Goal: Information Seeking & Learning: Learn about a topic

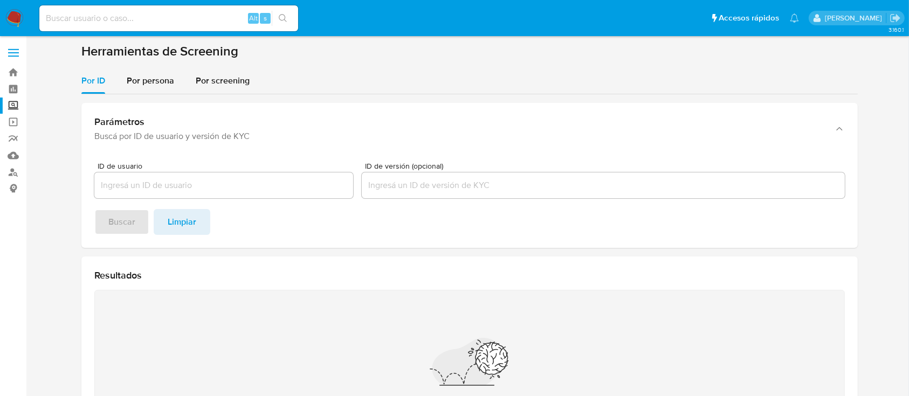
click at [149, 65] on section "Herramientas de Screening Por ID Por persona Por screening Parámetros Buscá por…" at bounding box center [469, 271] width 776 height 457
click at [166, 75] on span "Por persona" at bounding box center [150, 80] width 47 height 12
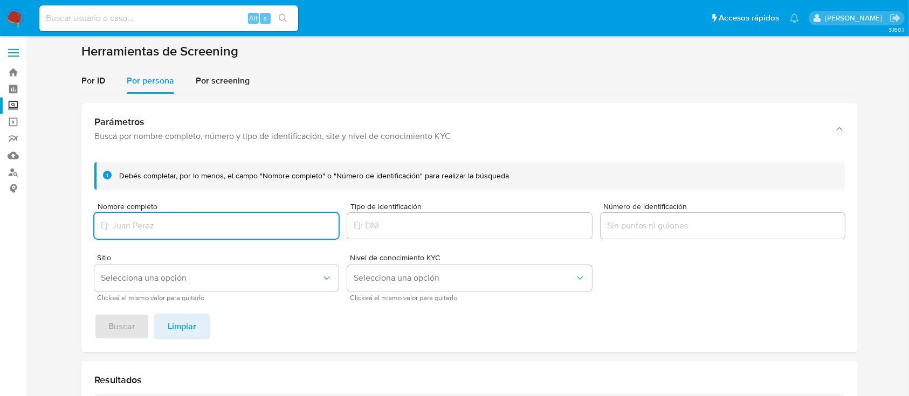
click at [202, 224] on input "Nombre completo" at bounding box center [216, 226] width 244 height 14
type input "2120398549"
click at [115, 21] on input at bounding box center [168, 18] width 259 height 14
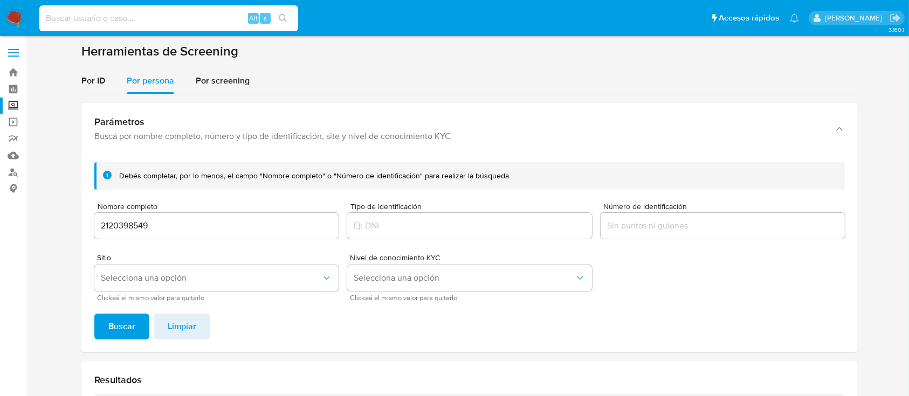
paste input "2120398549"
type input "2120398549"
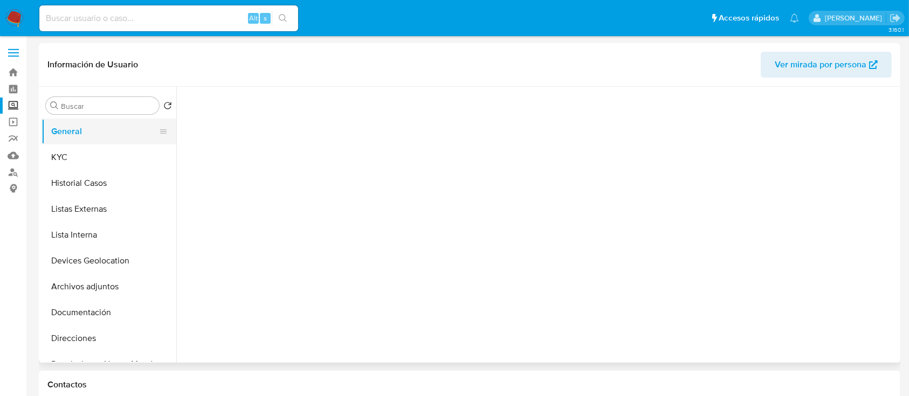
select select "10"
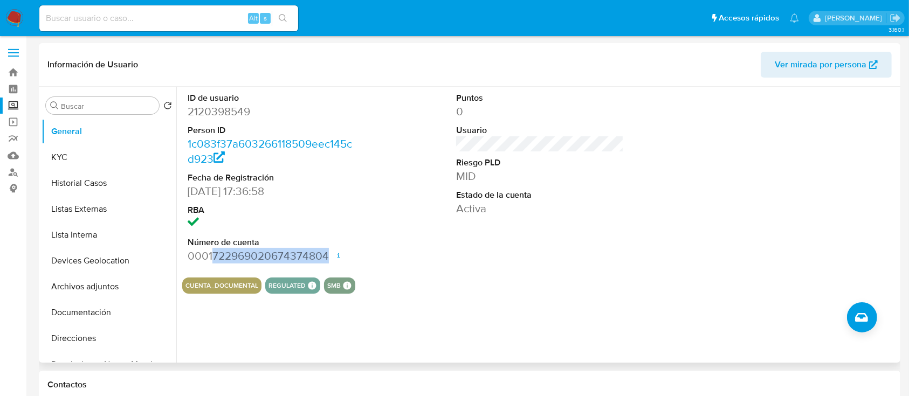
drag, startPoint x: 212, startPoint y: 256, endPoint x: 330, endPoint y: 258, distance: 118.1
click at [330, 258] on dd "0001722969020674374804 Fecha de apertura 27/11/2024 19:47 Estado ACTIVE" at bounding box center [272, 256] width 168 height 15
copy dd "722969020674374804"
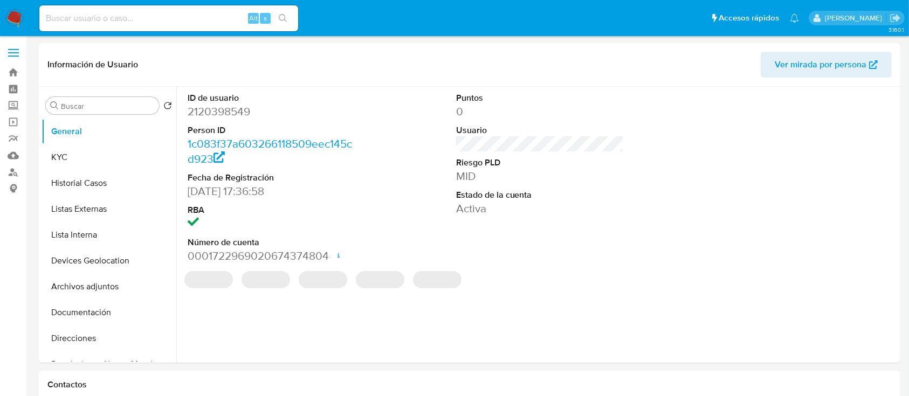
select select "10"
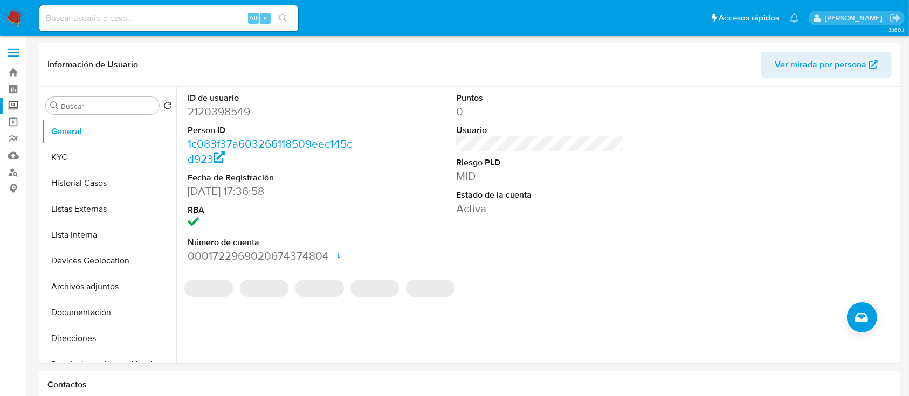
click at [9, 104] on label "Screening" at bounding box center [64, 106] width 128 height 17
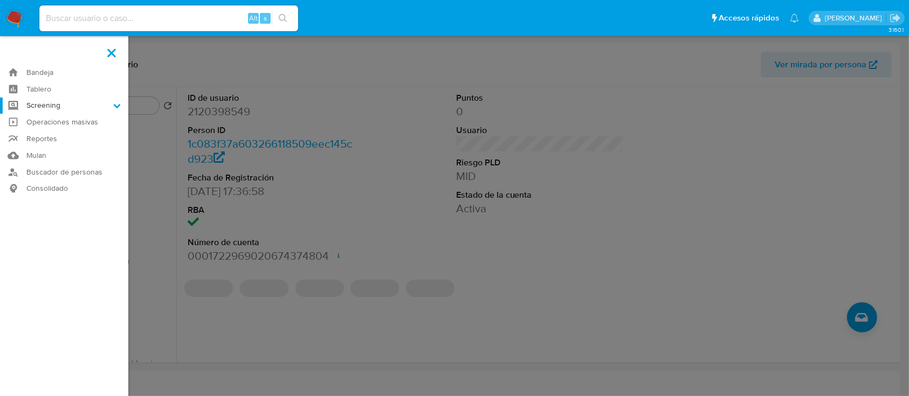
click at [0, 0] on input "Screening" at bounding box center [0, 0] width 0 height 0
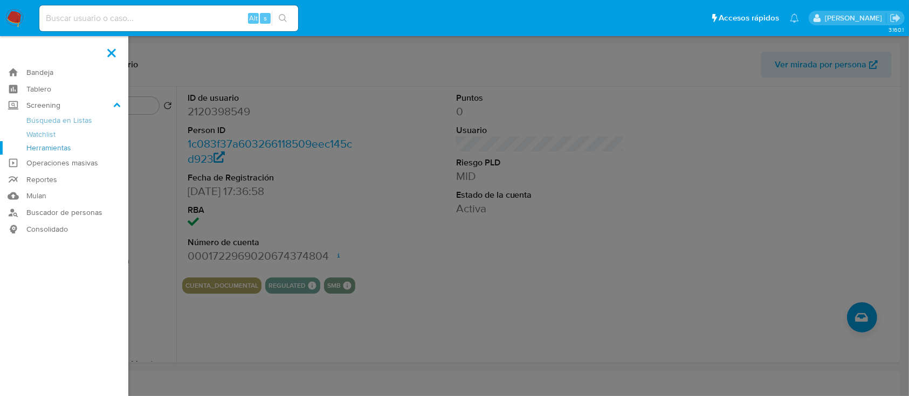
click at [66, 150] on link "Herramientas" at bounding box center [64, 147] width 128 height 13
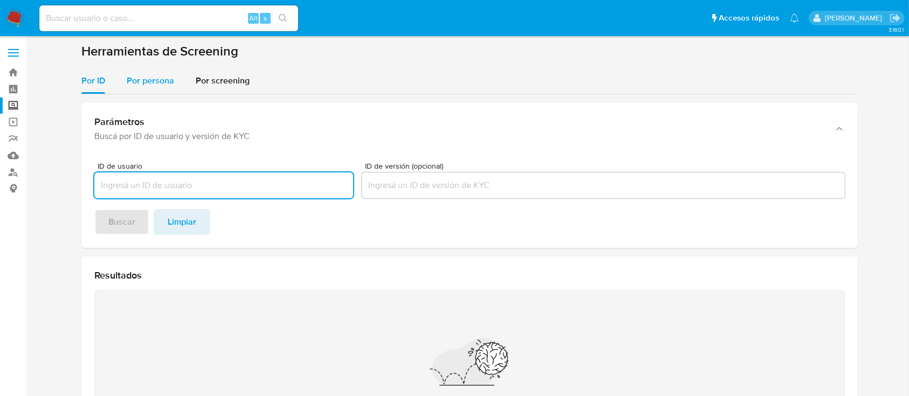
click at [153, 85] on span "Por persona" at bounding box center [150, 80] width 47 height 12
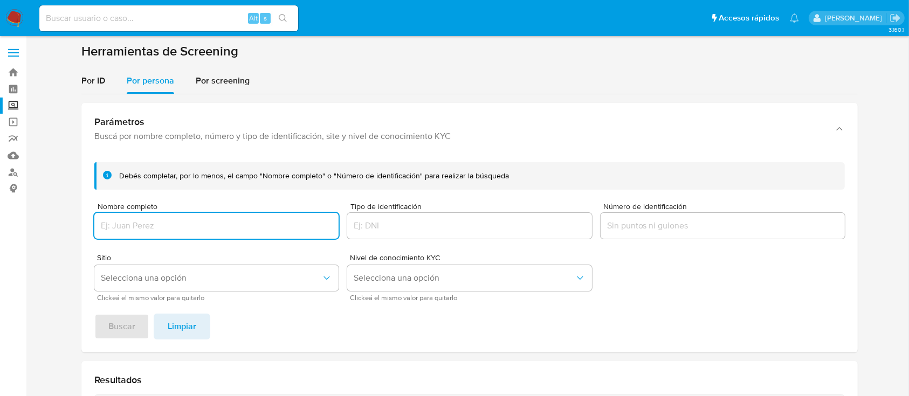
click at [187, 223] on input "Nombre completo" at bounding box center [216, 226] width 244 height 14
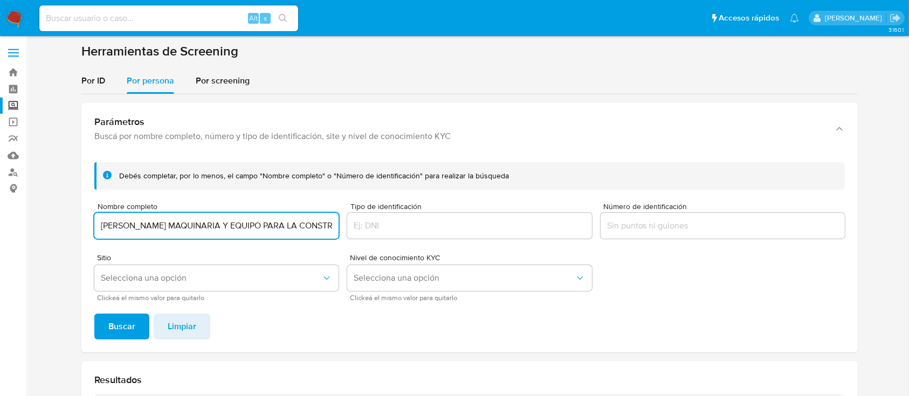
scroll to position [0, 52]
click at [259, 308] on div "Debés completar, por lo menos, el campo "Nombre completo" o "Número de identifi…" at bounding box center [469, 253] width 776 height 199
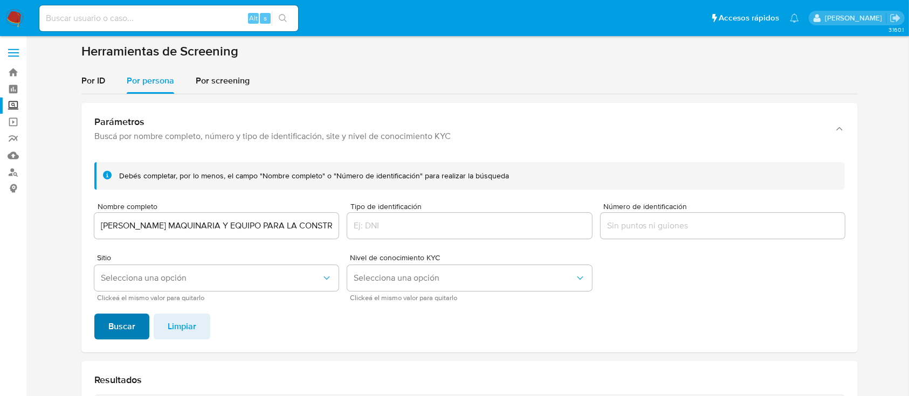
click at [134, 321] on span "Buscar" at bounding box center [121, 327] width 27 height 24
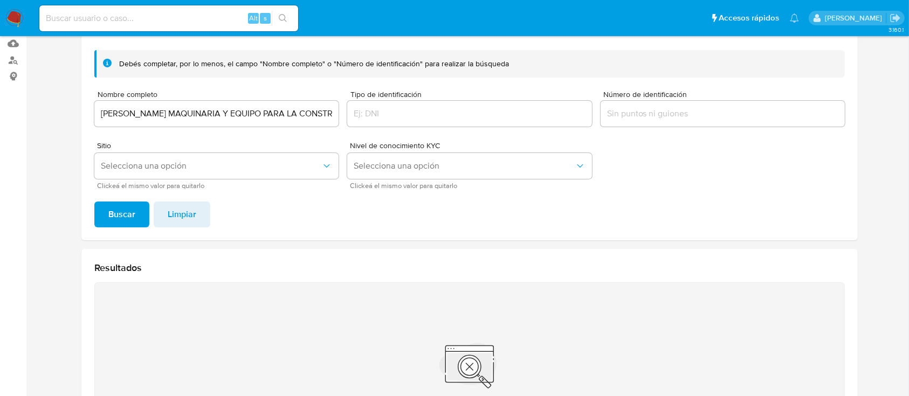
scroll to position [111, 0]
click at [306, 111] on input "MAUSDLAY MAQUINARIA Y EQUIPO PARA LA CONSTRUCCION SA DE CV" at bounding box center [216, 115] width 244 height 14
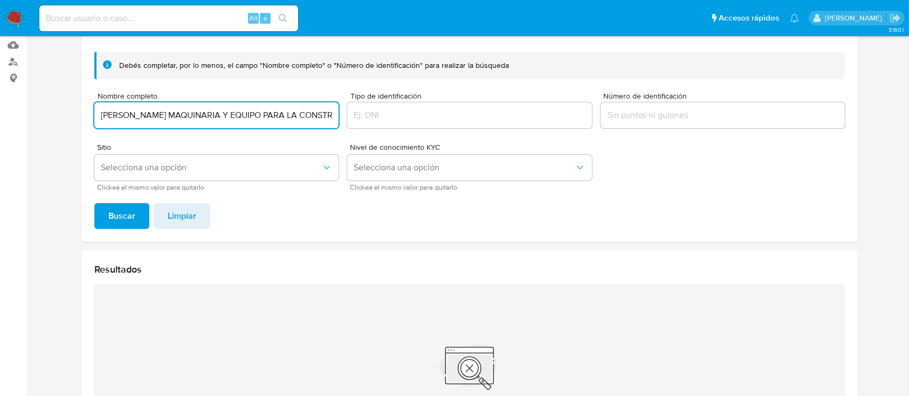
scroll to position [0, 52]
drag, startPoint x: 306, startPoint y: 115, endPoint x: 434, endPoint y: 116, distance: 128.3
click at [443, 113] on form "Debés completar, por lo menos, el campo "Nombre completo" o "Número de identifi…" at bounding box center [469, 121] width 750 height 139
click at [298, 113] on input "MAUSDLAY MAQUINARIA Y EQUIPO PARA LA CONSTRUCCION SA DE CV" at bounding box center [216, 115] width 244 height 14
drag, startPoint x: 293, startPoint y: 114, endPoint x: 382, endPoint y: 114, distance: 88.4
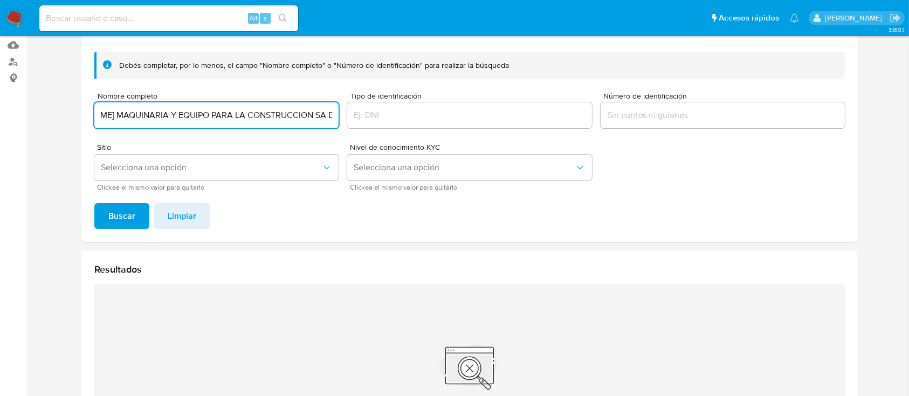
click at [382, 114] on form "Debés completar, por lo menos, el campo "Nombre completo" o "Número de identifi…" at bounding box center [469, 121] width 750 height 139
type input "MAUSDLAY MAQUINARIA Y EQUIPO PARA LA CONSTRUCCION SOCIEDAD ANONIMA DE CAPITAL V…"
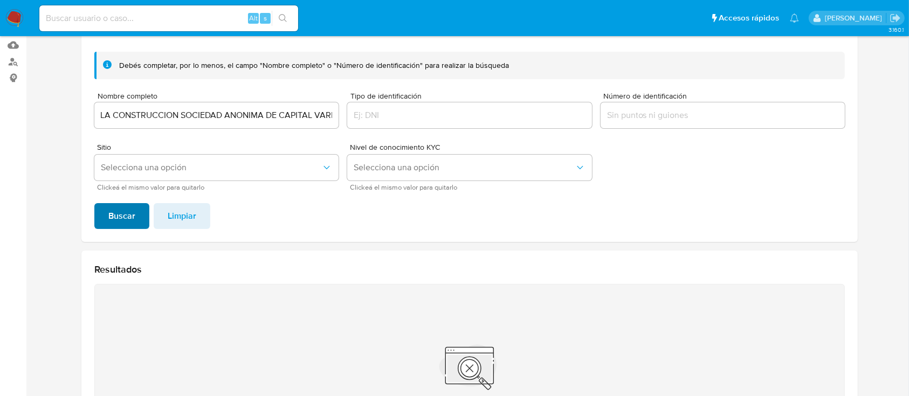
click at [131, 221] on span "Buscar" at bounding box center [121, 216] width 27 height 24
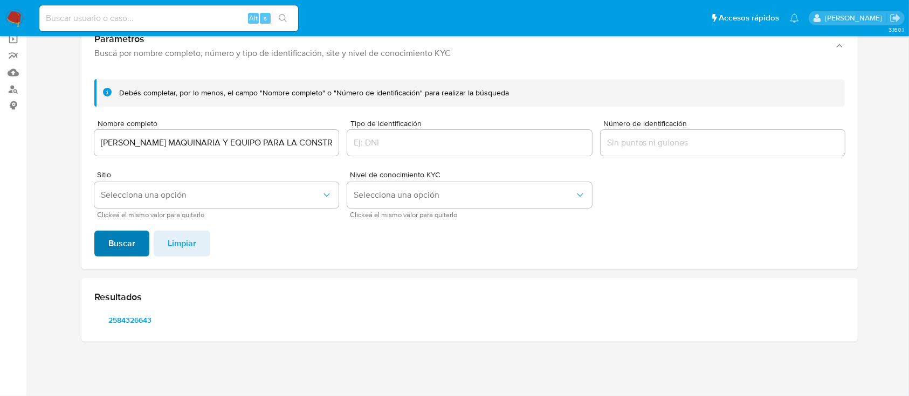
scroll to position [82, 0]
click at [130, 318] on span "2584326643" at bounding box center [130, 320] width 56 height 15
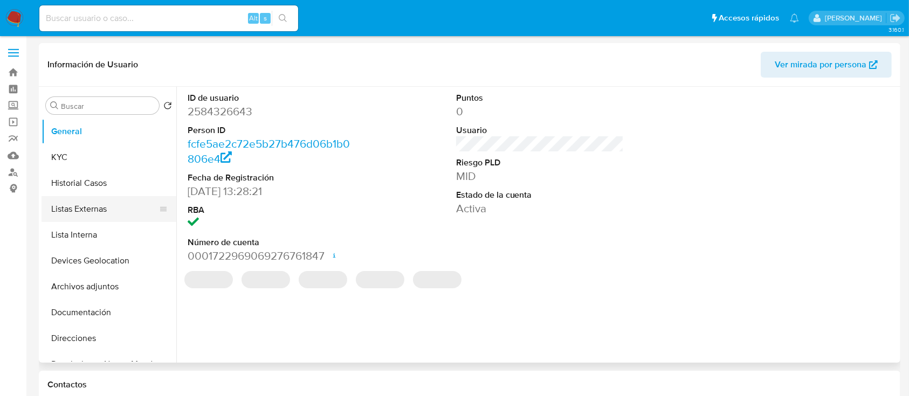
select select "10"
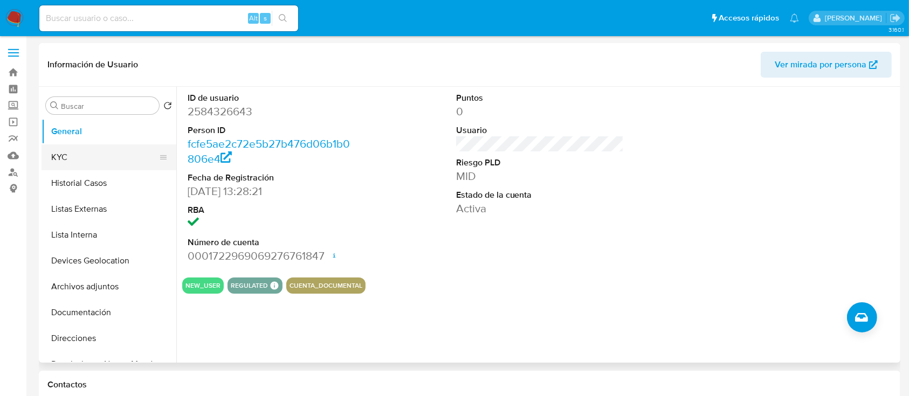
click at [116, 161] on button "KYC" at bounding box center [105, 157] width 126 height 26
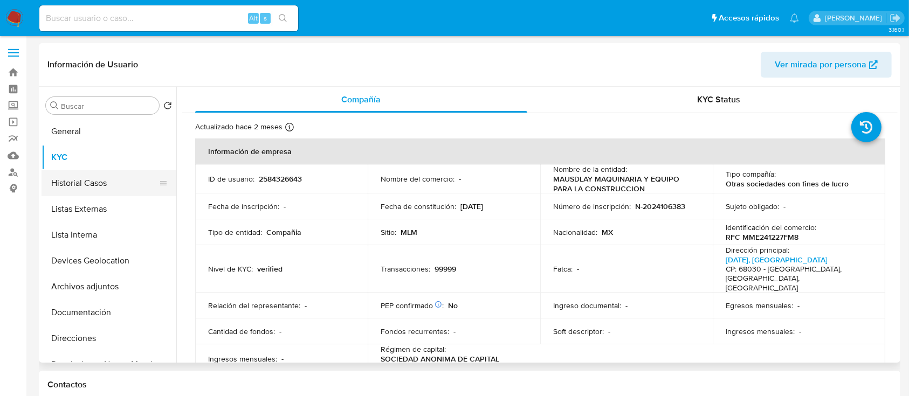
click at [92, 188] on button "Historial Casos" at bounding box center [105, 183] width 126 height 26
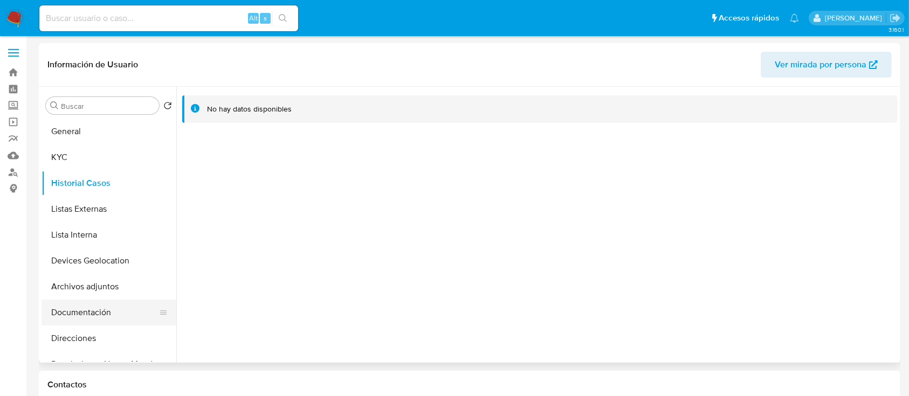
click at [103, 313] on button "Documentación" at bounding box center [105, 313] width 126 height 26
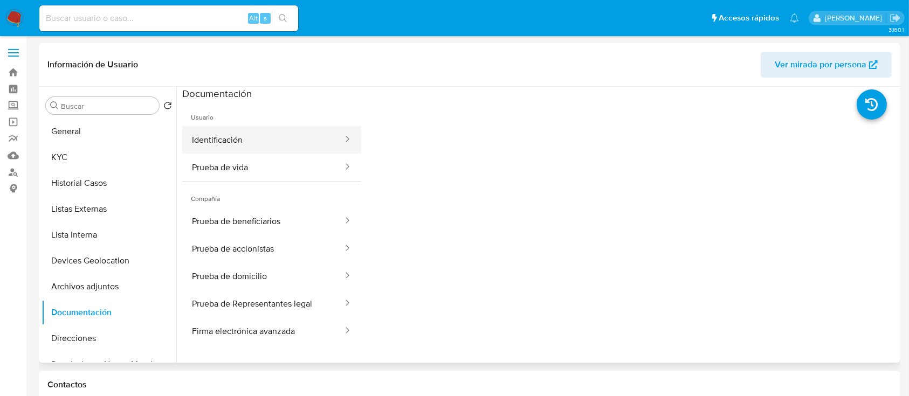
click at [268, 140] on button "Identificación" at bounding box center [263, 139] width 162 height 27
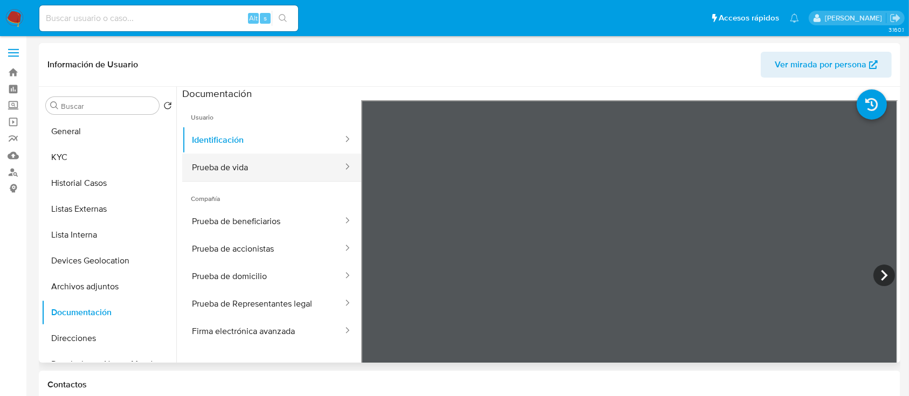
click at [304, 162] on button "Prueba de vida" at bounding box center [263, 167] width 162 height 27
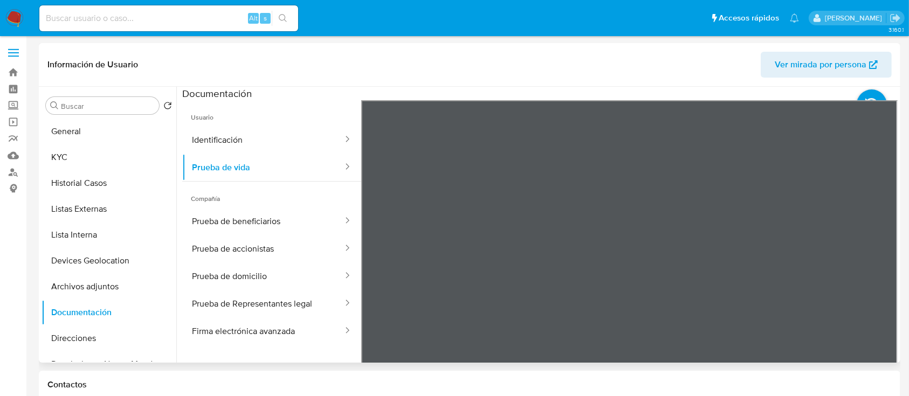
click at [247, 199] on span "Compañía" at bounding box center [271, 195] width 179 height 26
click at [246, 223] on button "Prueba de beneficiarios" at bounding box center [263, 221] width 162 height 27
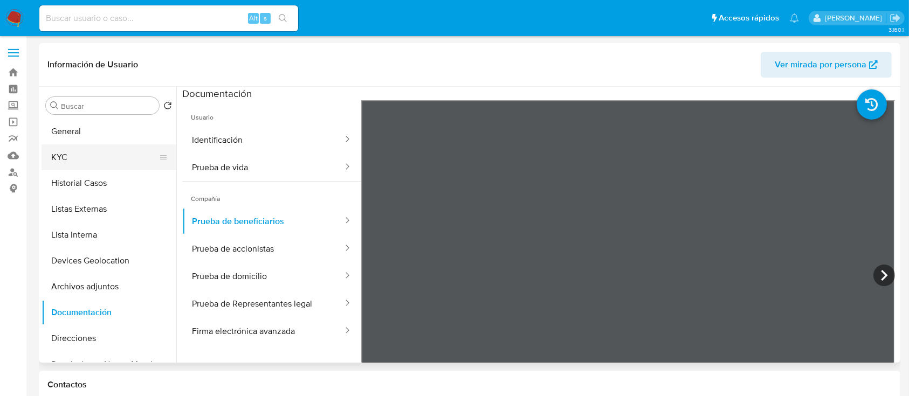
click at [73, 153] on button "KYC" at bounding box center [105, 157] width 126 height 26
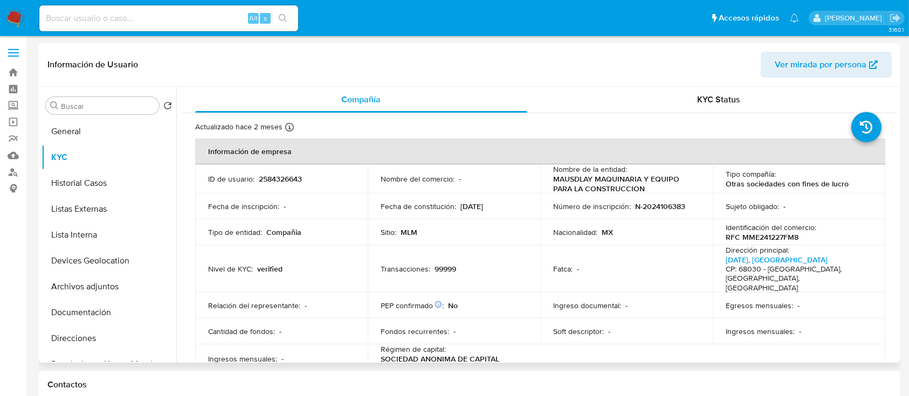
click at [278, 183] on p "2584326643" at bounding box center [280, 179] width 43 height 10
click at [282, 179] on p "2584326643" at bounding box center [280, 179] width 43 height 10
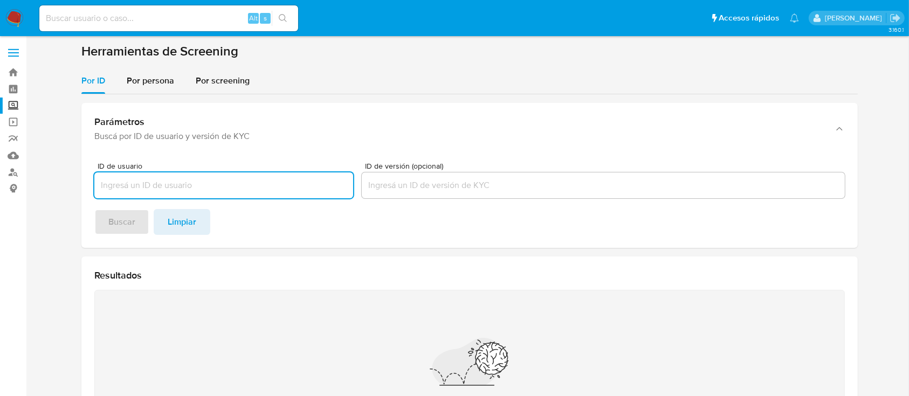
click at [143, 78] on span "Por persona" at bounding box center [150, 80] width 47 height 12
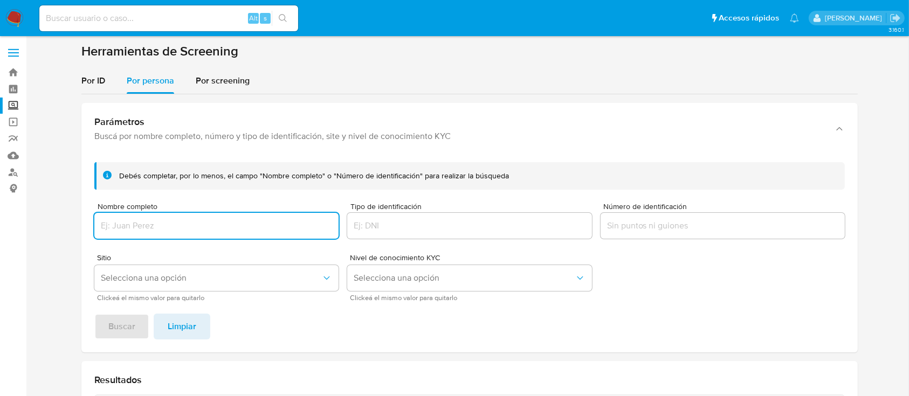
click at [182, 212] on div "Nombre completo" at bounding box center [216, 222] width 244 height 38
click at [185, 219] on input "Nombre completo" at bounding box center [216, 226] width 244 height 14
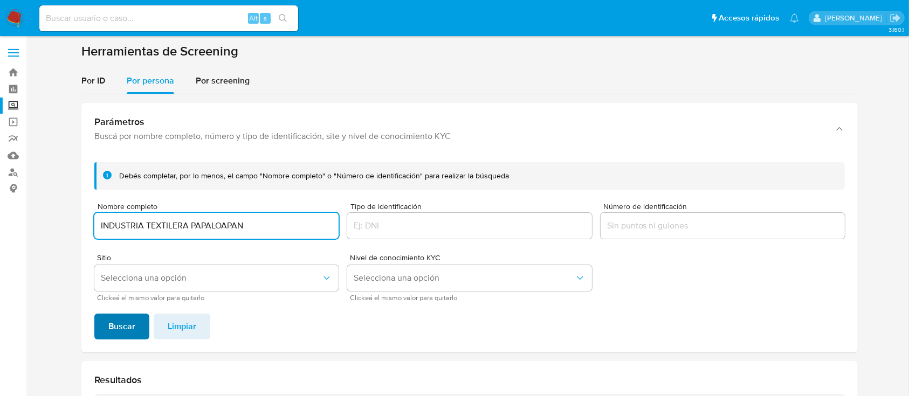
click at [129, 331] on span "Buscar" at bounding box center [121, 327] width 27 height 24
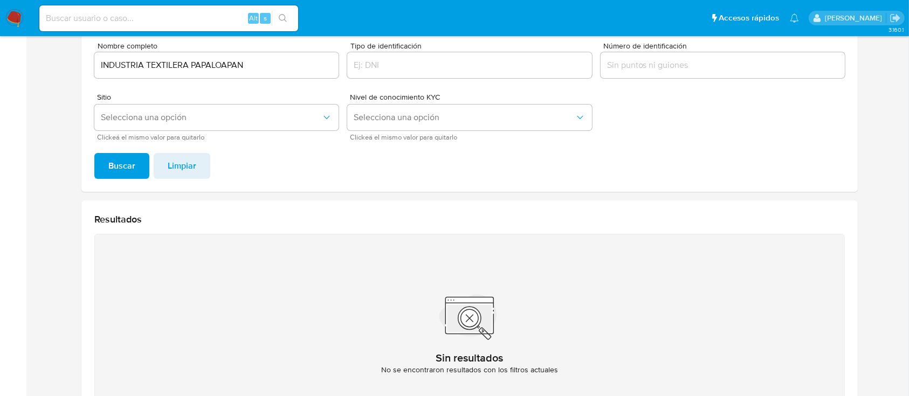
scroll to position [111, 0]
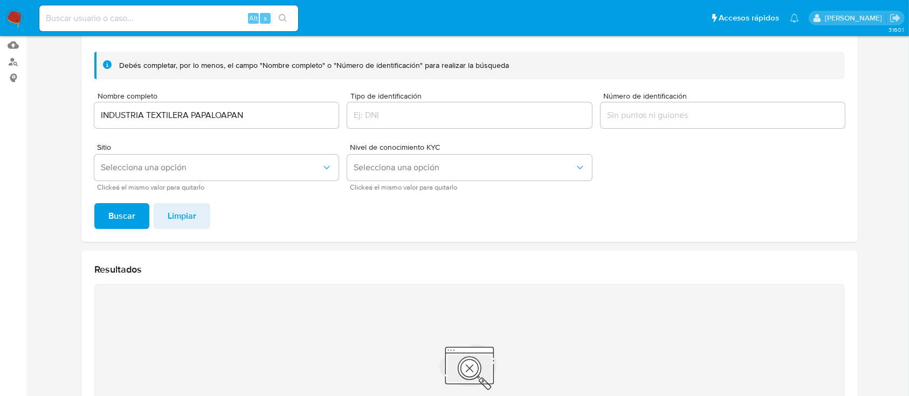
click at [265, 116] on input "INDUSTRIA TEXTILERA PAPALOAPAN" at bounding box center [216, 115] width 244 height 14
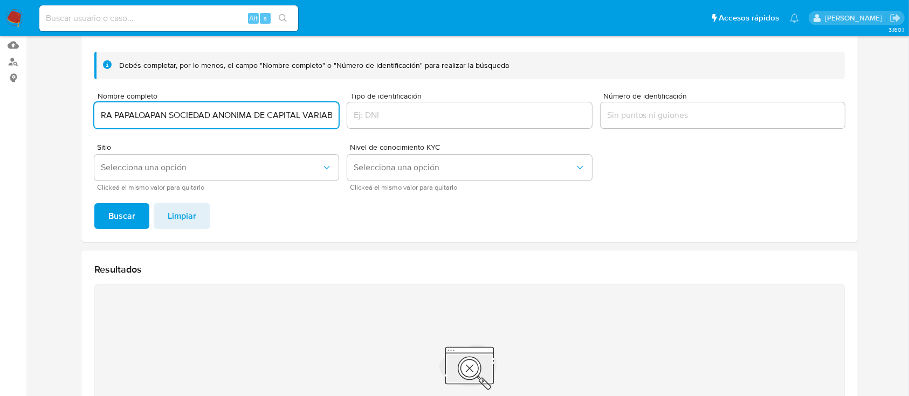
scroll to position [0, 86]
type input "INDUSTRIA TEXTILERA PAPALOAPAN SOCIEDAD ANONIMA DE CAPITAL VARIABLE"
click at [94, 203] on button "Buscar" at bounding box center [121, 216] width 55 height 26
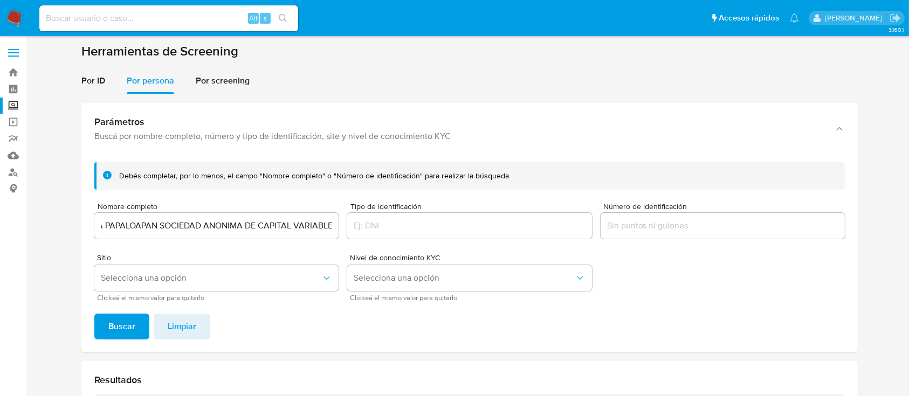
scroll to position [0, 0]
click at [17, 17] on img at bounding box center [14, 18] width 18 height 18
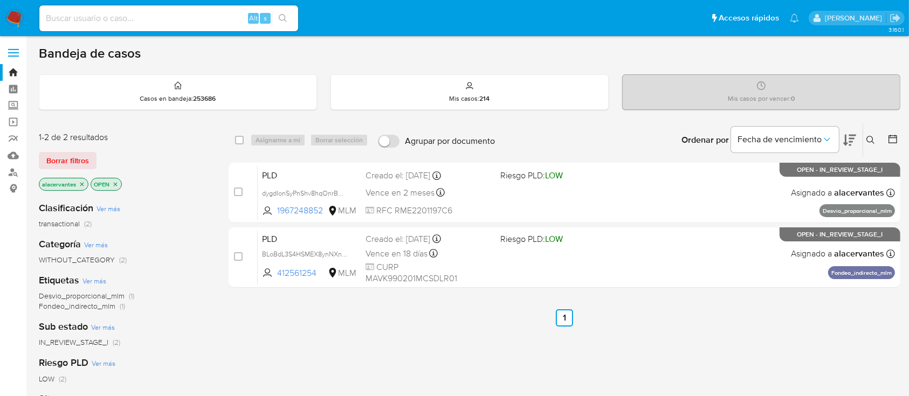
click at [93, 15] on input at bounding box center [168, 18] width 259 height 14
paste input "2450529742"
type input "2450529742"
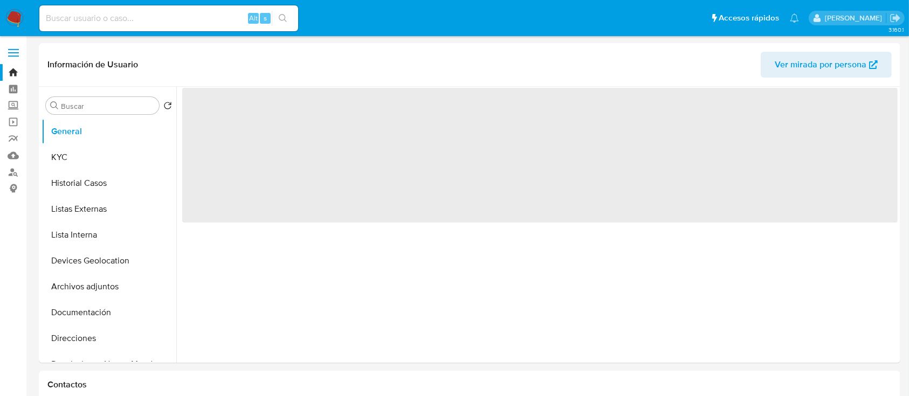
select select "10"
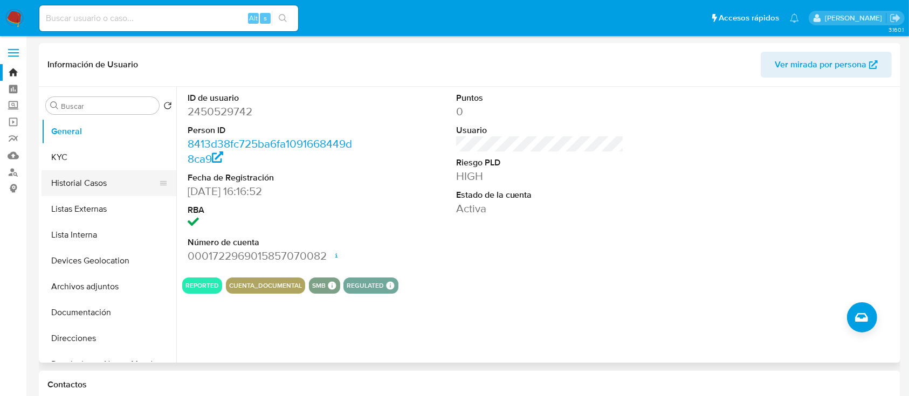
click at [98, 187] on button "Historial Casos" at bounding box center [105, 183] width 126 height 26
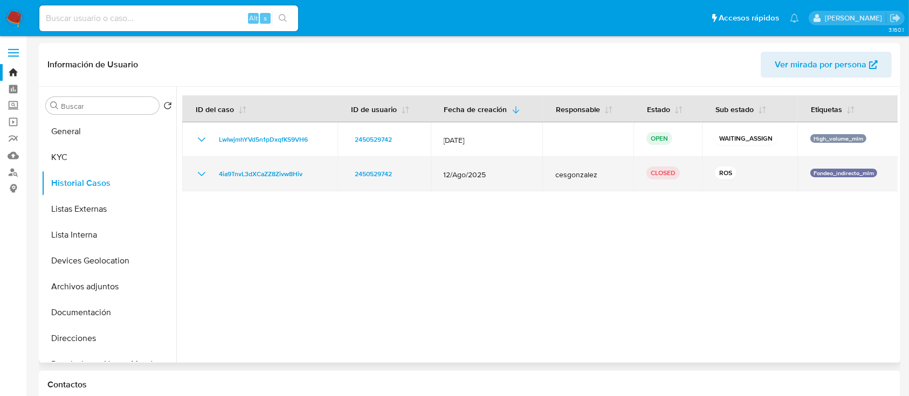
click at [198, 176] on icon "Mostrar/Ocultar" at bounding box center [201, 174] width 13 height 13
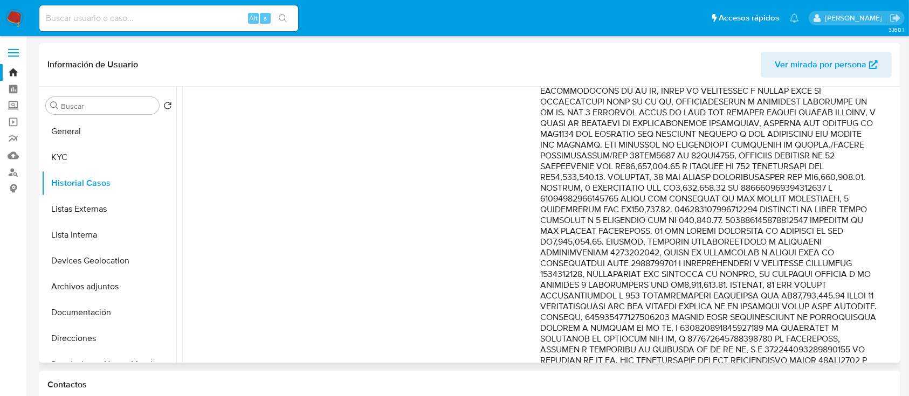
scroll to position [39, 0]
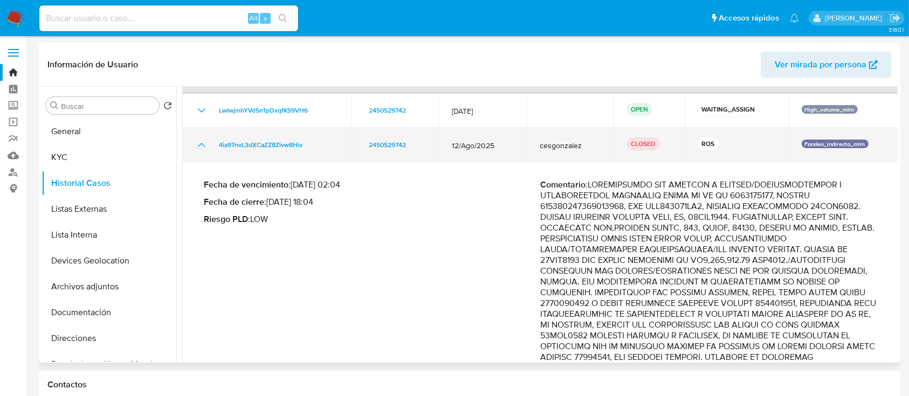
click at [197, 144] on icon "Mostrar/Ocultar" at bounding box center [201, 145] width 13 height 13
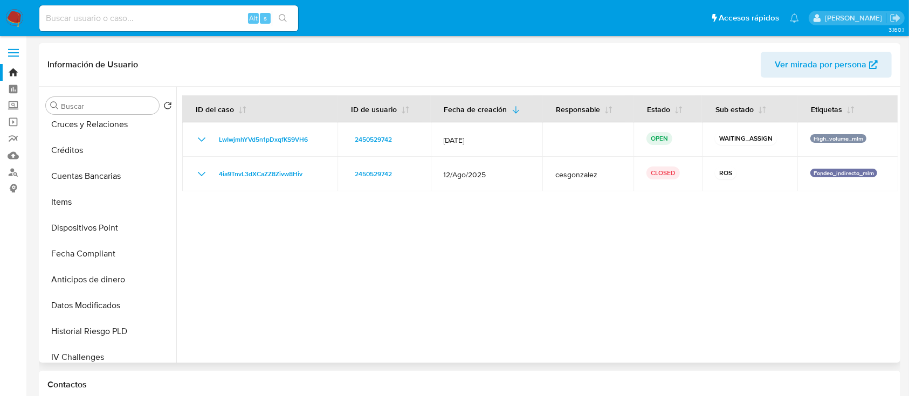
scroll to position [148, 0]
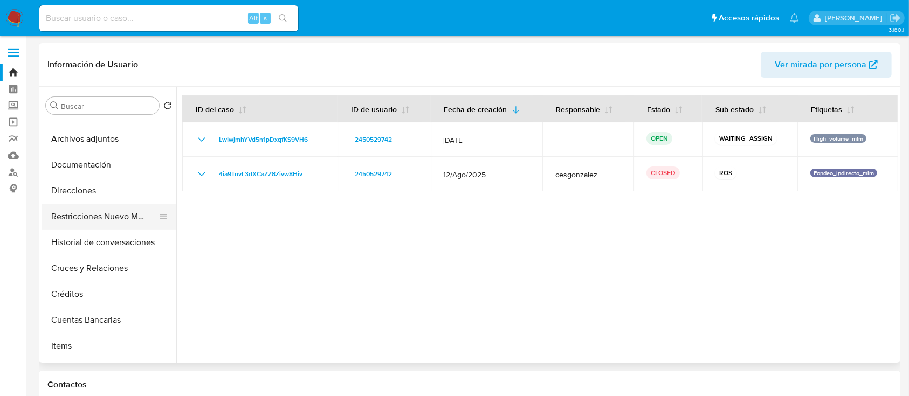
click at [108, 220] on button "Restricciones Nuevo Mundo" at bounding box center [105, 217] width 126 height 26
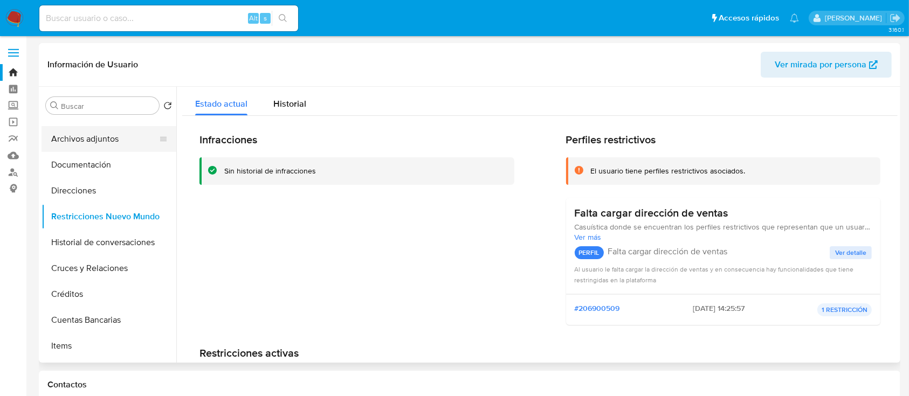
click at [95, 135] on button "Archivos adjuntos" at bounding box center [105, 139] width 126 height 26
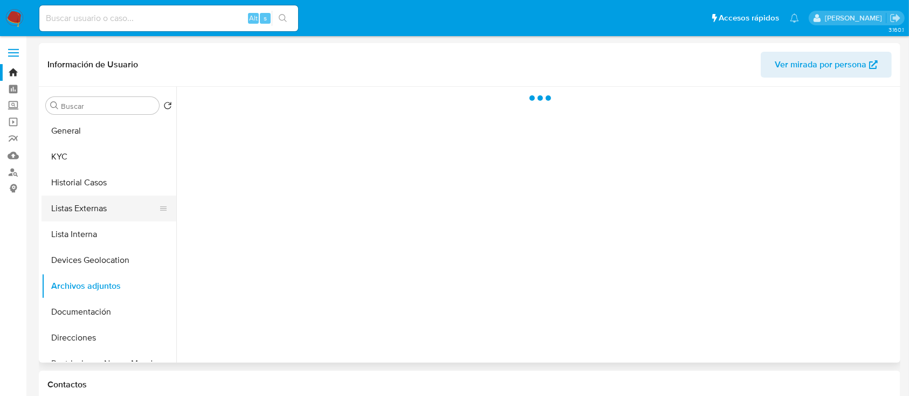
scroll to position [0, 0]
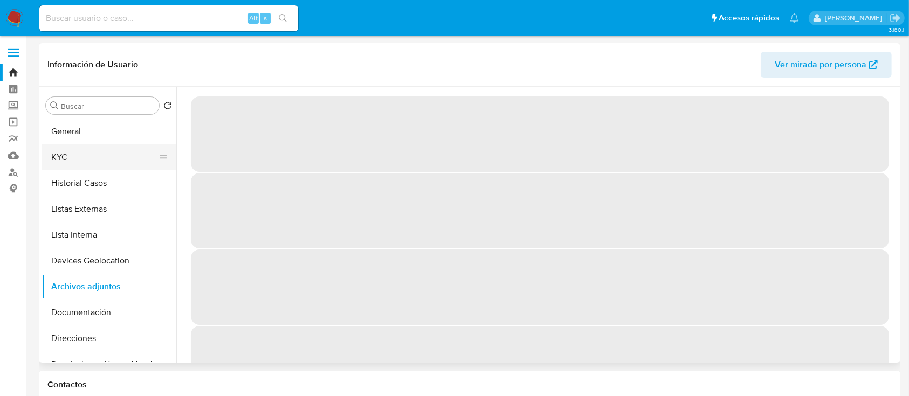
click at [71, 169] on button "KYC" at bounding box center [105, 157] width 126 height 26
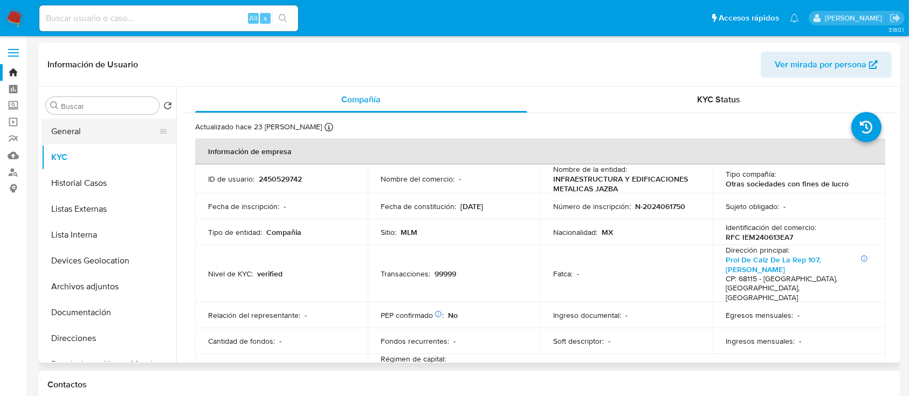
click at [93, 133] on button "General" at bounding box center [105, 132] width 126 height 26
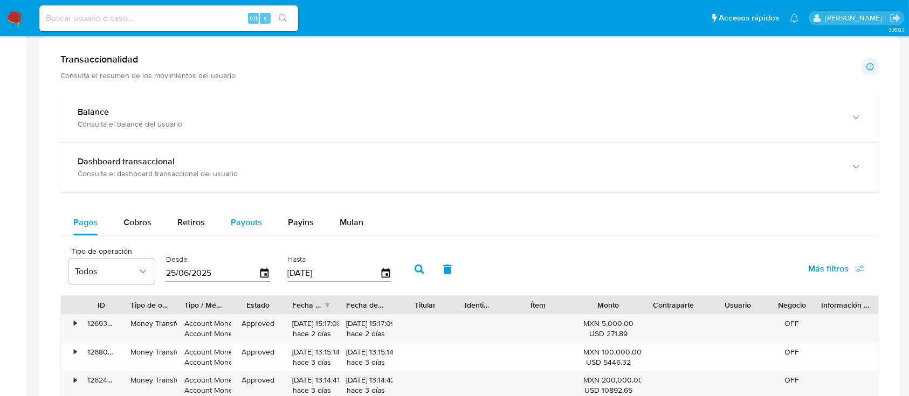
scroll to position [503, 0]
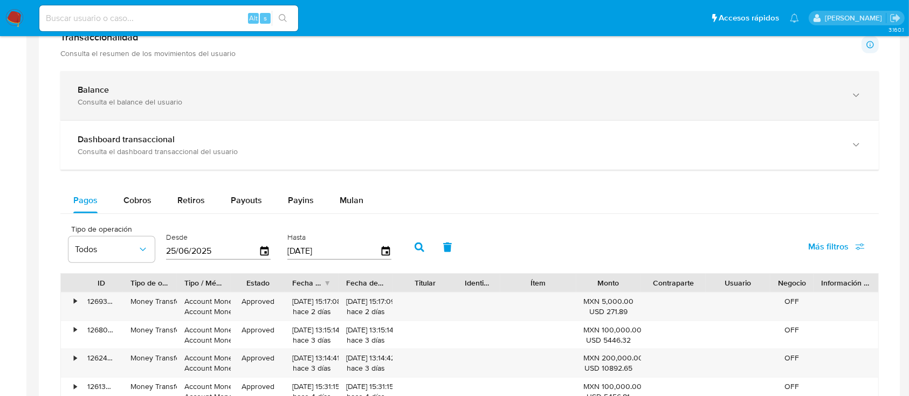
click at [182, 91] on div "Balance" at bounding box center [459, 90] width 762 height 11
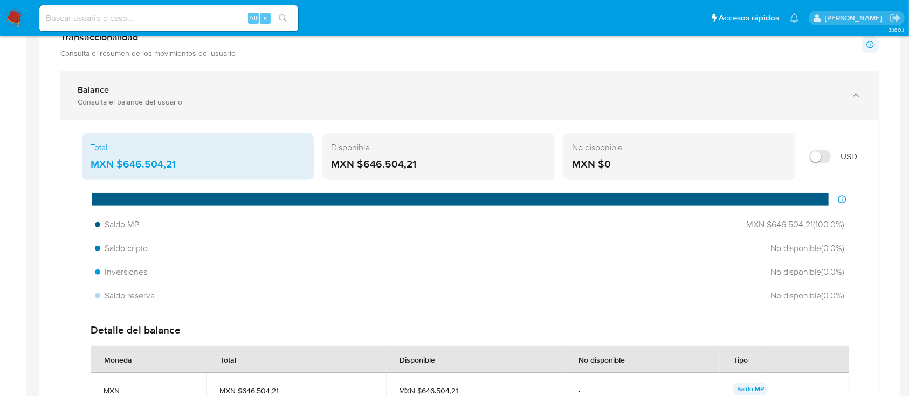
click at [182, 89] on div "Balance" at bounding box center [459, 90] width 762 height 11
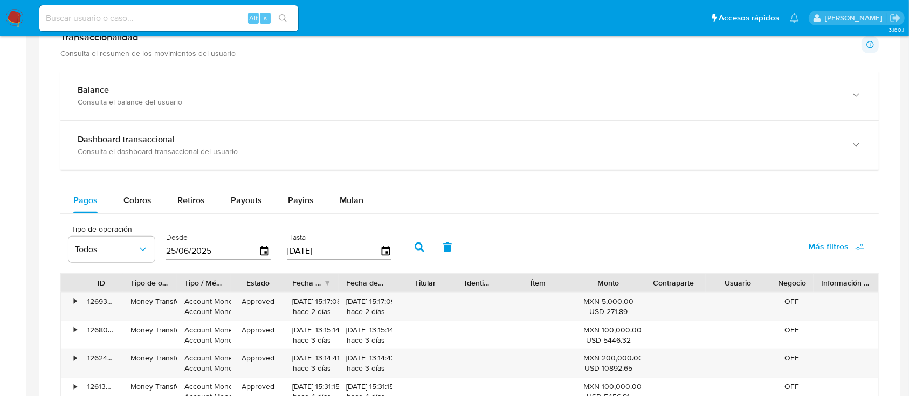
click at [184, 10] on div "Alt s" at bounding box center [168, 18] width 259 height 26
click at [184, 19] on input at bounding box center [168, 18] width 259 height 14
paste input "2584326643"
type input "2584326643"
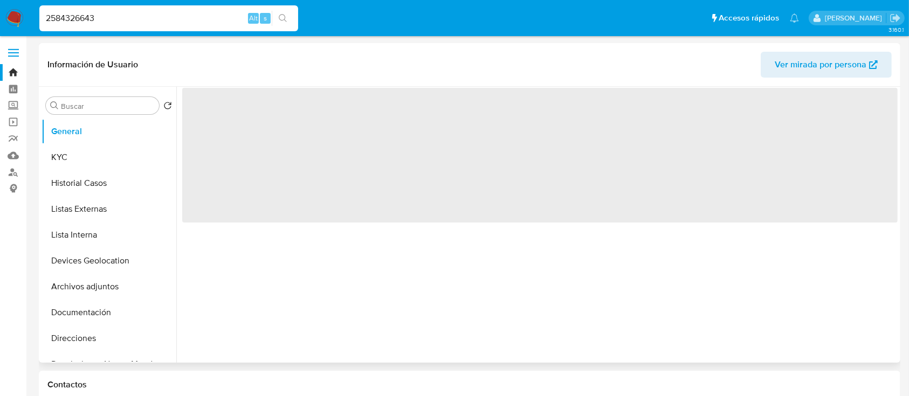
select select "10"
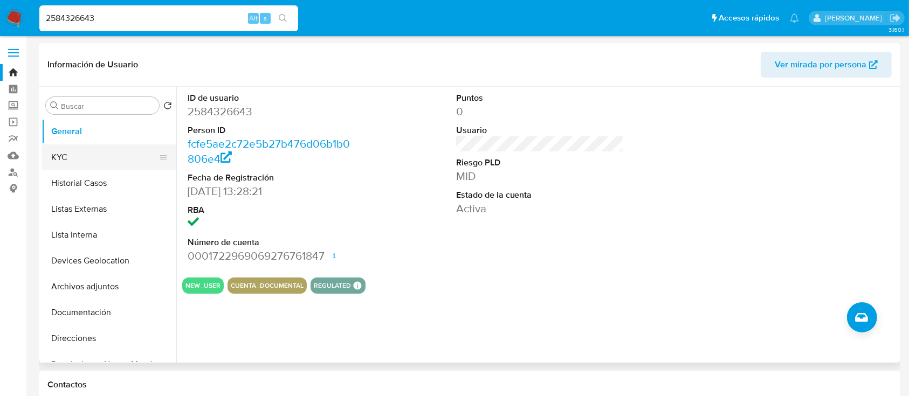
click at [65, 157] on button "KYC" at bounding box center [105, 157] width 126 height 26
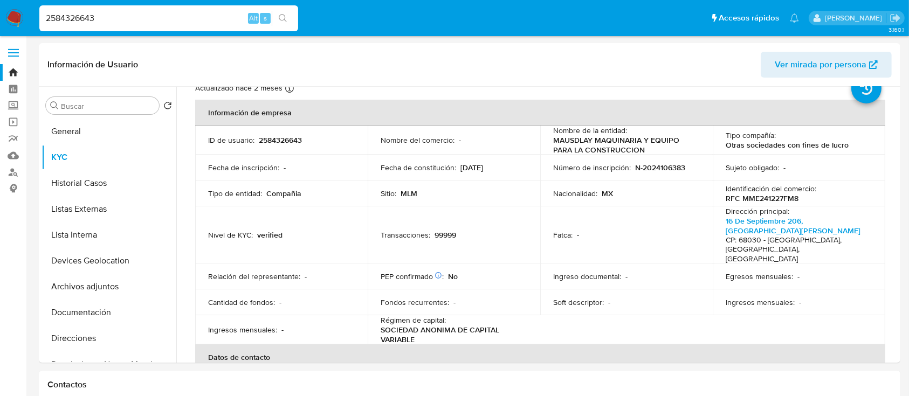
scroll to position [72, 0]
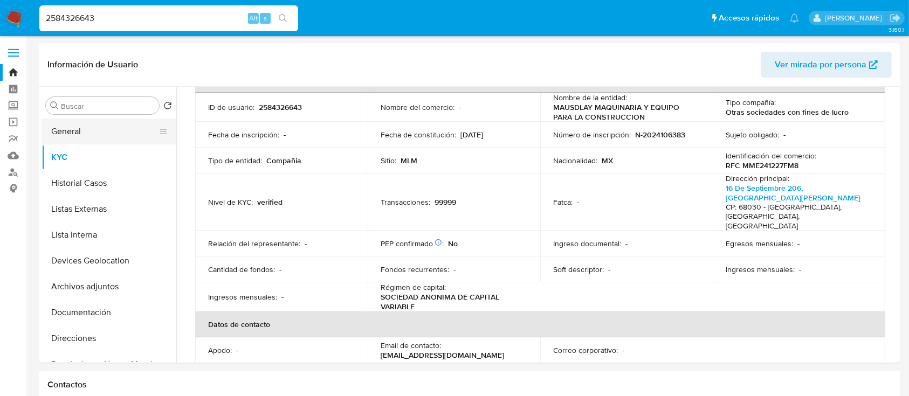
click at [88, 136] on button "General" at bounding box center [105, 132] width 126 height 26
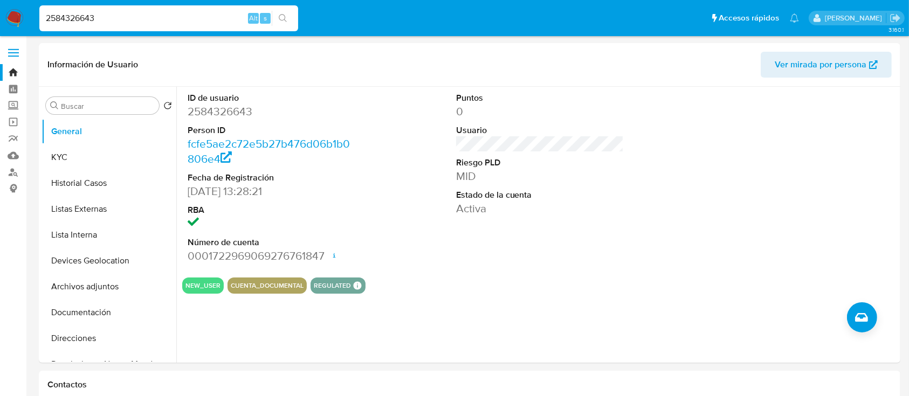
click at [92, 3] on div "2584326643 Alt s" at bounding box center [168, 18] width 259 height 30
click at [92, 18] on input "2584326643" at bounding box center [168, 18] width 259 height 14
paste input "1492995962"
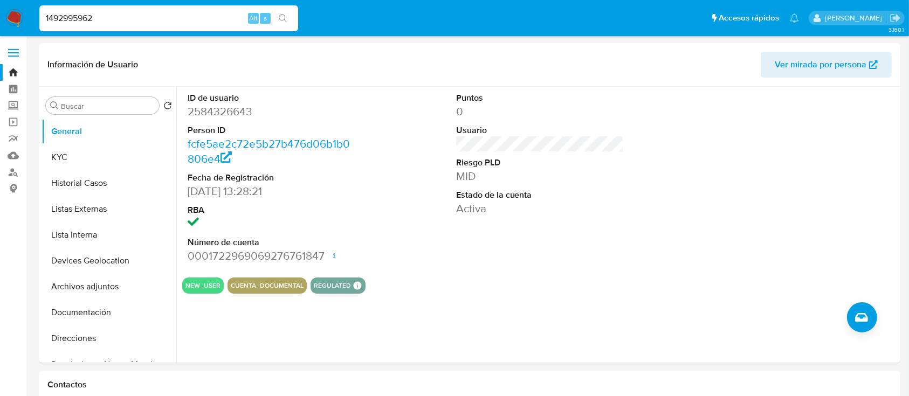
type input "1492995962"
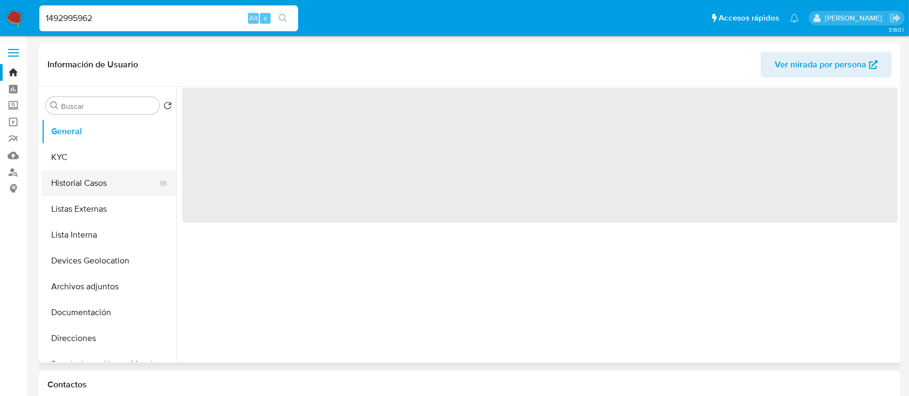
select select "10"
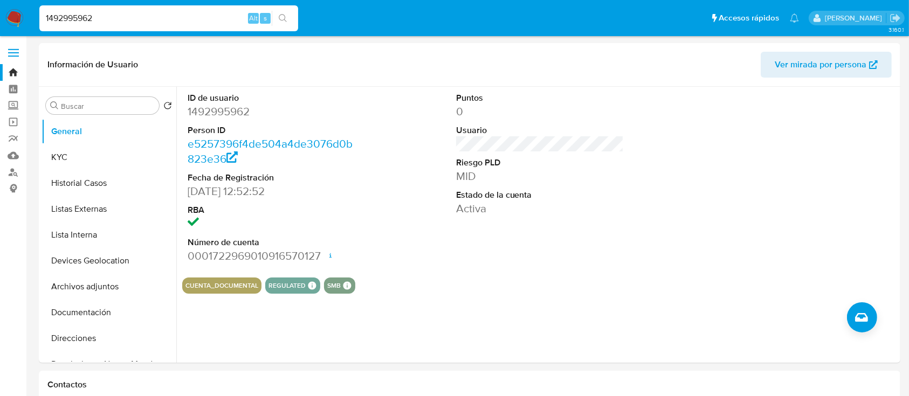
click at [94, 15] on input "1492995962" at bounding box center [168, 18] width 259 height 14
paste input "2634756013"
type input "2634756013"
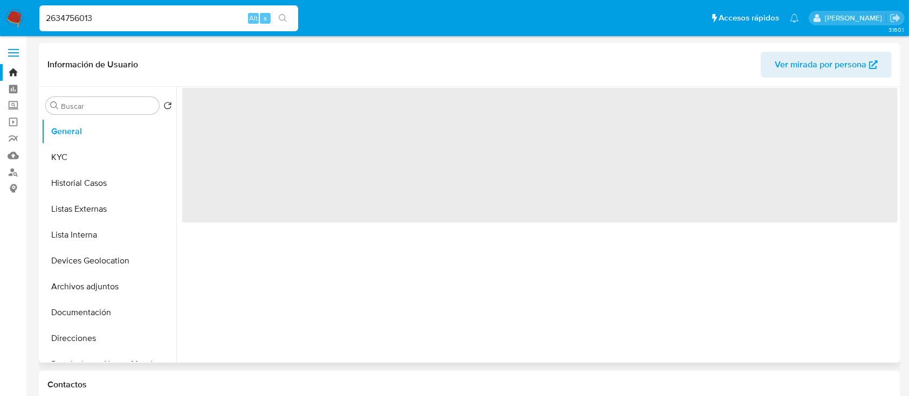
select select "10"
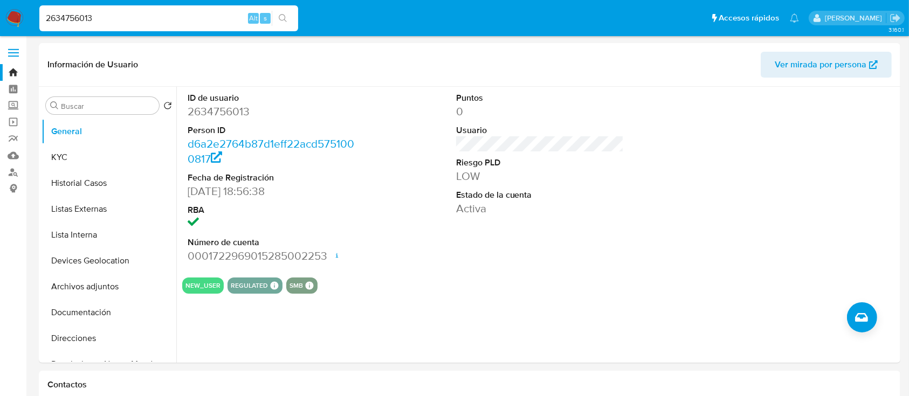
click at [121, 19] on input "2634756013" at bounding box center [168, 18] width 259 height 14
paste input "1340185097"
type input "1340185097"
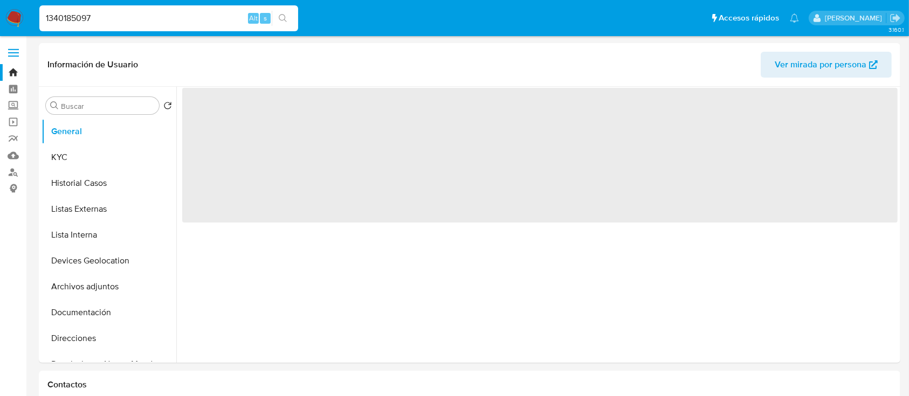
select select "10"
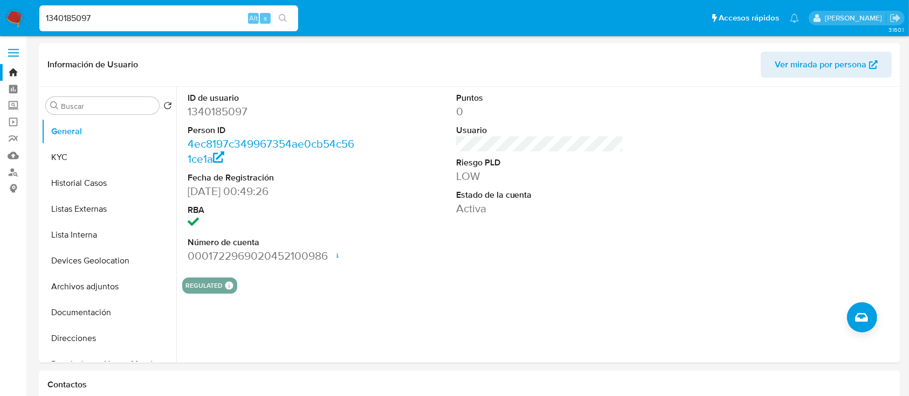
click at [134, 15] on input "1340185097" at bounding box center [168, 18] width 259 height 14
paste input "2634756013"
type input "2634756013"
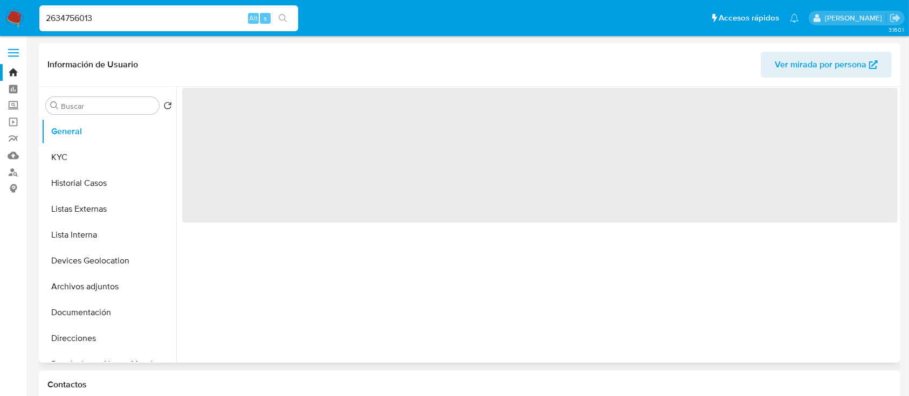
select select "10"
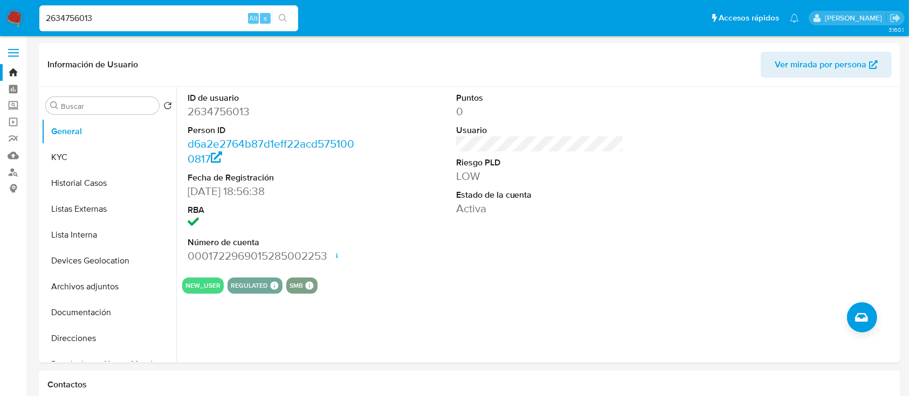
click at [157, 23] on input "2634756013" at bounding box center [168, 18] width 259 height 14
click at [158, 22] on input "2634756013" at bounding box center [168, 18] width 259 height 14
paste input "1878757834"
type input "1878757834"
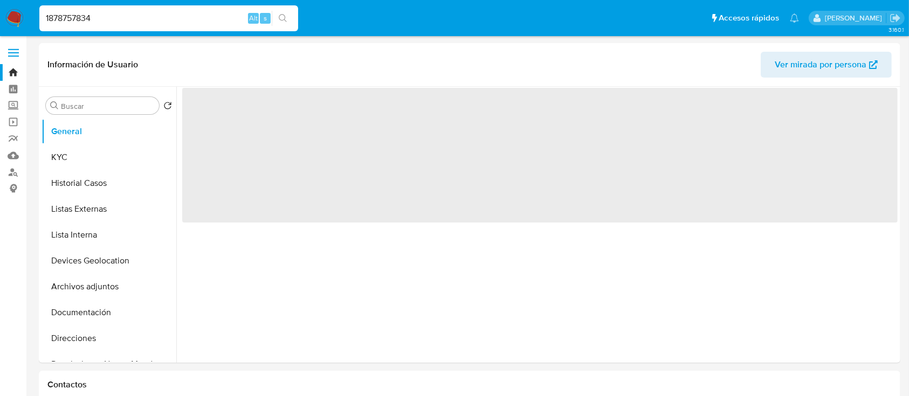
select select "10"
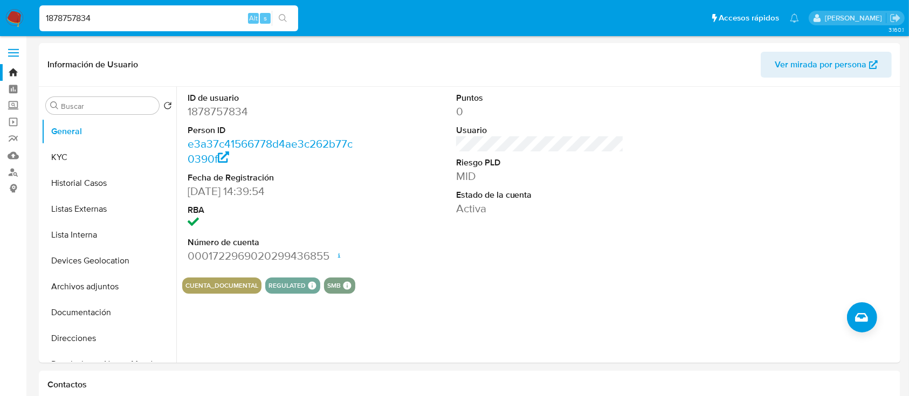
click at [111, 18] on input "1878757834" at bounding box center [168, 18] width 259 height 14
paste input "2679685027"
type input "2679685027"
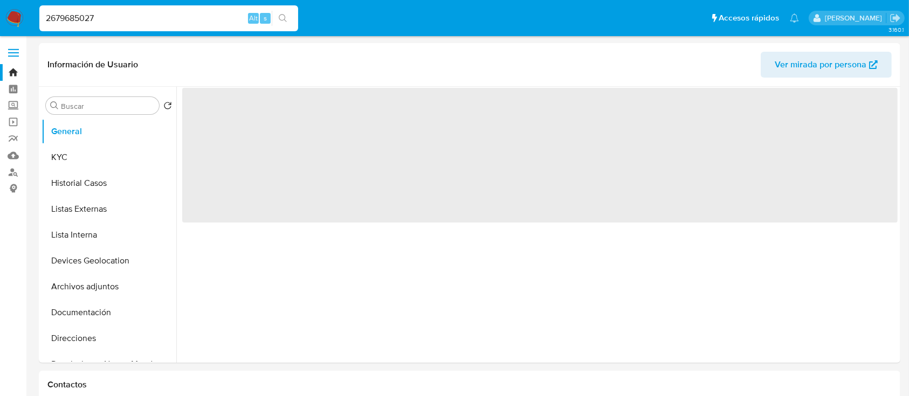
select select "10"
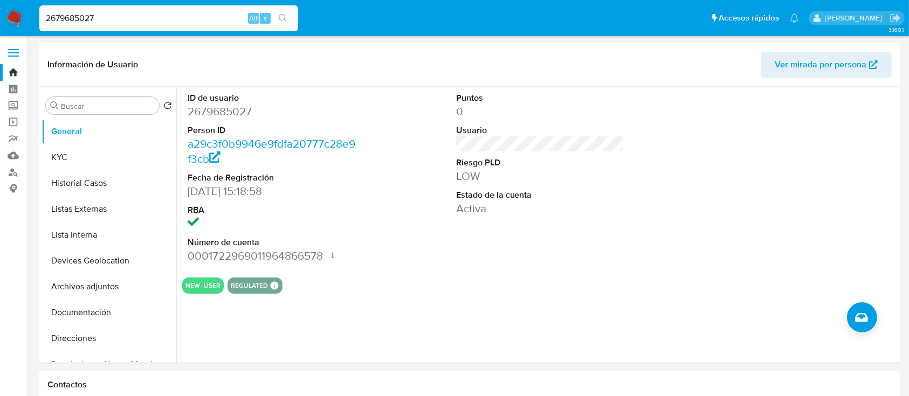
click at [133, 20] on input "2679685027" at bounding box center [168, 18] width 259 height 14
paste input "1878757834"
type input "1878757834"
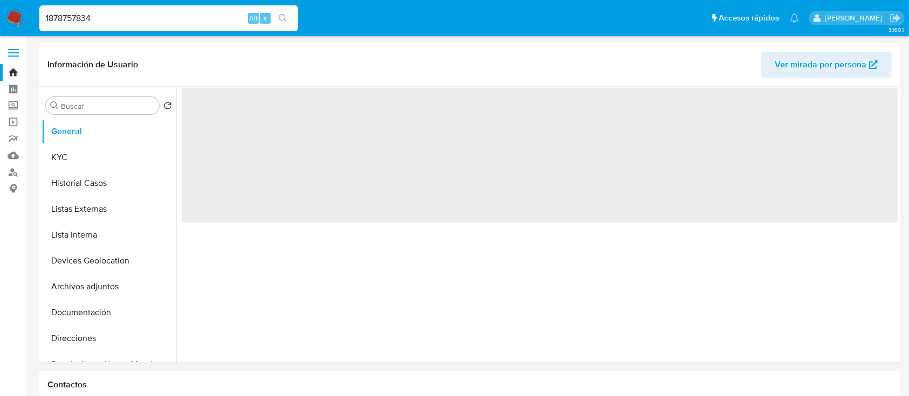
select select "10"
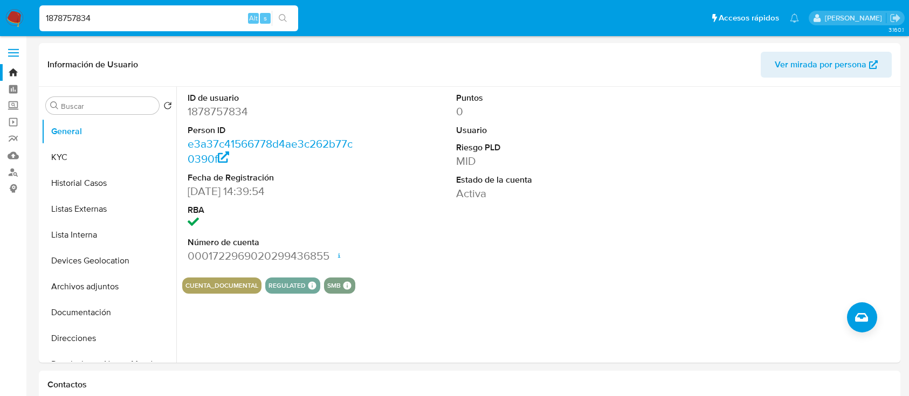
select select "10"
click at [159, 21] on input "1878757834" at bounding box center [168, 18] width 259 height 14
paste input "2439727403"
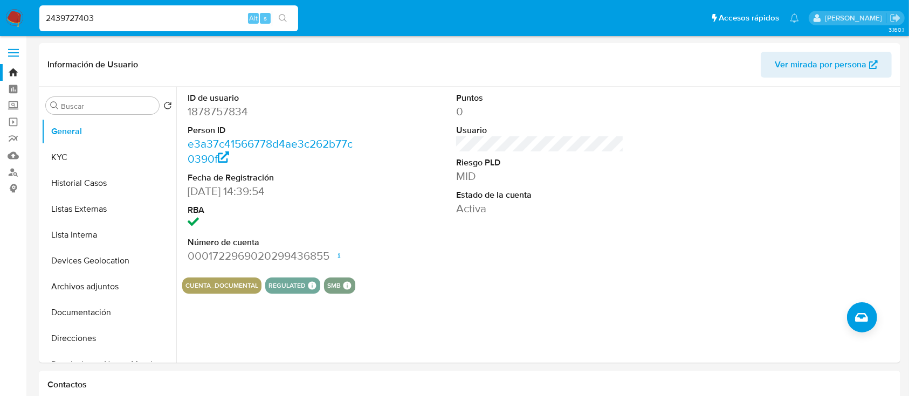
type input "2439727403"
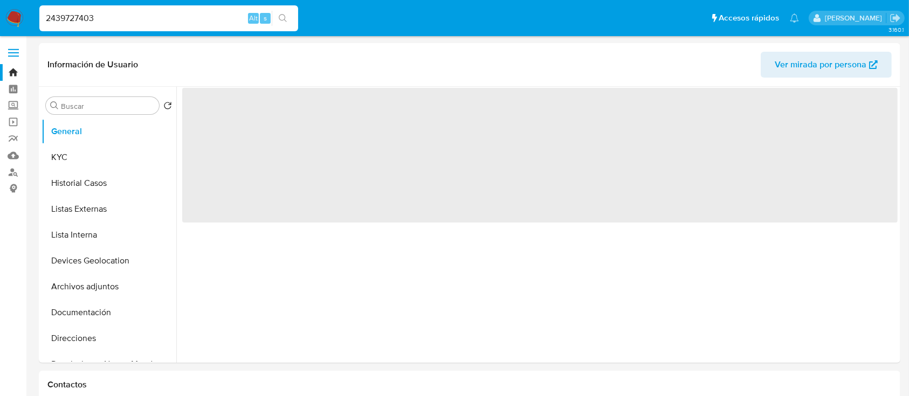
select select "10"
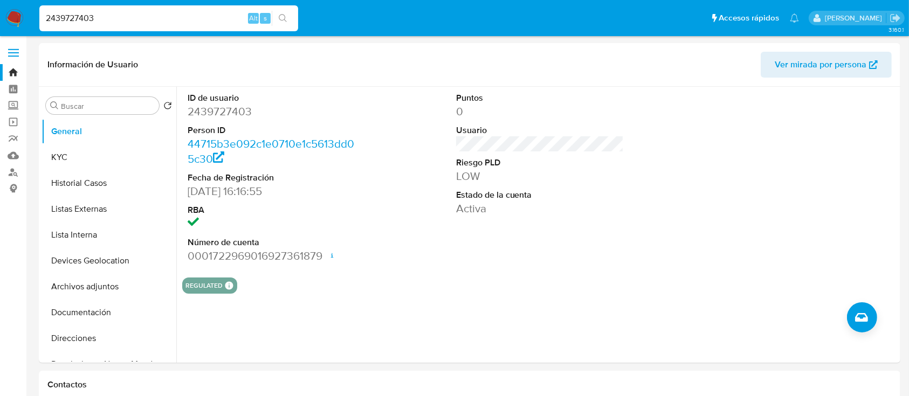
drag, startPoint x: 143, startPoint y: 6, endPoint x: 122, endPoint y: 24, distance: 27.5
click at [143, 6] on div "2439727403 Alt s" at bounding box center [168, 18] width 259 height 26
click at [122, 24] on input "2439727403" at bounding box center [168, 18] width 259 height 14
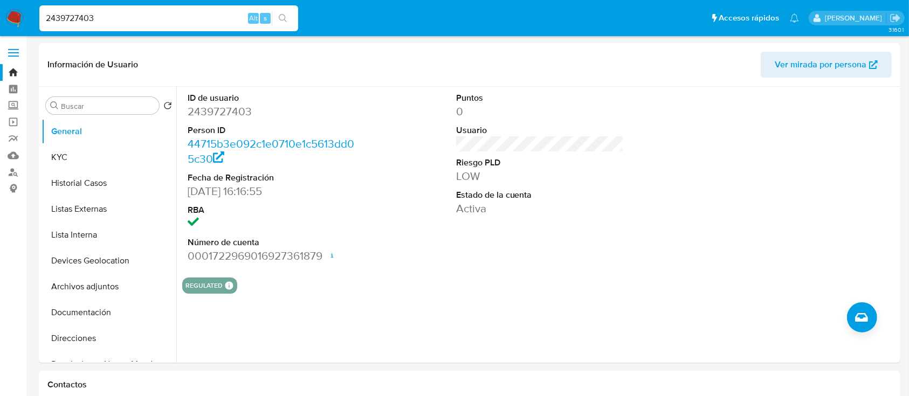
paste input "123626482"
type input "2123626482"
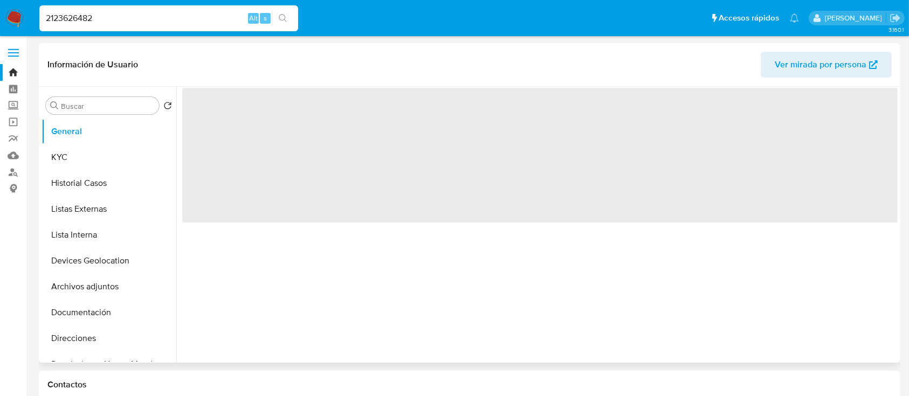
select select "10"
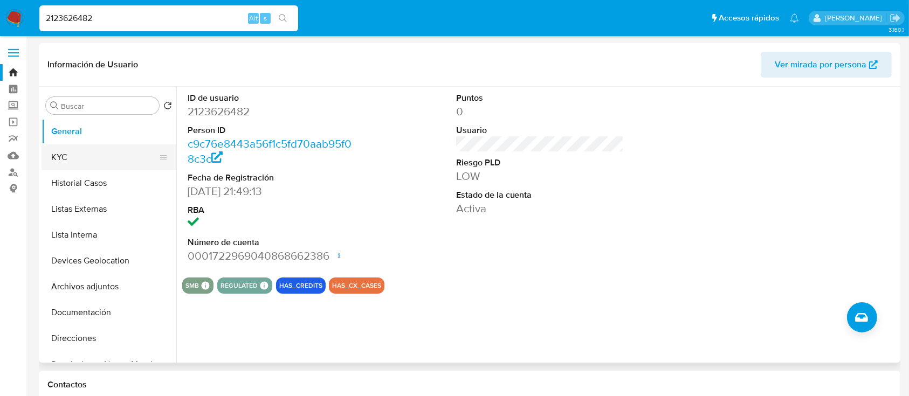
click at [70, 154] on button "KYC" at bounding box center [105, 157] width 126 height 26
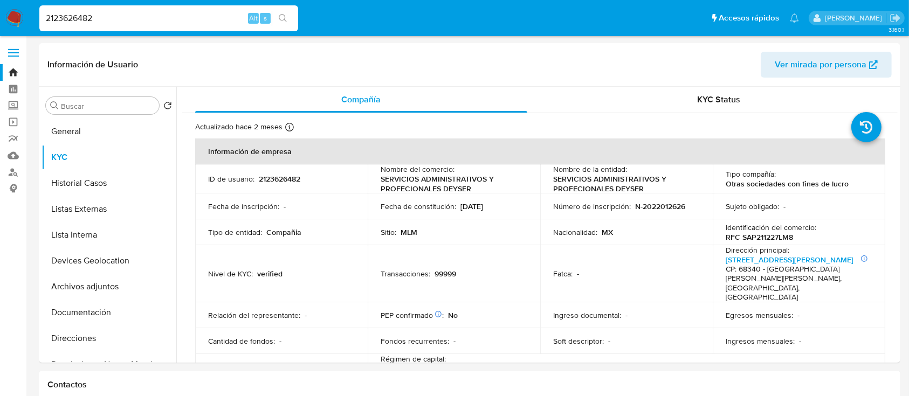
click at [124, 20] on input "2123626482" at bounding box center [168, 18] width 259 height 14
paste input "538948283"
type input "2538948283"
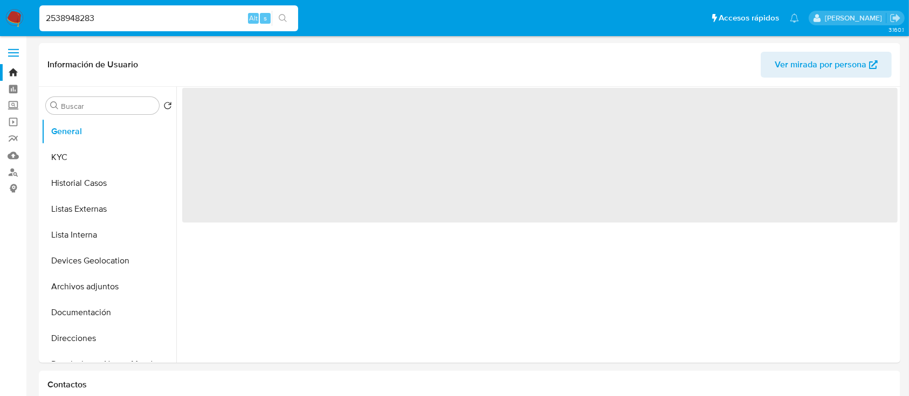
select select "10"
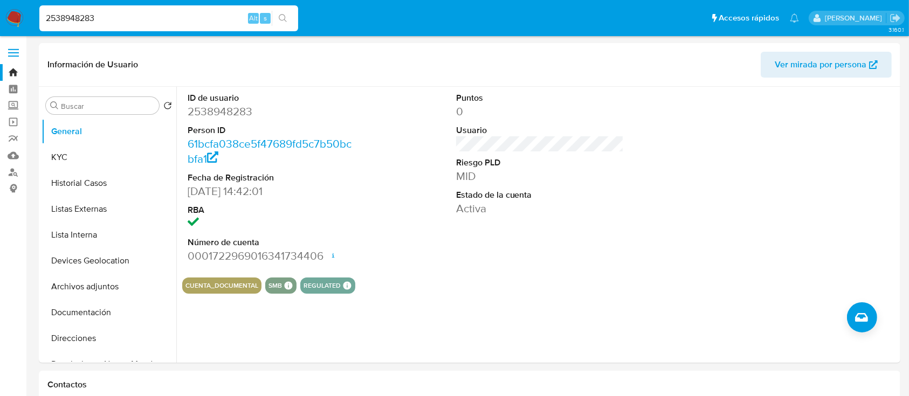
click at [129, 21] on input "2538948283" at bounding box center [168, 18] width 259 height 14
paste input "120398549"
type input "2120398549"
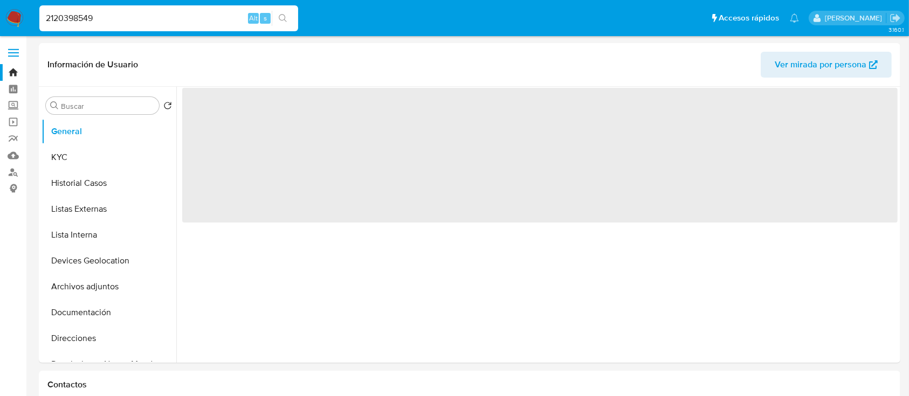
select select "10"
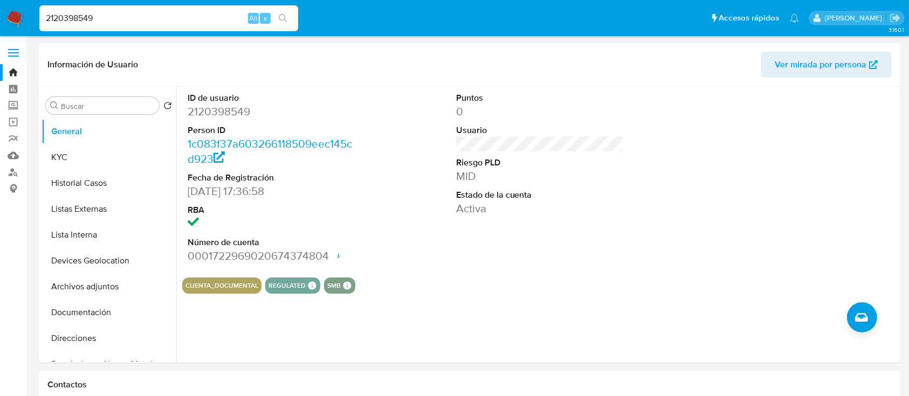
click at [94, 18] on input "2120398549" at bounding box center [168, 18] width 259 height 14
paste input "423902781"
type input "2423902781"
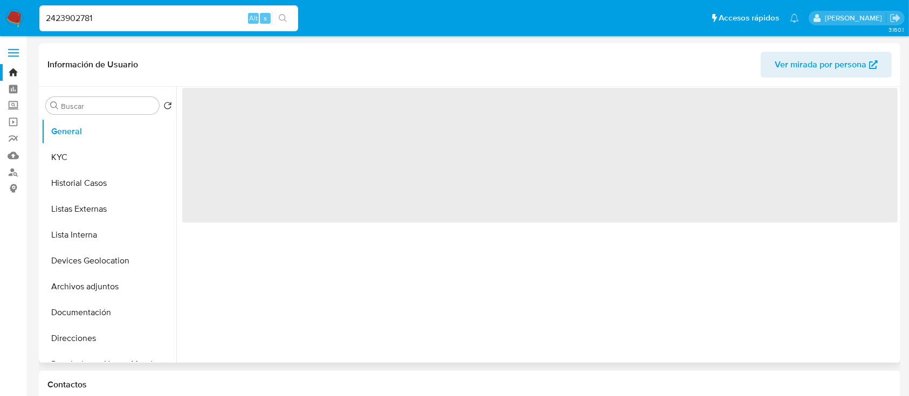
select select "10"
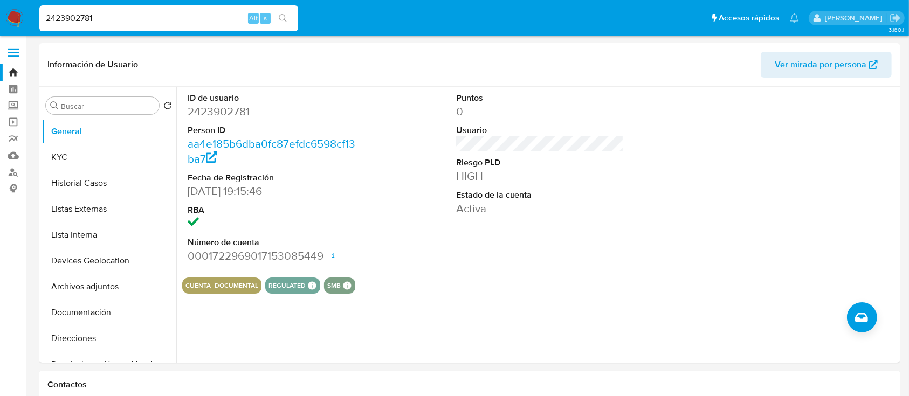
click at [130, 17] on input "2423902781" at bounding box center [168, 18] width 259 height 14
paste input "679685027"
type input "2679685027"
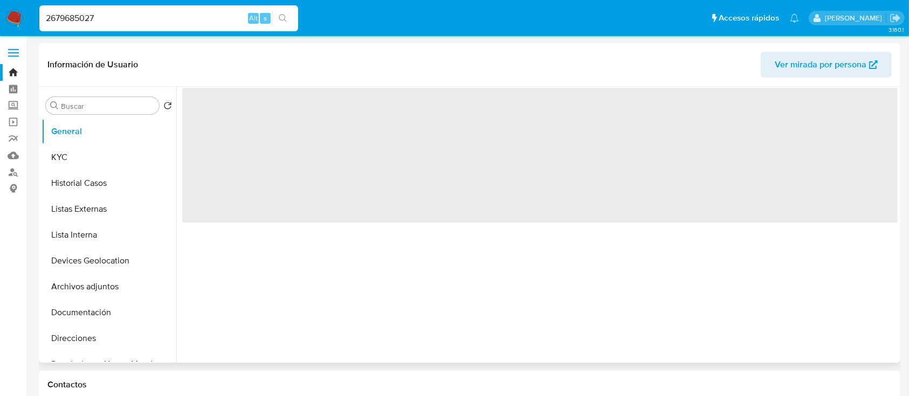
select select "10"
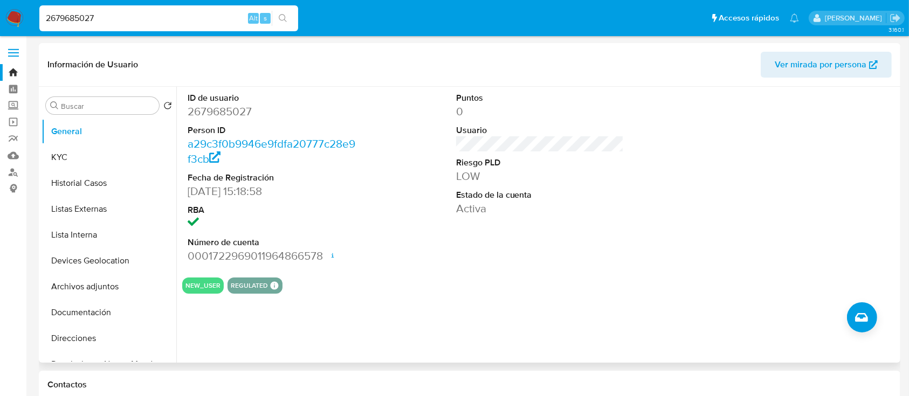
click at [155, 4] on div "2679685027 Alt s" at bounding box center [168, 18] width 259 height 30
click at [155, 12] on input "2679685027" at bounding box center [168, 18] width 259 height 14
paste input "439727403"
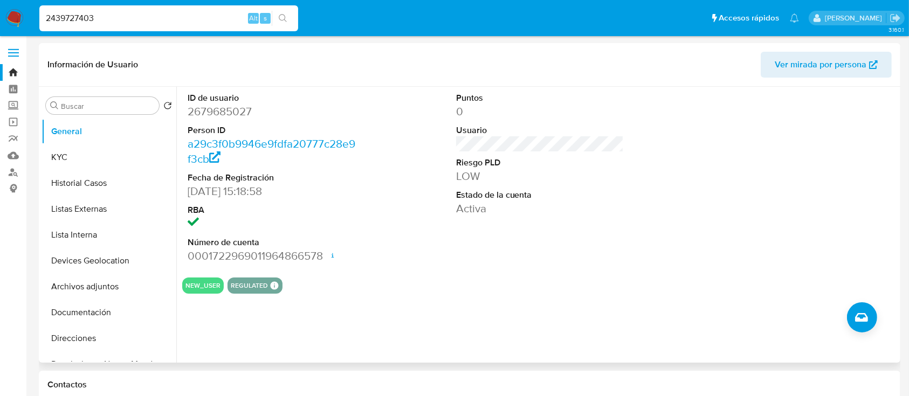
type input "2439727403"
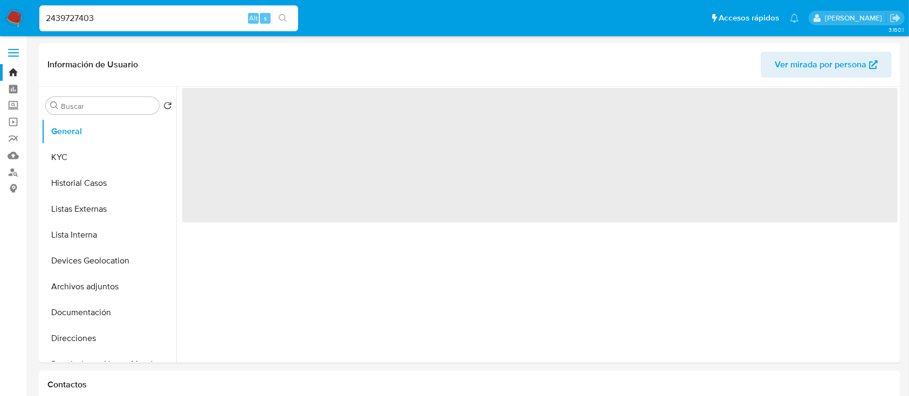
select select "10"
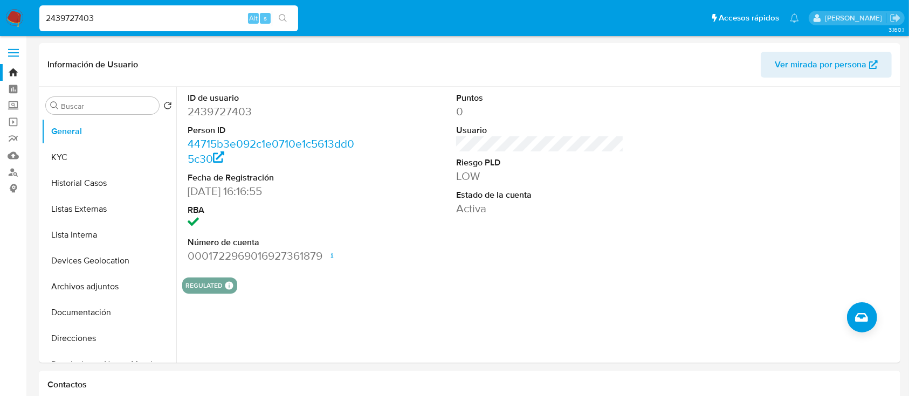
click at [207, 16] on input "2439727403" at bounding box center [168, 18] width 259 height 14
paste input "58432664"
type input "2584326643"
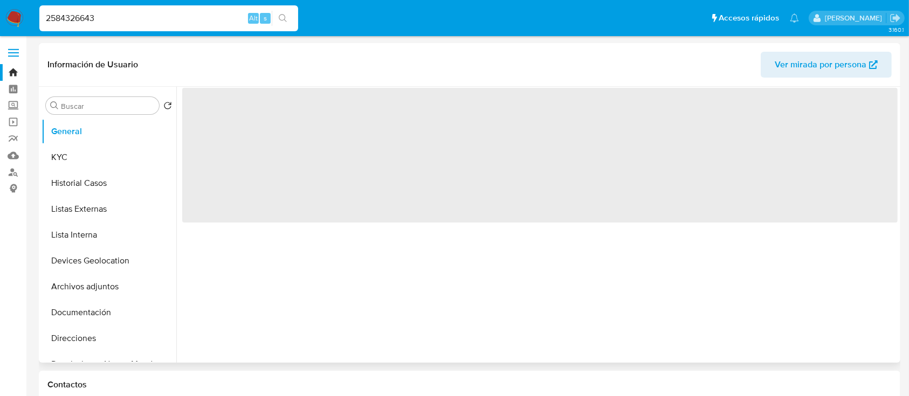
select select "10"
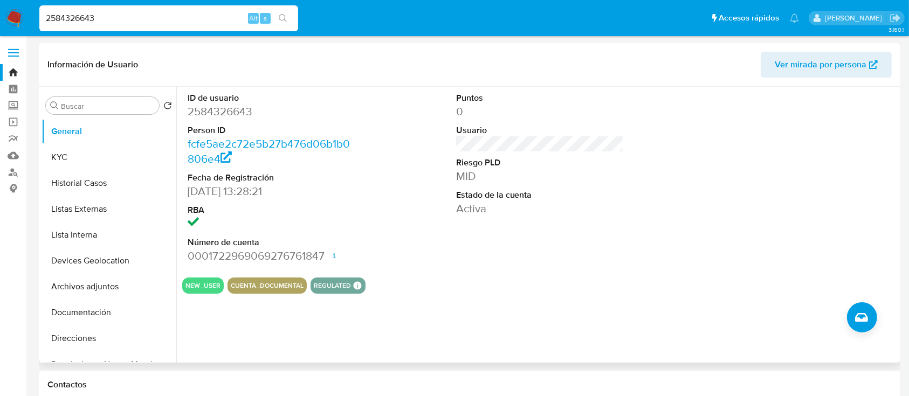
click at [153, 19] on input "2584326643" at bounding box center [168, 18] width 259 height 14
paste input "7290968"
type input "272909683"
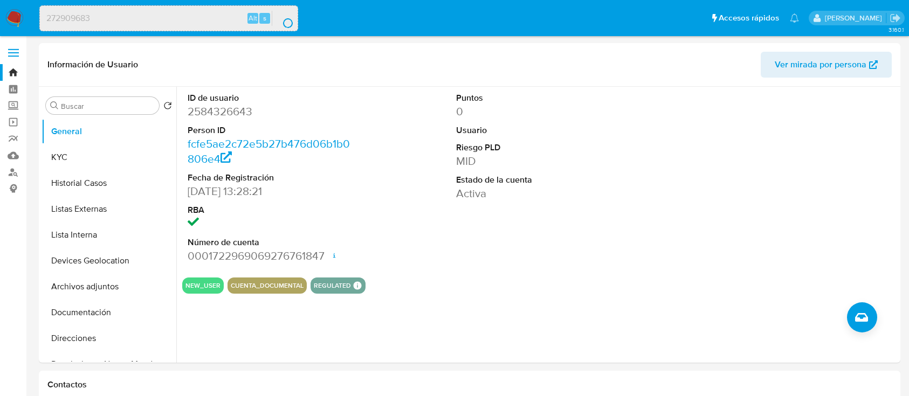
select select "10"
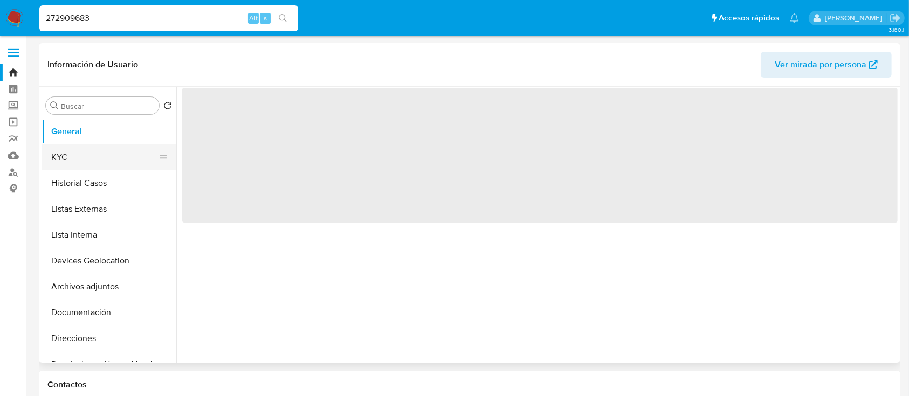
select select "10"
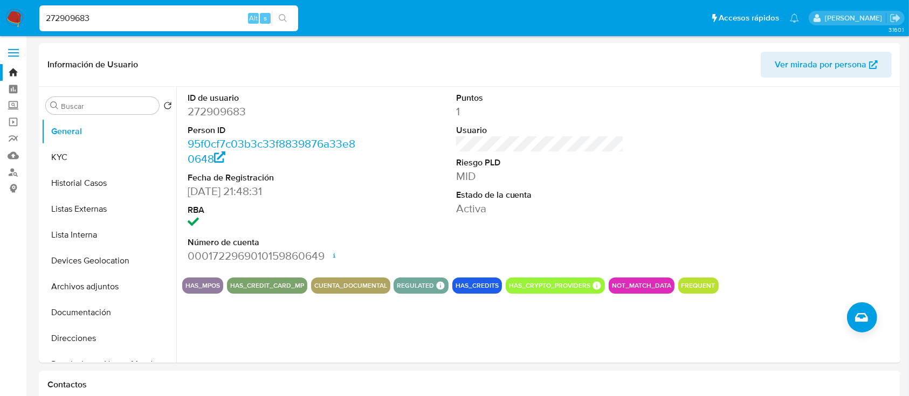
click at [16, 16] on img at bounding box center [14, 18] width 18 height 18
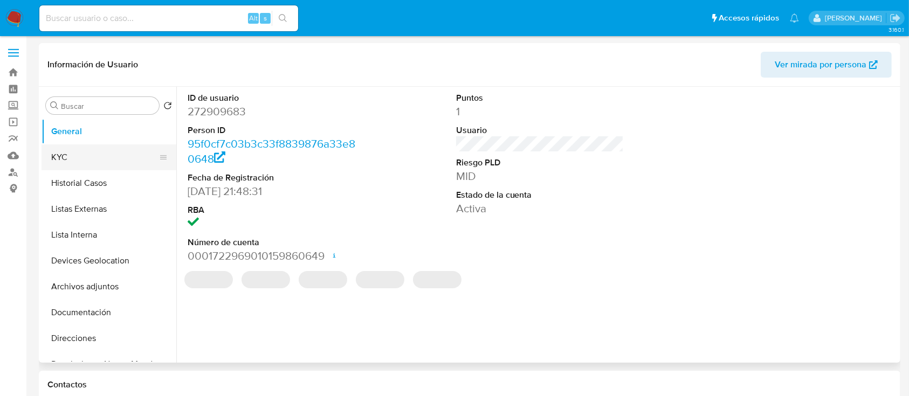
select select "10"
click at [93, 155] on button "KYC" at bounding box center [105, 157] width 126 height 26
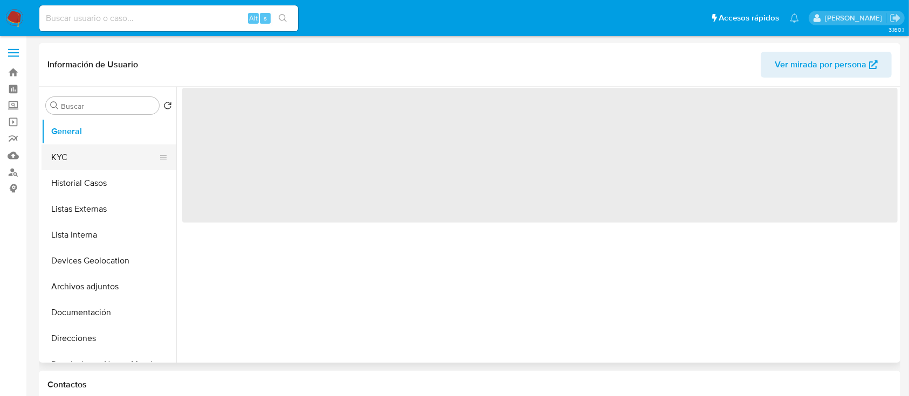
select select "10"
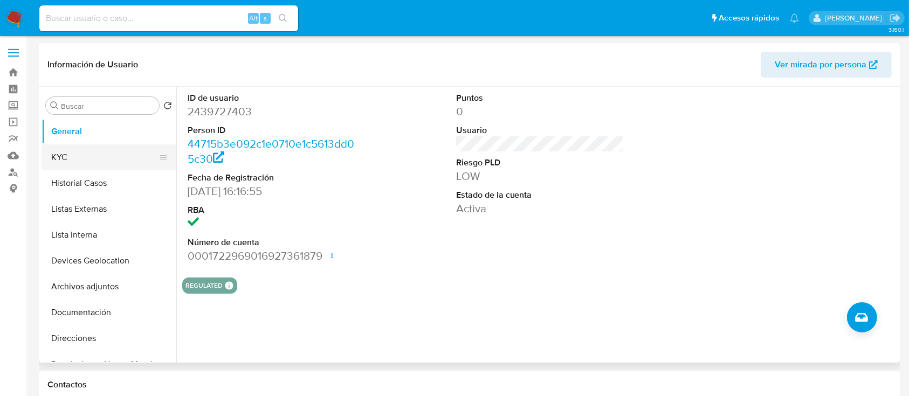
click at [92, 154] on button "KYC" at bounding box center [105, 157] width 126 height 26
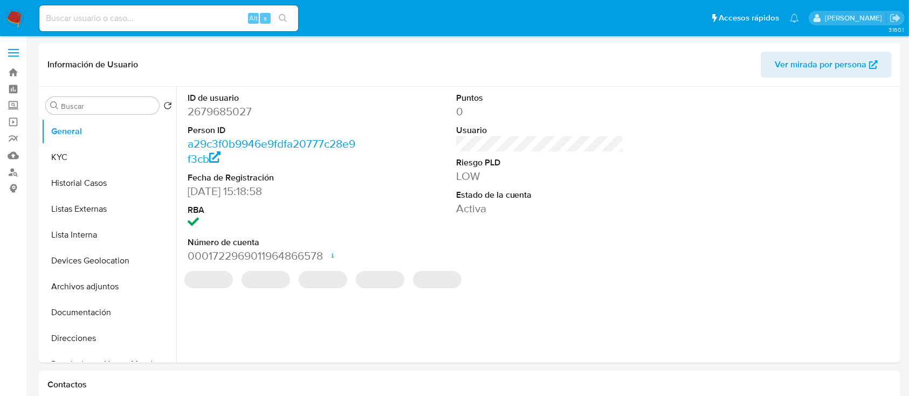
select select "10"
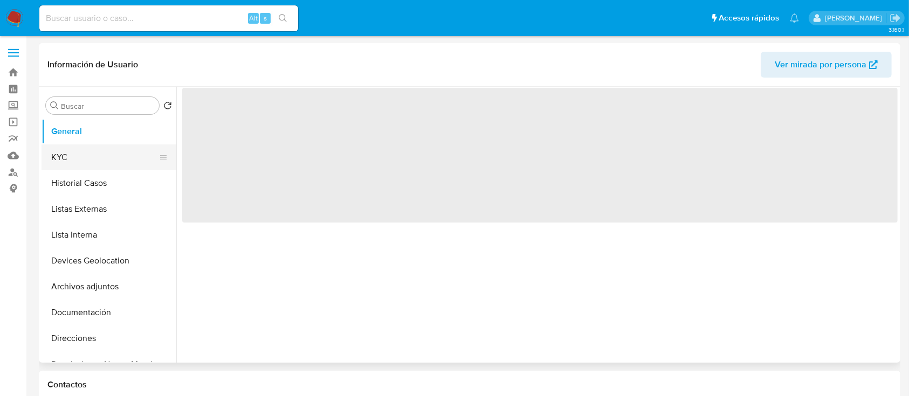
select select "10"
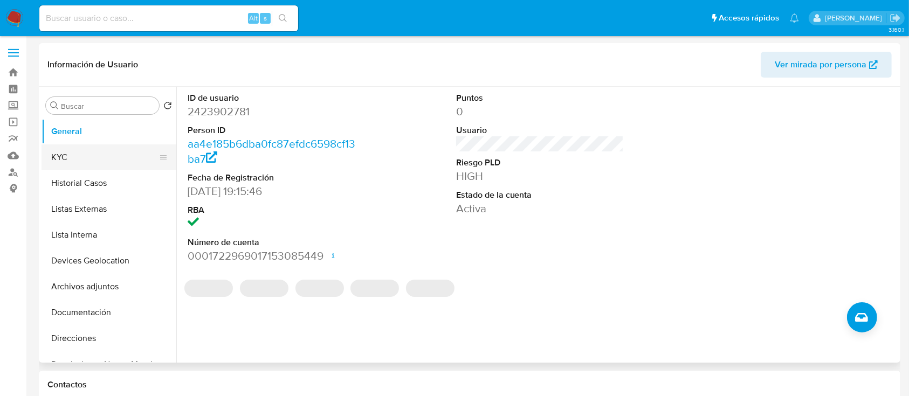
click at [73, 160] on button "KYC" at bounding box center [105, 157] width 126 height 26
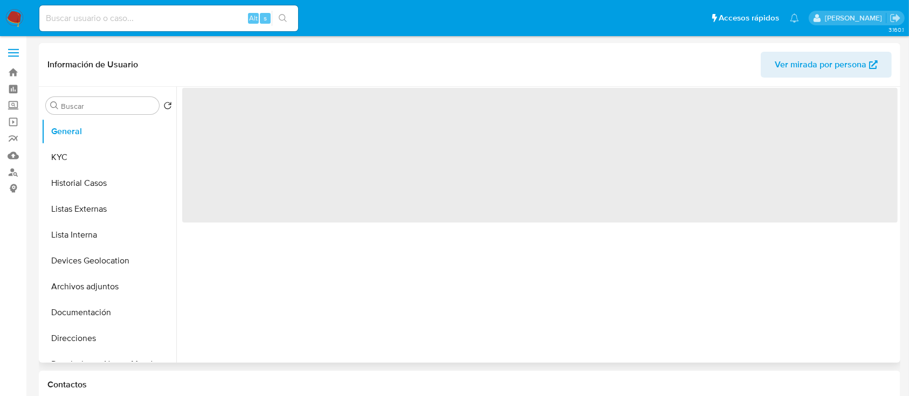
select select "10"
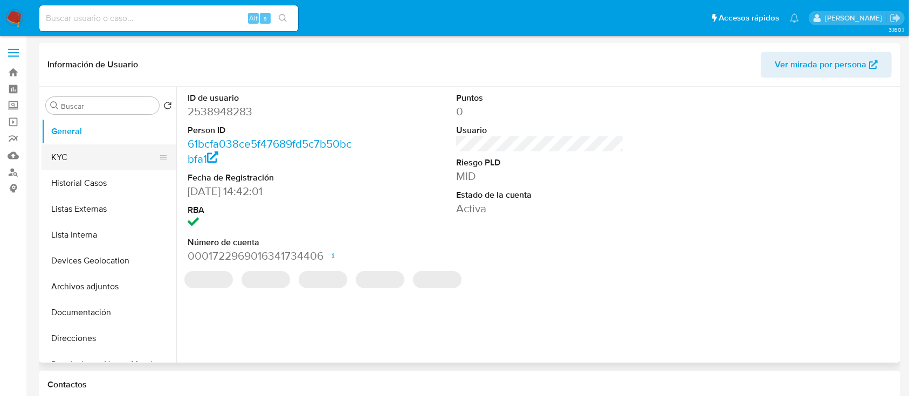
click at [81, 161] on button "KYC" at bounding box center [105, 157] width 126 height 26
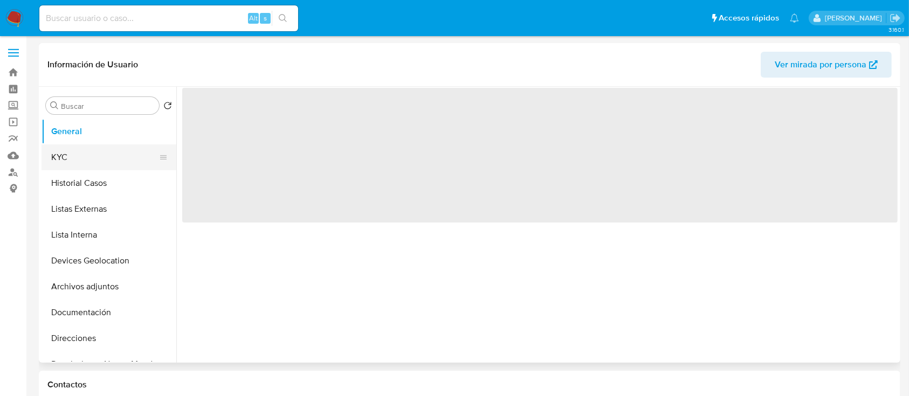
click at [72, 164] on button "KYC" at bounding box center [105, 157] width 126 height 26
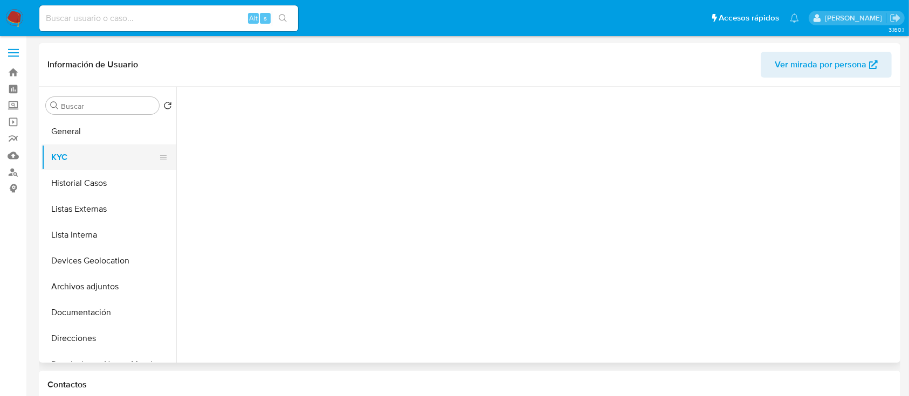
select select "10"
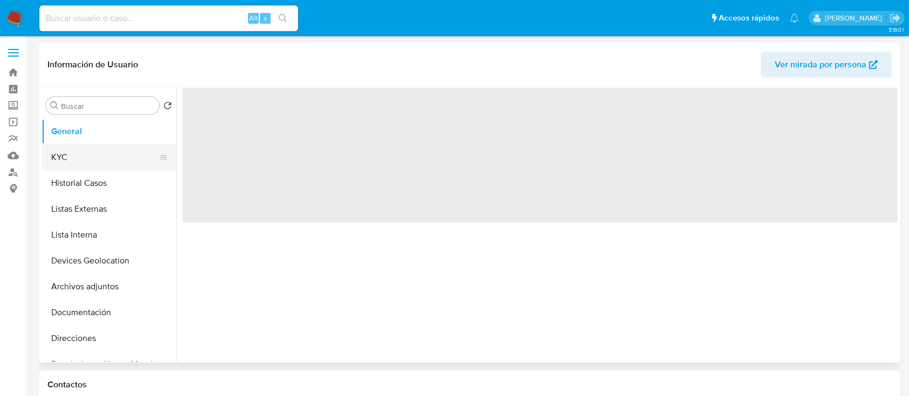
click at [80, 161] on button "KYC" at bounding box center [105, 157] width 126 height 26
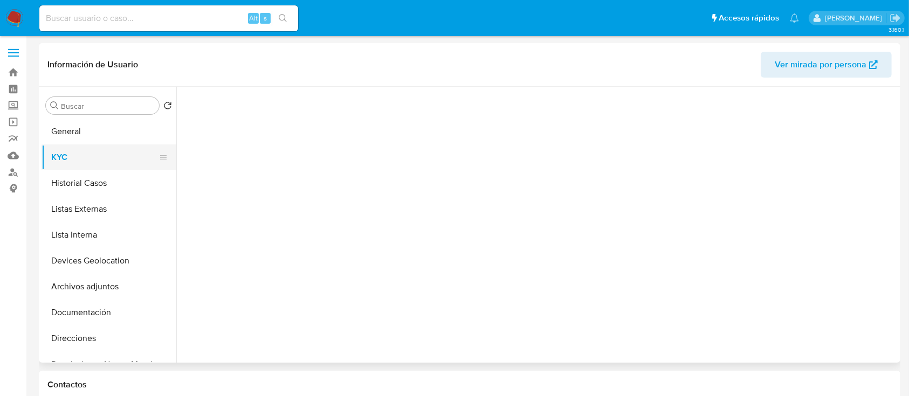
select select "10"
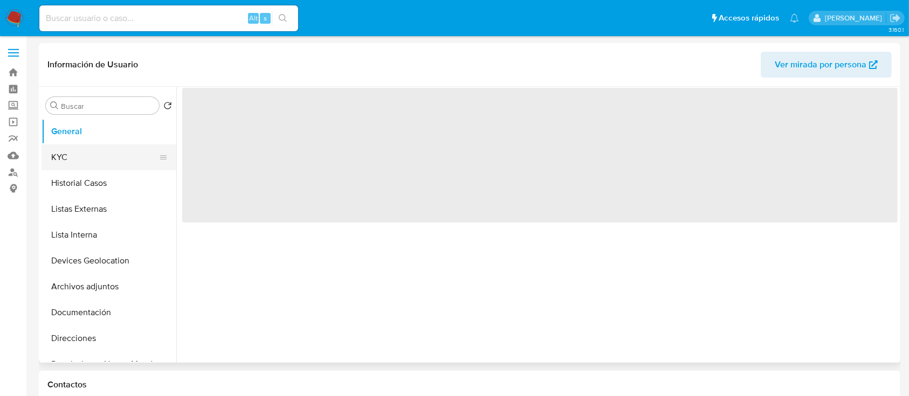
click at [81, 156] on button "KYC" at bounding box center [105, 157] width 126 height 26
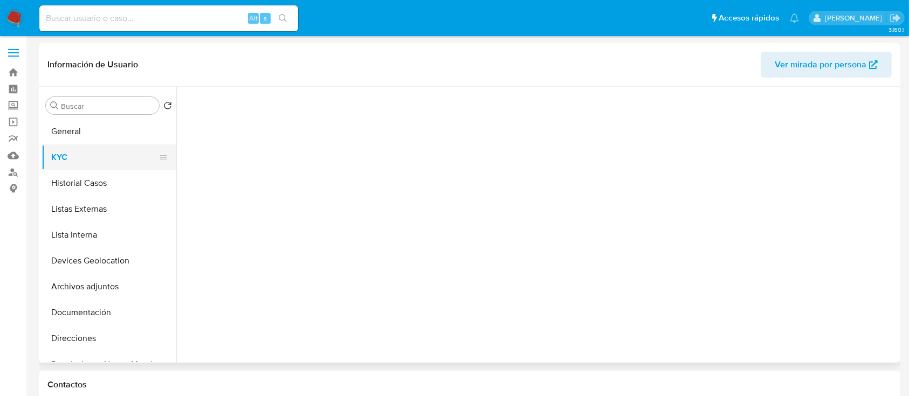
select select "10"
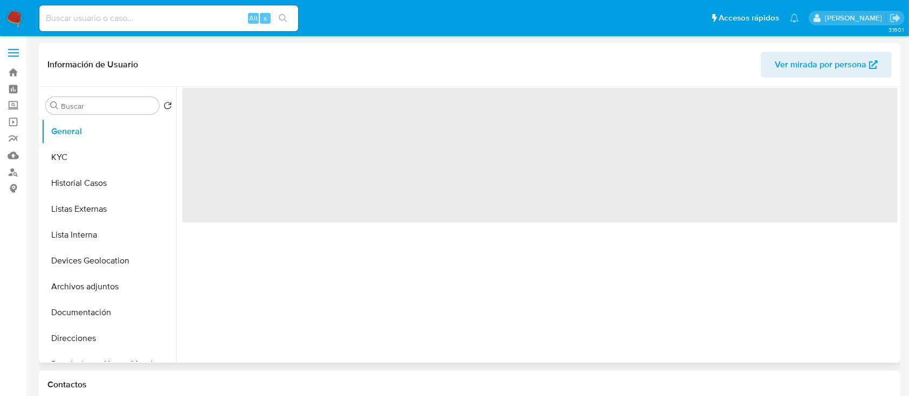
select select "10"
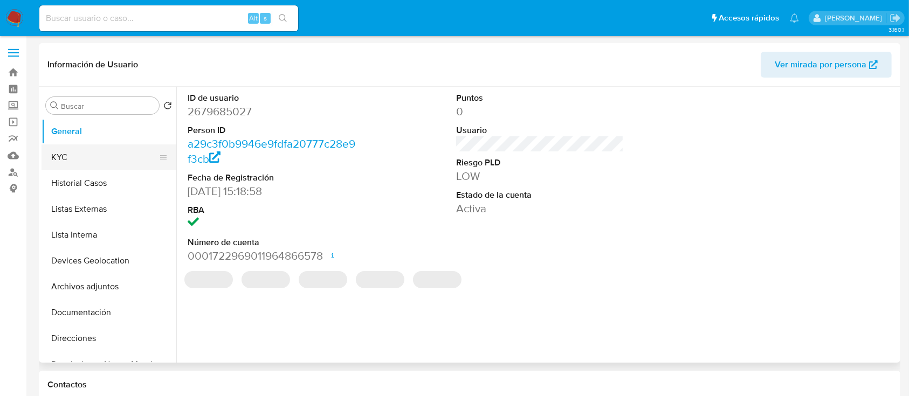
click at [92, 163] on button "KYC" at bounding box center [105, 157] width 126 height 26
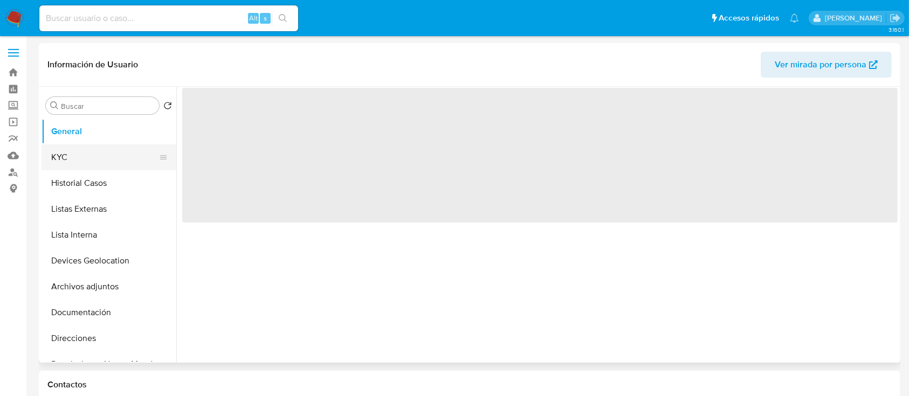
click at [64, 167] on button "KYC" at bounding box center [105, 157] width 126 height 26
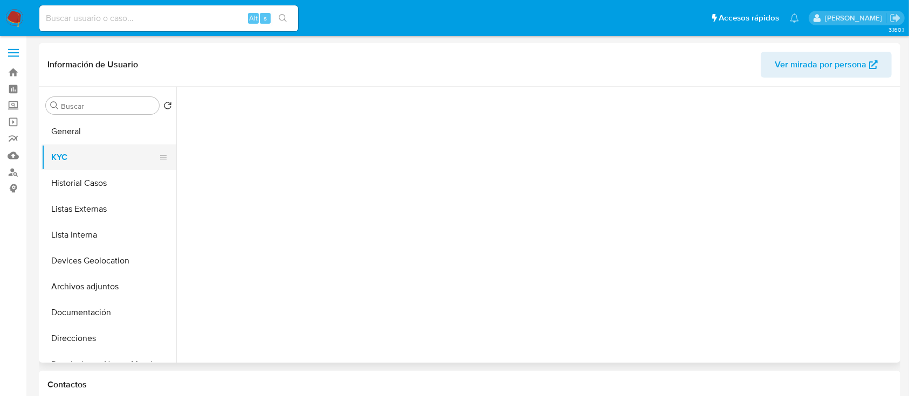
select select "10"
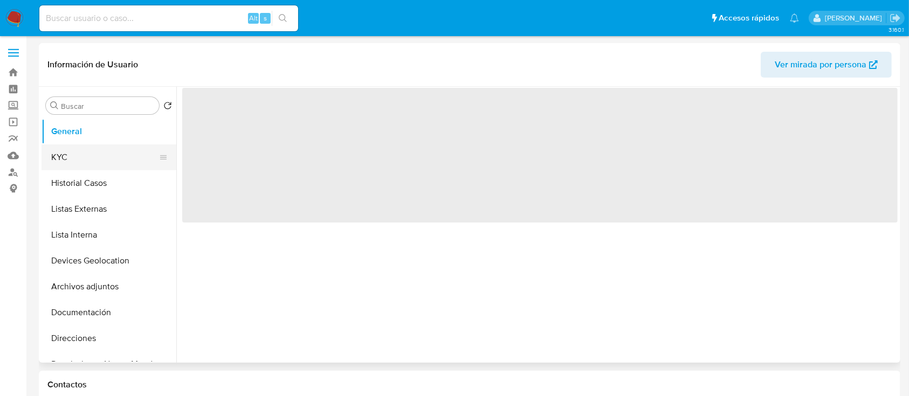
click at [82, 157] on button "KYC" at bounding box center [105, 157] width 126 height 26
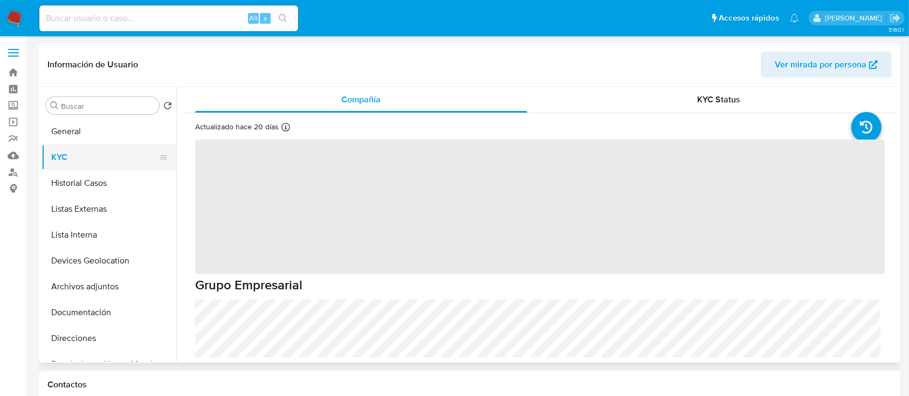
select select "10"
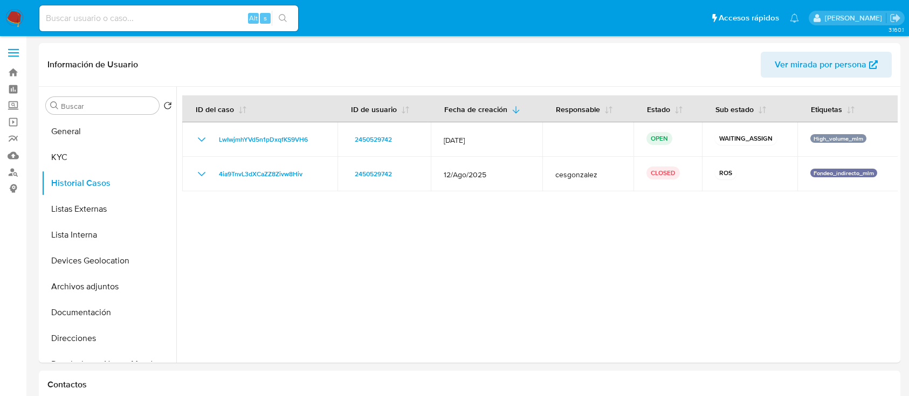
select select "10"
click at [22, 20] on img at bounding box center [14, 18] width 18 height 18
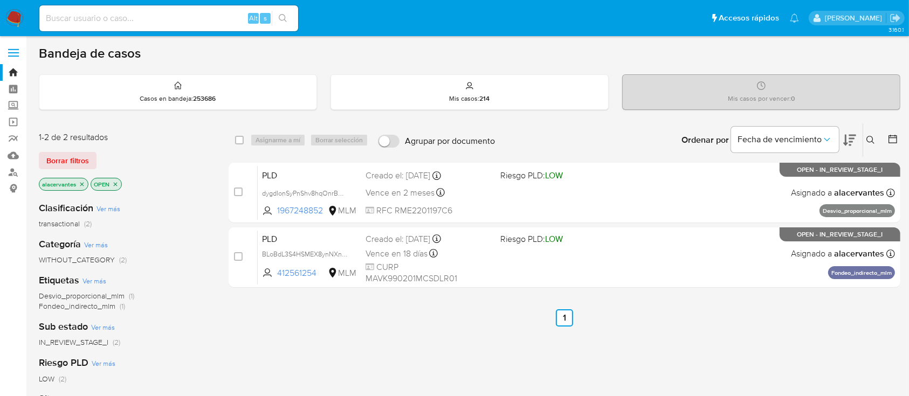
click at [82, 184] on icon "close-filter" at bounding box center [82, 184] width 4 height 4
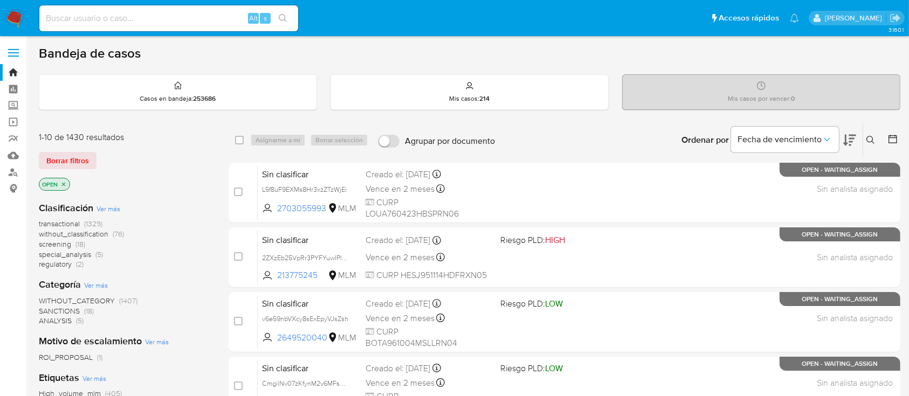
click at [867, 134] on button at bounding box center [872, 140] width 18 height 13
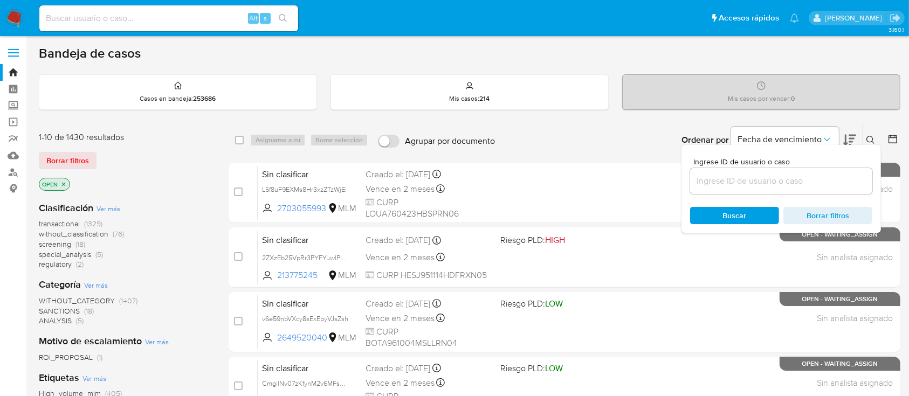
click at [757, 171] on div at bounding box center [781, 181] width 182 height 26
click at [755, 177] on input at bounding box center [781, 181] width 182 height 14
paste input "LwIwjmhYVd5n1pDxqfKS9VH6"
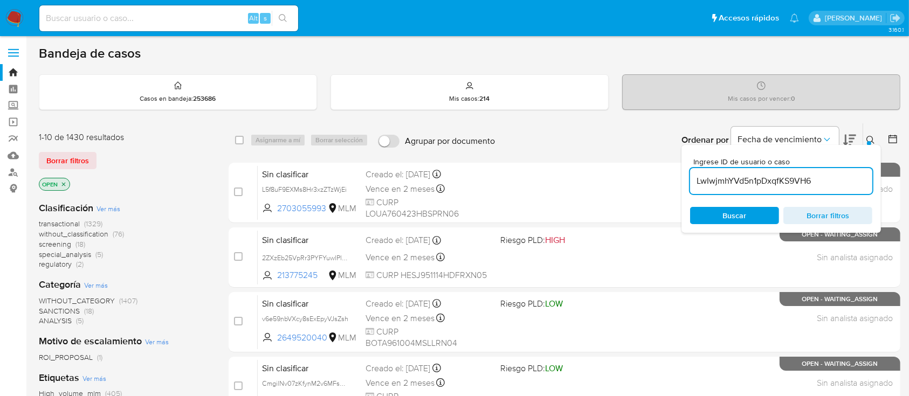
type input "LwIwjmhYVd5n1pDxqfKS9VH6"
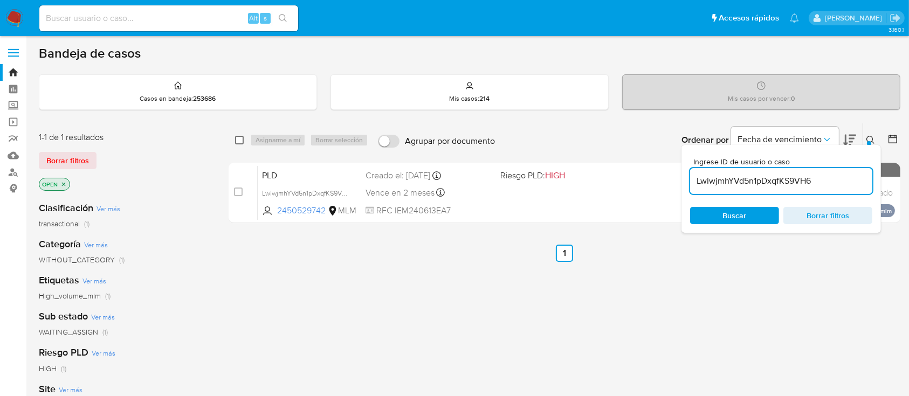
click at [238, 141] on input "checkbox" at bounding box center [239, 140] width 9 height 9
checkbox input "true"
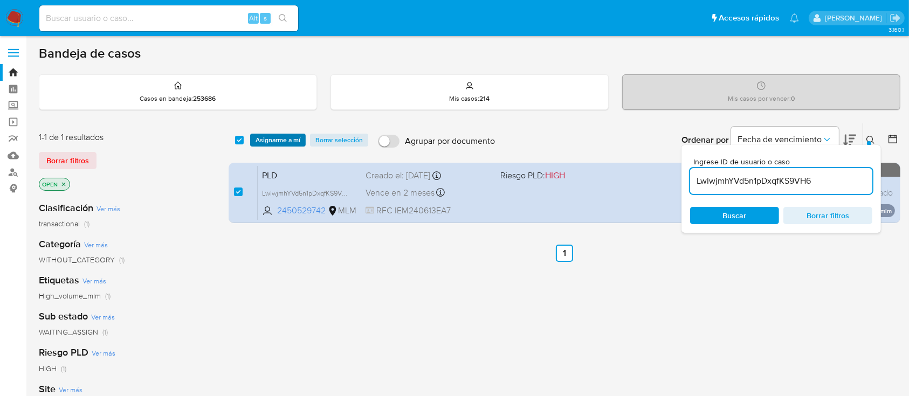
click at [265, 142] on span "Asignarme a mí" at bounding box center [278, 140] width 45 height 11
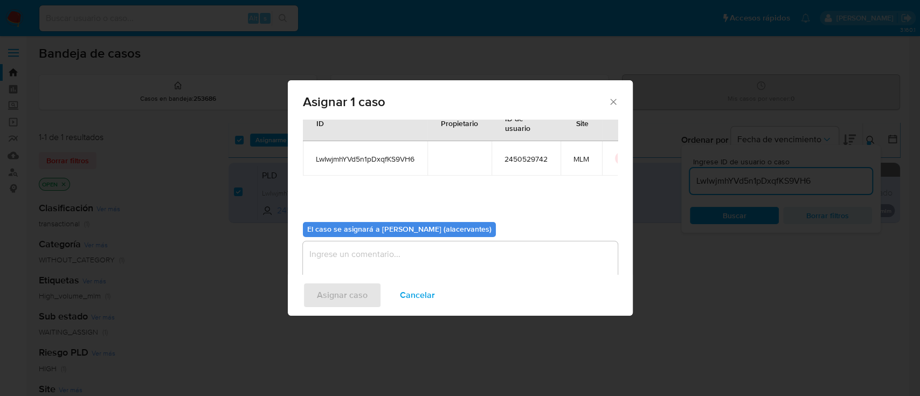
scroll to position [55, 0]
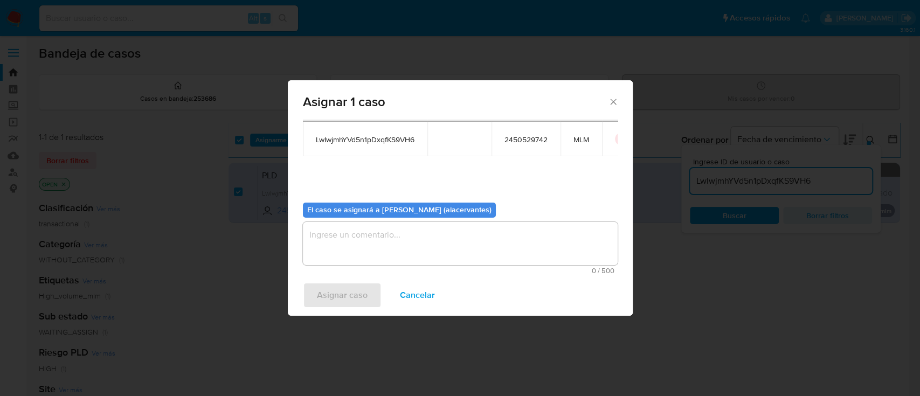
click at [371, 239] on textarea "assign-modal" at bounding box center [460, 243] width 315 height 43
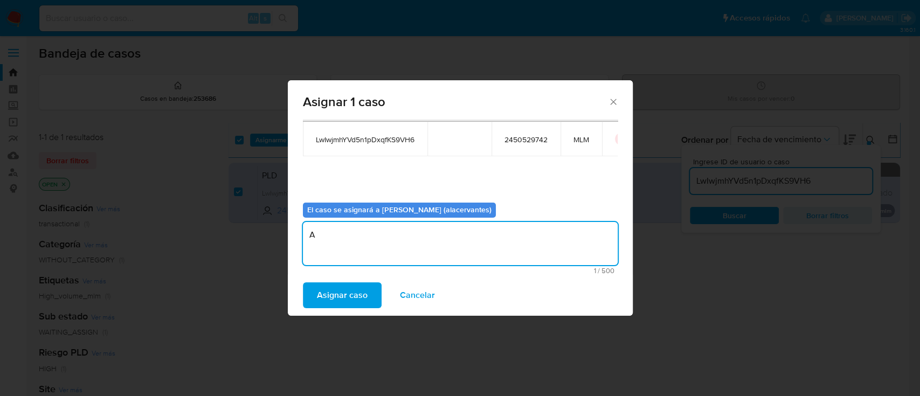
type textarea "AC"
click at [343, 321] on div "Asignar 1 caso Casos a asignar: ID Propietario ID de usuario Site LwIwjmhYVd5n1…" at bounding box center [460, 198] width 920 height 396
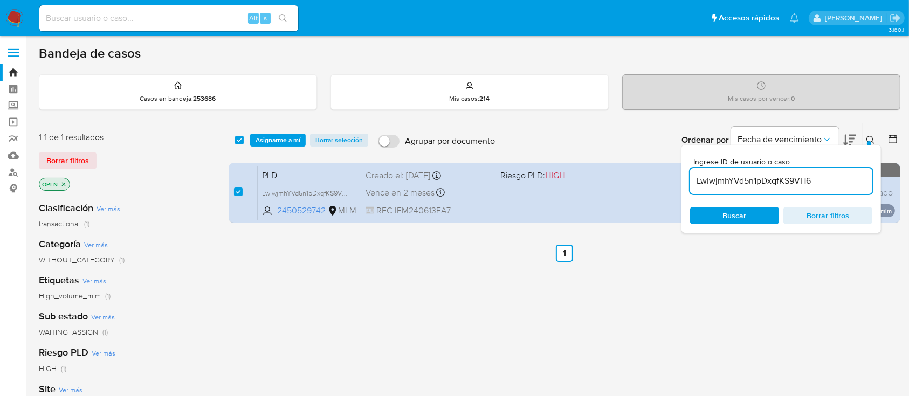
click at [270, 135] on span "Asignarme a mí" at bounding box center [278, 140] width 45 height 11
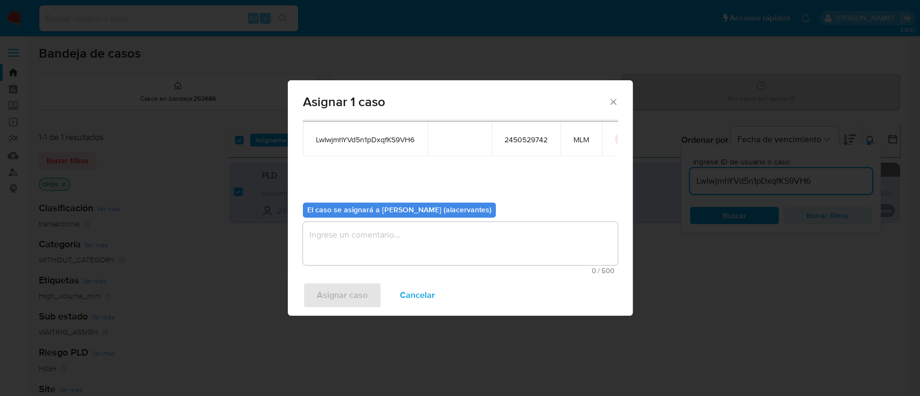
click at [366, 257] on textarea "assign-modal" at bounding box center [460, 243] width 315 height 43
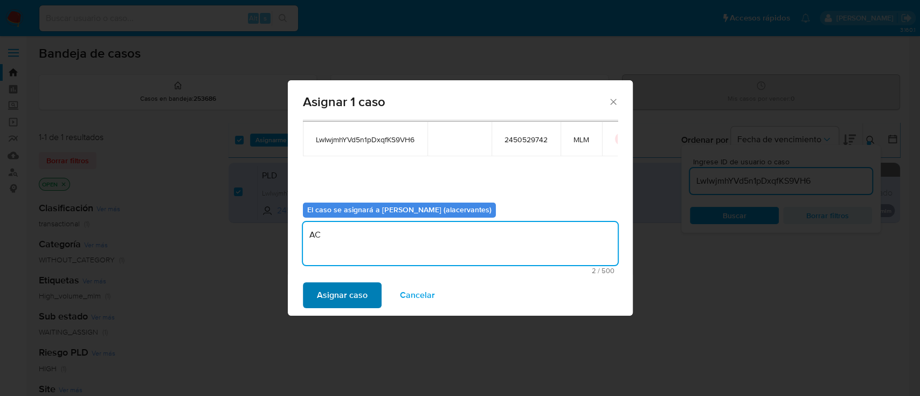
type textarea "AC"
click at [349, 293] on span "Asignar caso" at bounding box center [342, 296] width 51 height 24
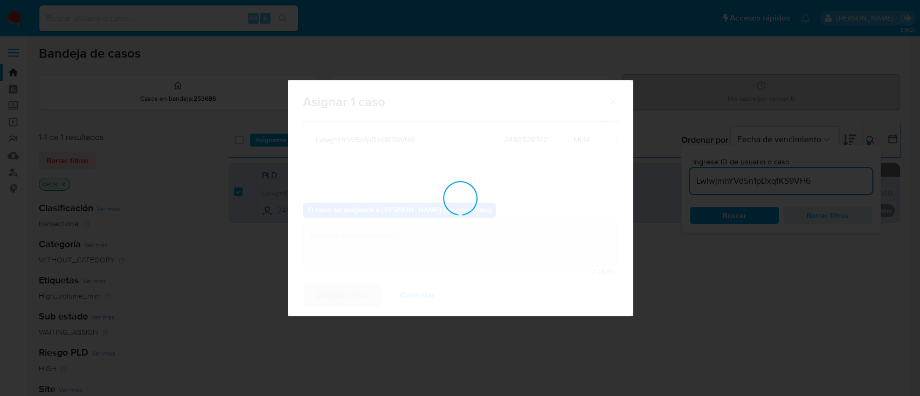
checkbox input "false"
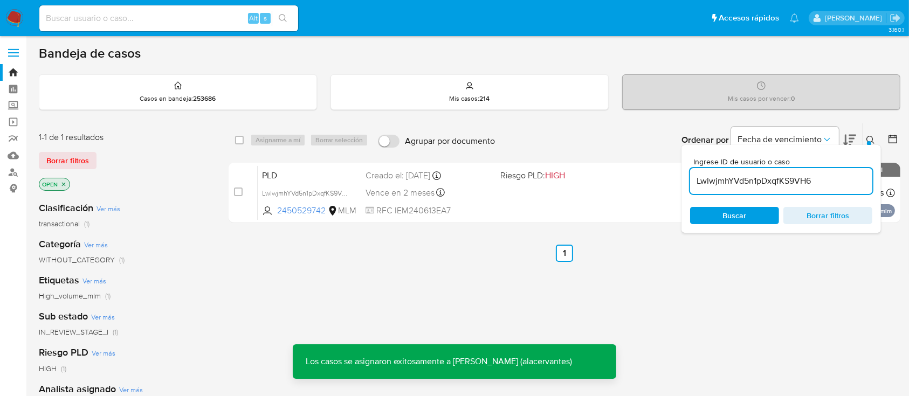
click at [17, 23] on img at bounding box center [14, 18] width 18 height 18
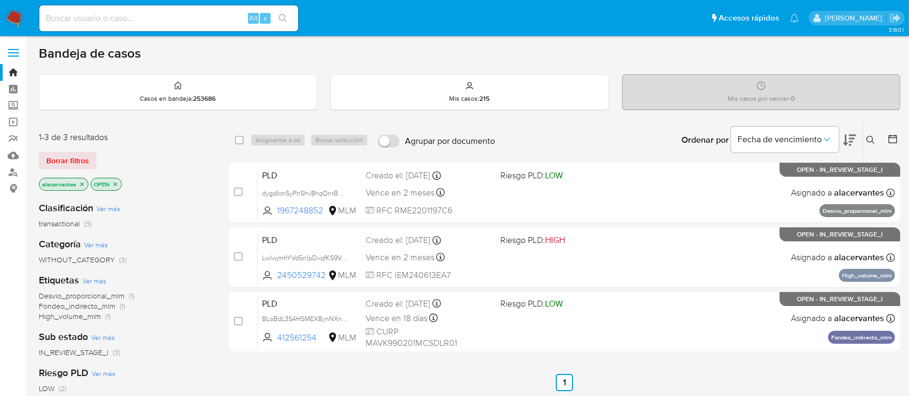
drag, startPoint x: 867, startPoint y: 142, endPoint x: 828, endPoint y: 159, distance: 42.8
click at [867, 142] on icon at bounding box center [870, 140] width 9 height 9
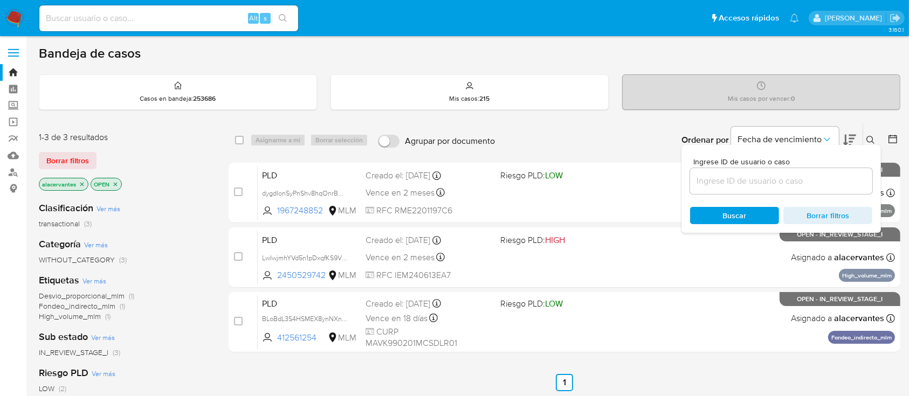
click at [750, 187] on input at bounding box center [781, 181] width 182 height 14
type input "412561254"
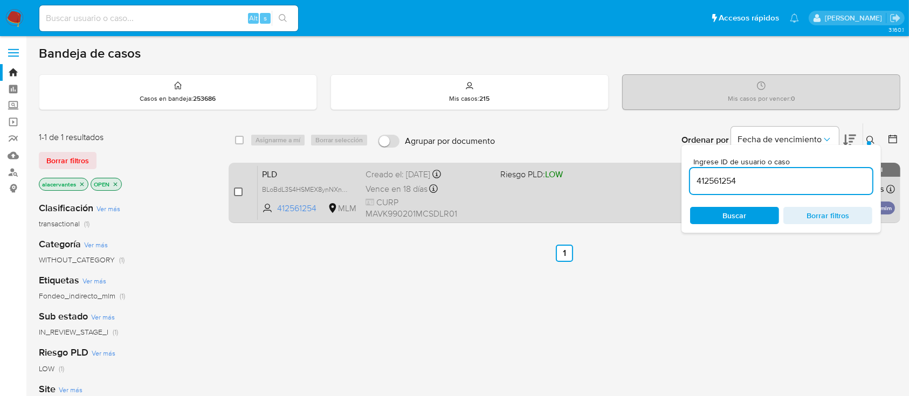
click at [238, 194] on input "checkbox" at bounding box center [238, 192] width 9 height 9
checkbox input "true"
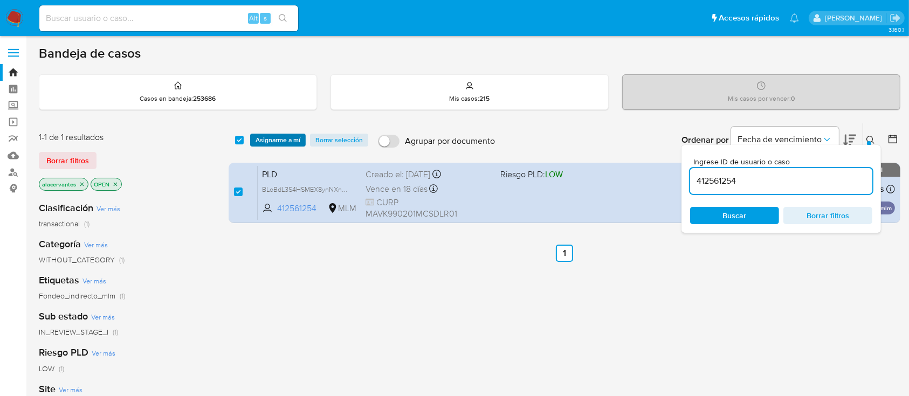
click at [271, 136] on span "Asignarme a mí" at bounding box center [278, 140] width 45 height 11
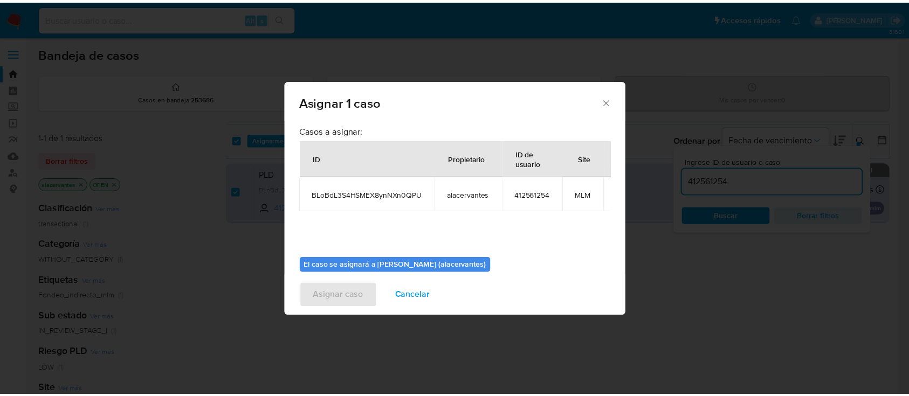
scroll to position [66, 0]
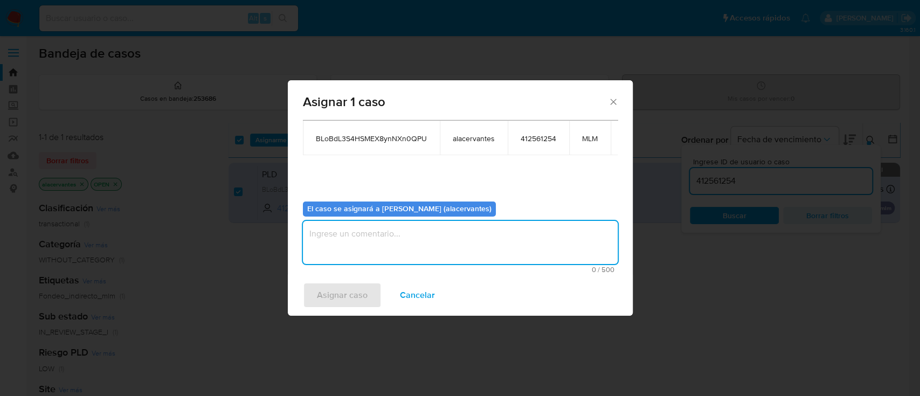
click at [390, 239] on textarea "assign-modal" at bounding box center [460, 242] width 315 height 43
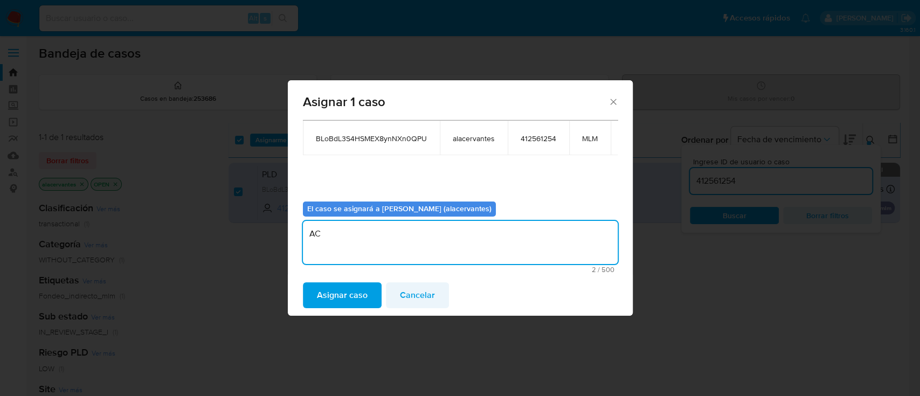
type textarea "AC"
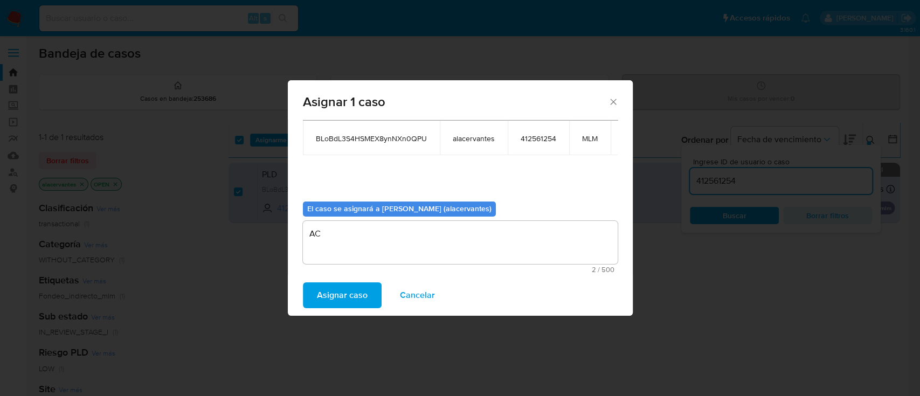
click at [414, 296] on span "Cancelar" at bounding box center [417, 296] width 35 height 24
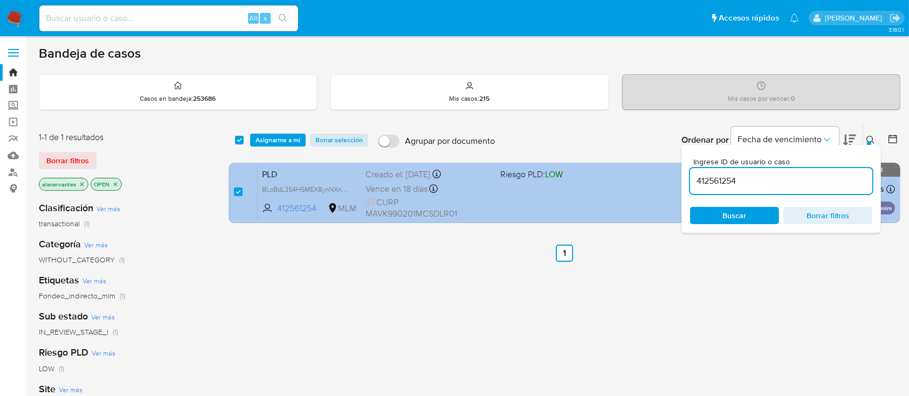
click at [562, 207] on div "PLD BLoBdL3S4HSMEX8ynNXn0QPU 412561254 MLM Riesgo PLD: LOW Creado el: 12/08/202…" at bounding box center [576, 193] width 637 height 54
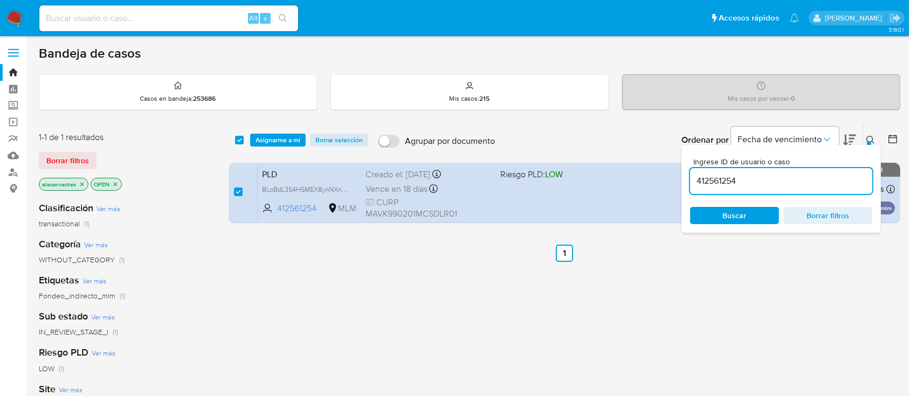
click at [17, 15] on img at bounding box center [14, 18] width 18 height 18
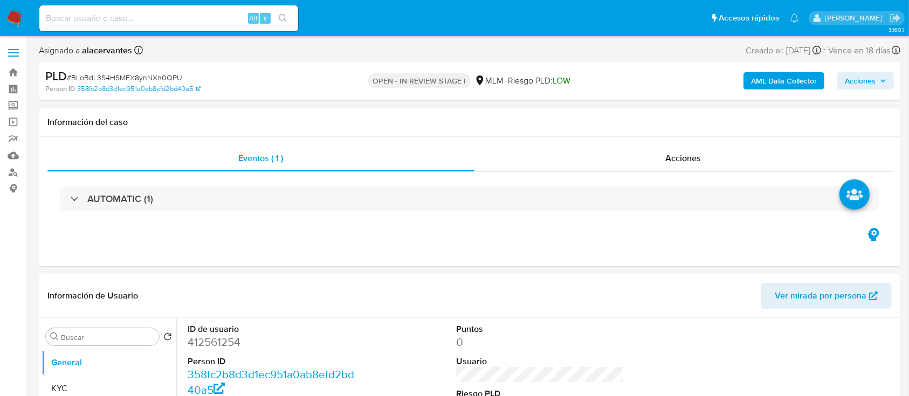
select select "10"
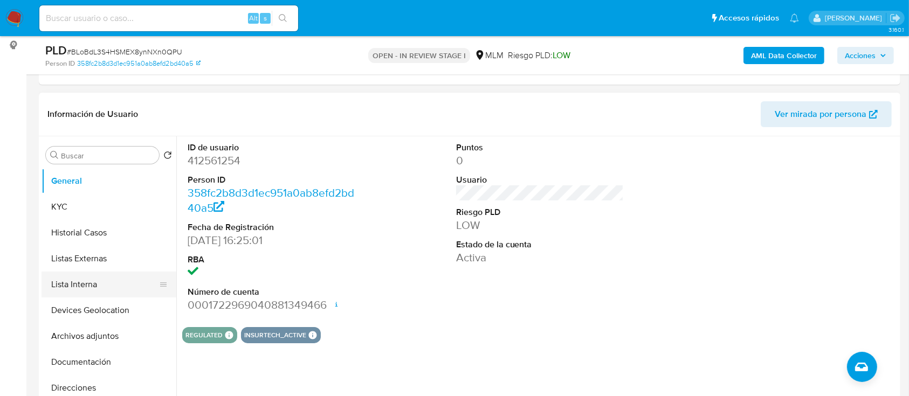
scroll to position [72, 0]
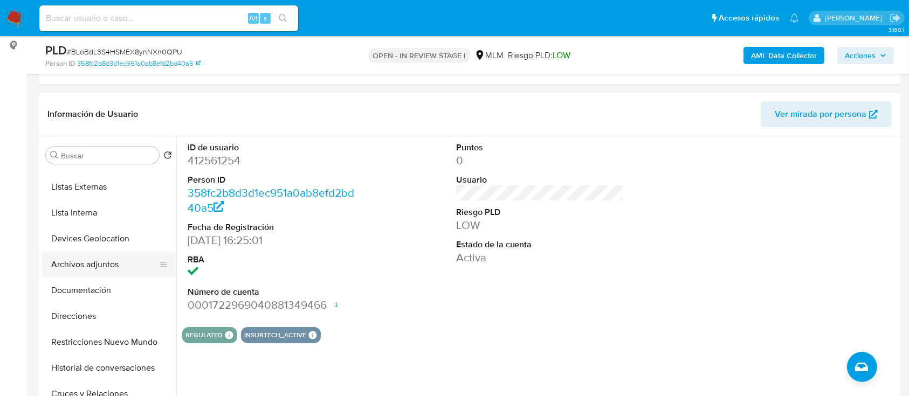
click at [97, 268] on button "Archivos adjuntos" at bounding box center [105, 265] width 126 height 26
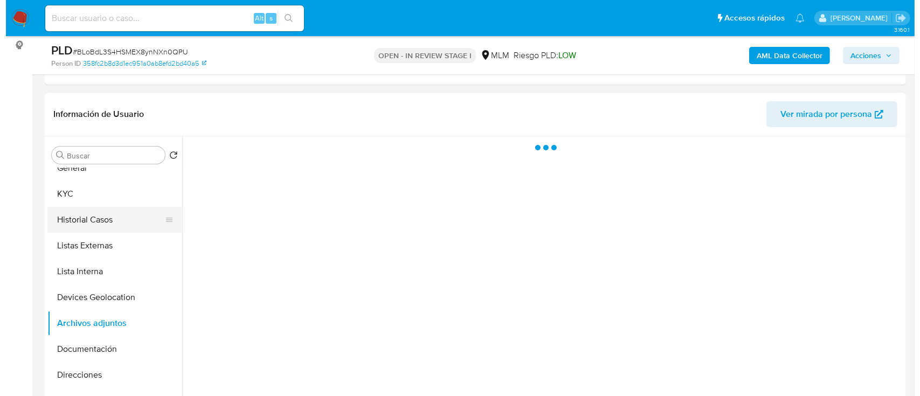
scroll to position [0, 0]
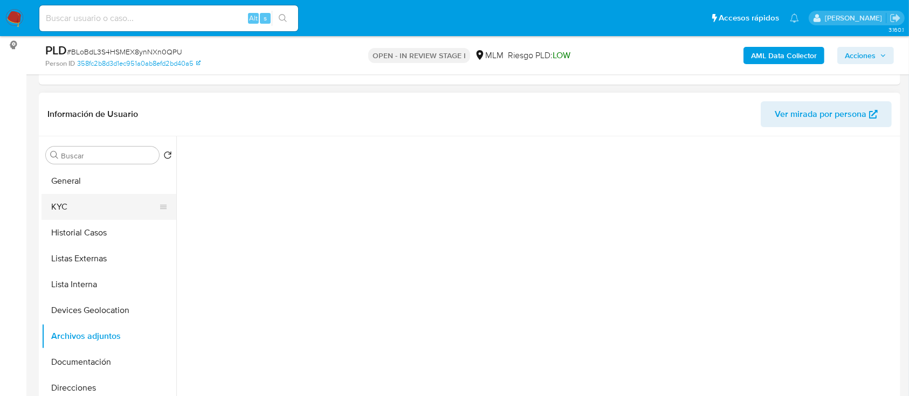
click at [87, 201] on button "KYC" at bounding box center [105, 207] width 126 height 26
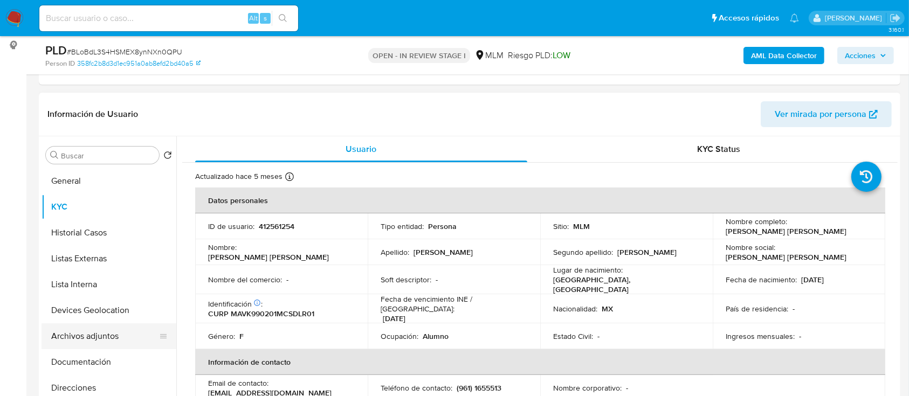
click at [93, 339] on button "Archivos adjuntos" at bounding box center [105, 336] width 126 height 26
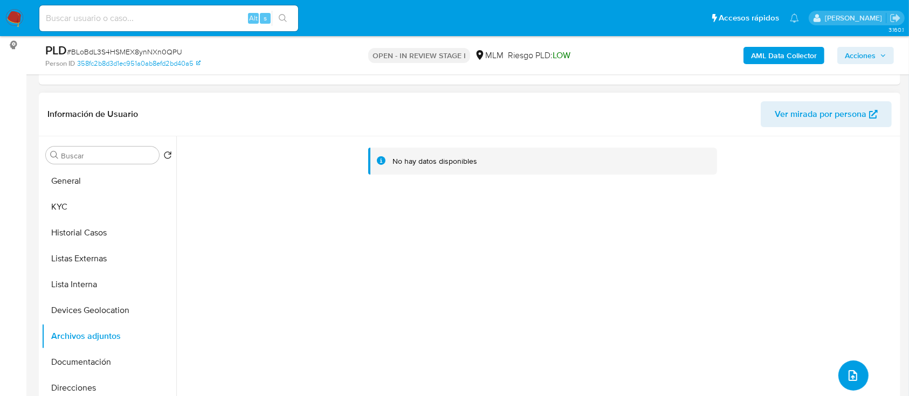
click at [862, 367] on button "upload-file" at bounding box center [853, 376] width 30 height 30
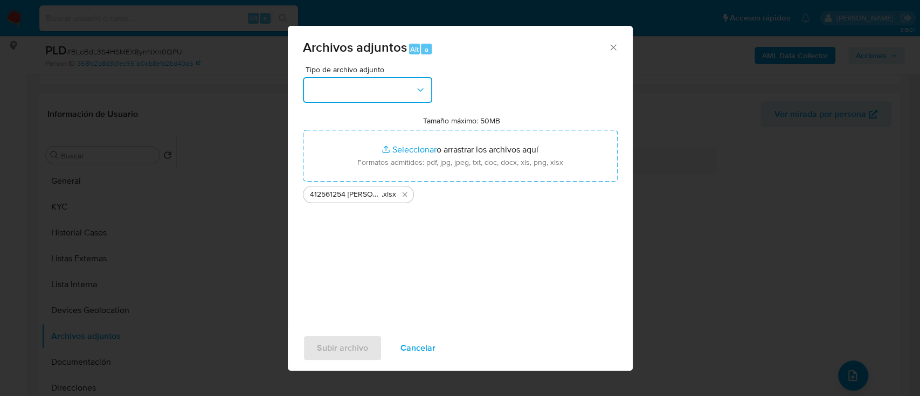
click at [418, 90] on icon "button" at bounding box center [420, 89] width 6 height 3
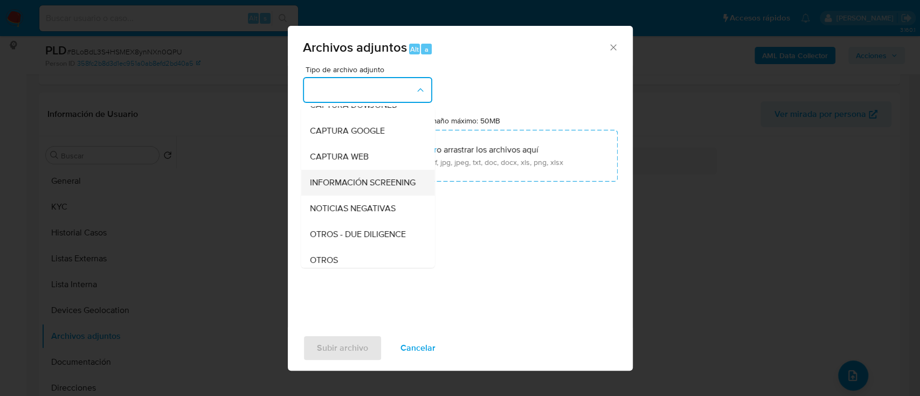
scroll to position [72, 0]
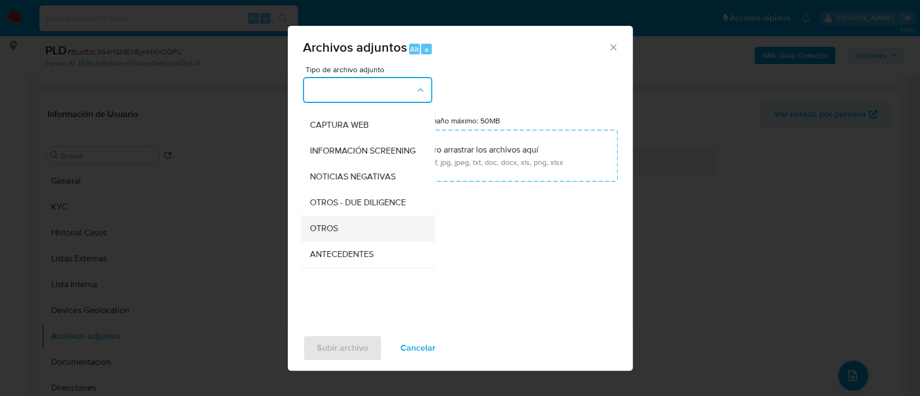
click at [337, 234] on span "OTROS" at bounding box center [323, 228] width 28 height 11
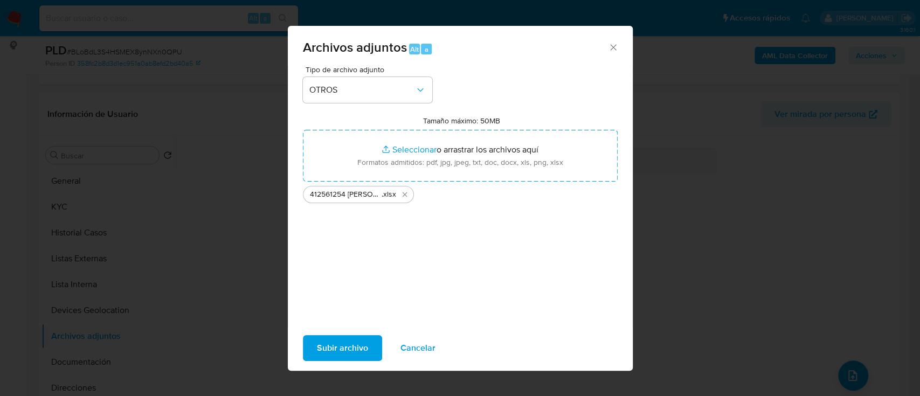
click at [356, 351] on span "Subir archivo" at bounding box center [342, 348] width 51 height 24
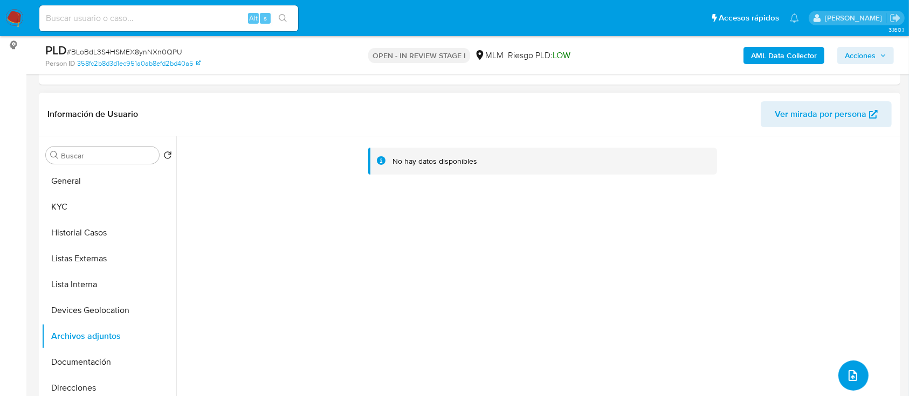
click at [857, 375] on button "upload-file" at bounding box center [853, 376] width 30 height 30
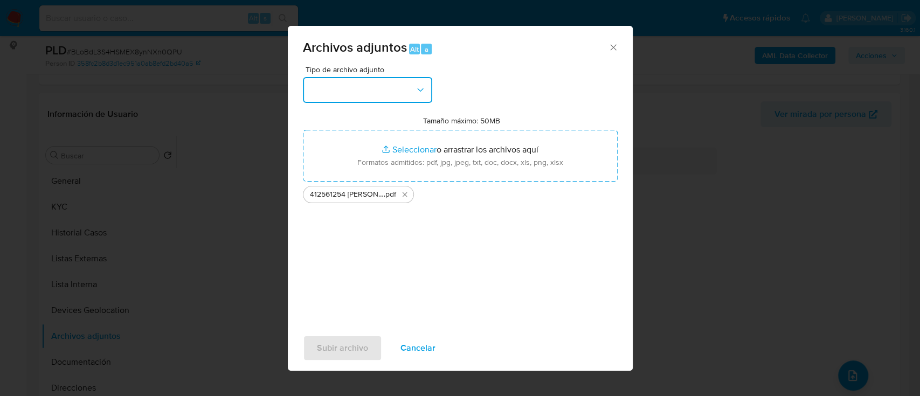
click at [402, 93] on button "button" at bounding box center [367, 90] width 129 height 26
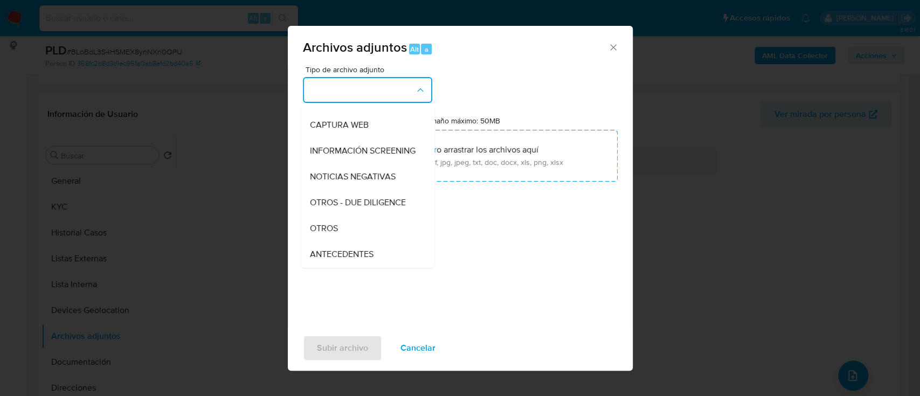
click at [344, 235] on div "OTROS" at bounding box center [364, 229] width 110 height 26
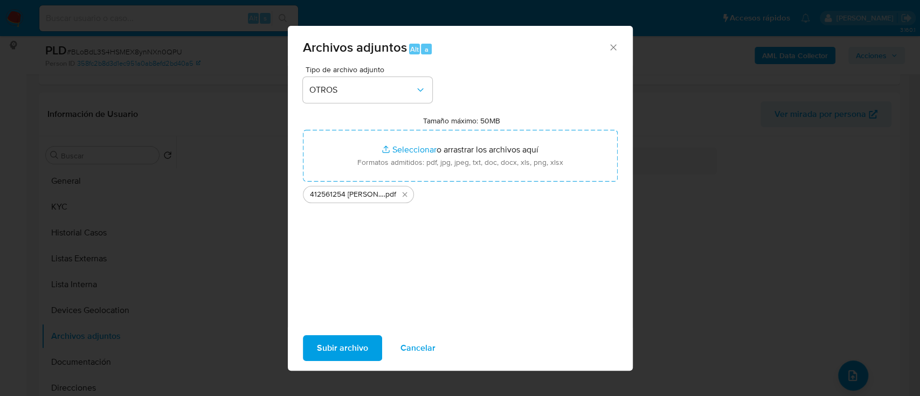
click at [345, 347] on span "Subir archivo" at bounding box center [342, 348] width 51 height 24
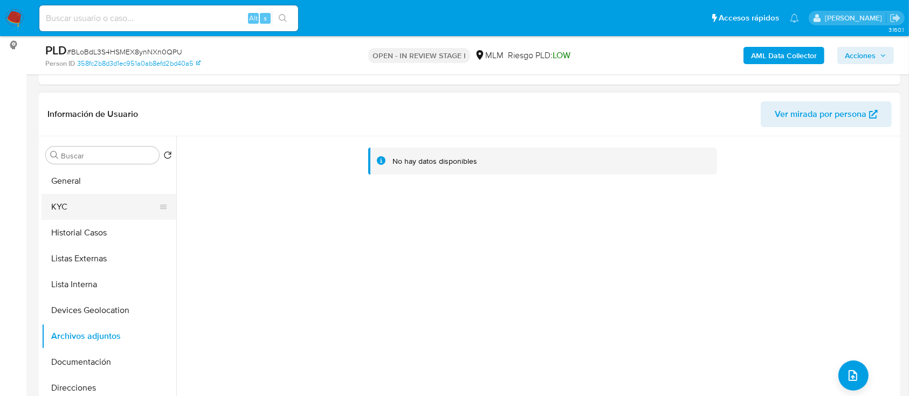
click at [95, 197] on button "KYC" at bounding box center [105, 207] width 126 height 26
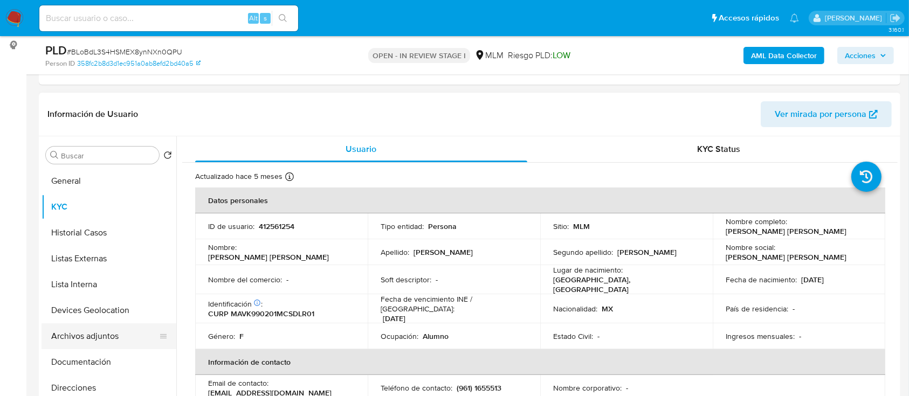
click at [93, 337] on button "Archivos adjuntos" at bounding box center [105, 336] width 126 height 26
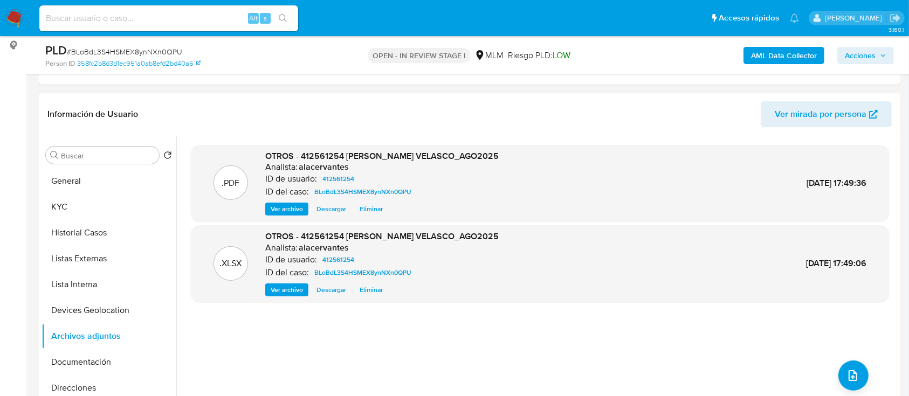
click at [281, 213] on span "Ver archivo" at bounding box center [287, 209] width 32 height 11
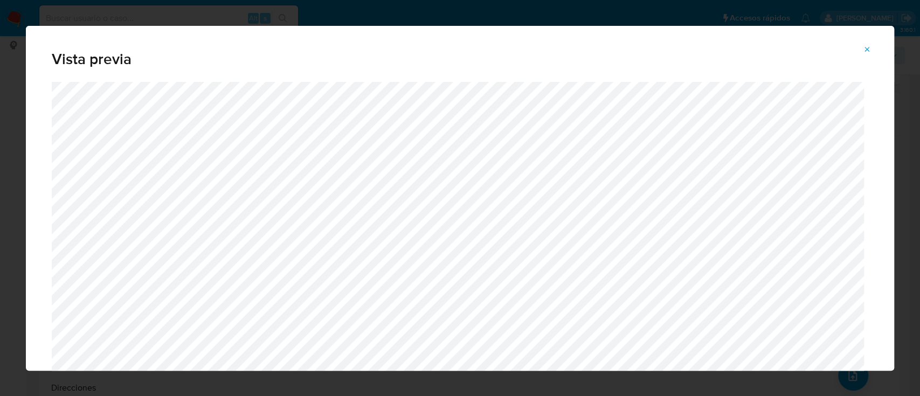
click at [866, 56] on span "Attachment preview" at bounding box center [867, 49] width 9 height 15
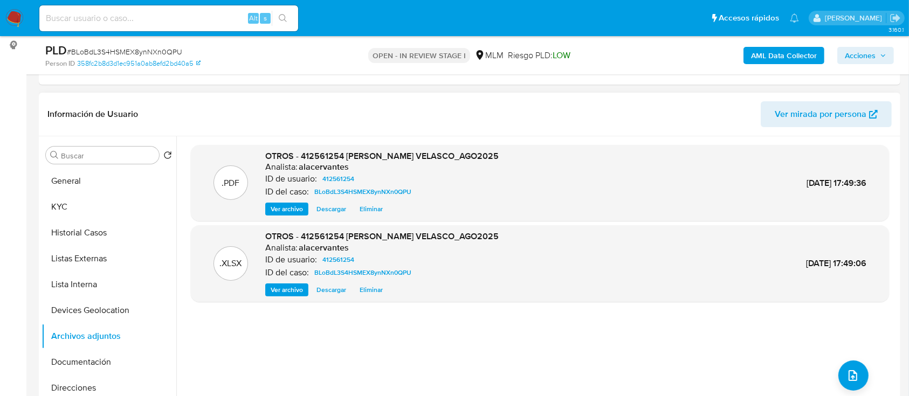
click at [857, 56] on span "Acciones" at bounding box center [860, 55] width 31 height 17
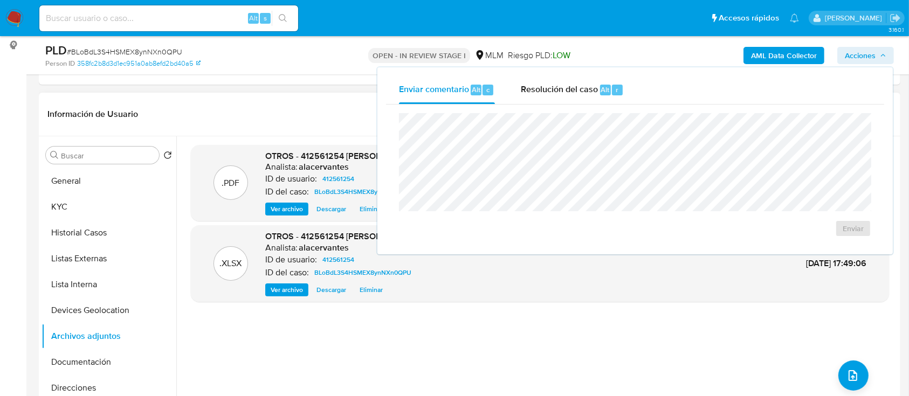
click at [548, 104] on div "Enviar comentario Alt c Resolución del caso Alt r Enviar" at bounding box center [635, 161] width 498 height 170
click at [551, 92] on span "Resolución del caso" at bounding box center [559, 89] width 77 height 12
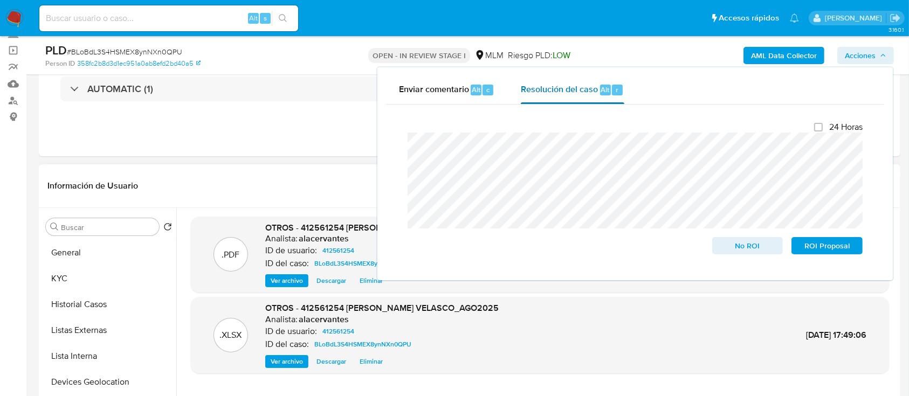
scroll to position [143, 0]
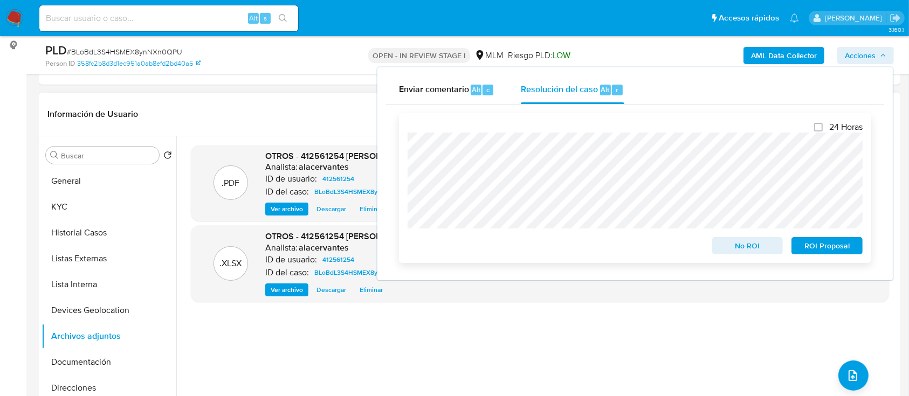
click at [745, 253] on span "No ROI" at bounding box center [748, 245] width 56 height 15
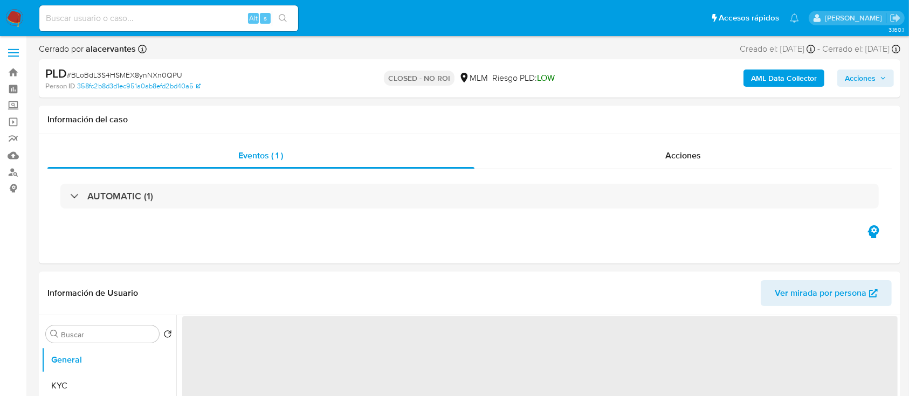
select select "10"
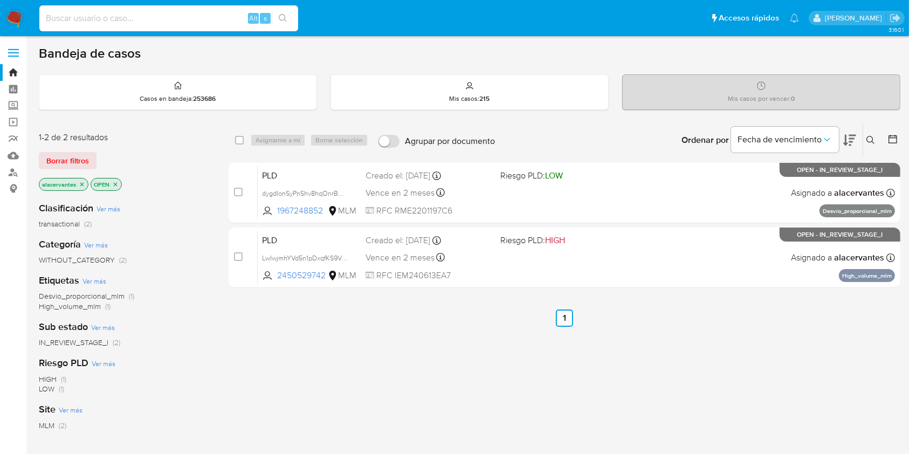
click at [146, 24] on input at bounding box center [168, 18] width 259 height 14
paste input "266652995"
type input "266652995"
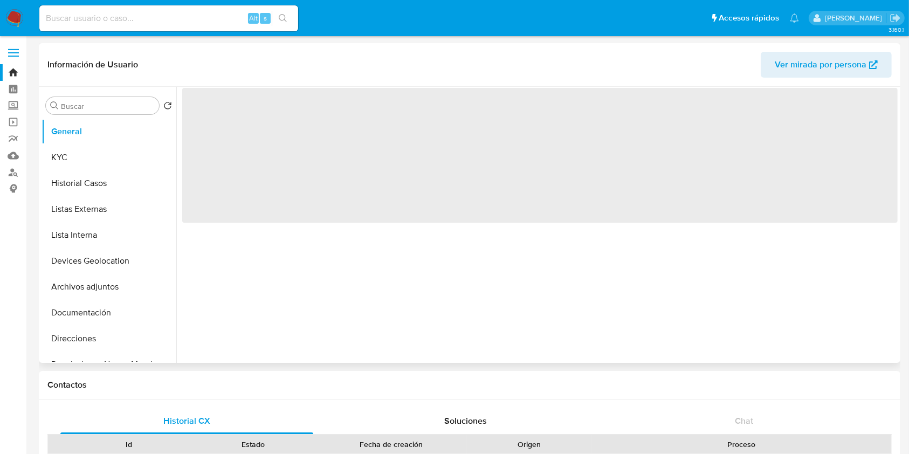
select select "10"
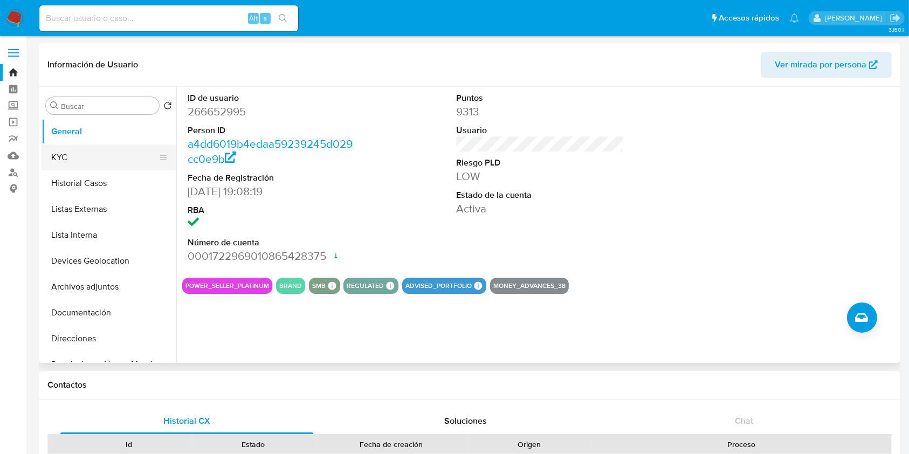
click at [74, 159] on button "KYC" at bounding box center [105, 157] width 126 height 26
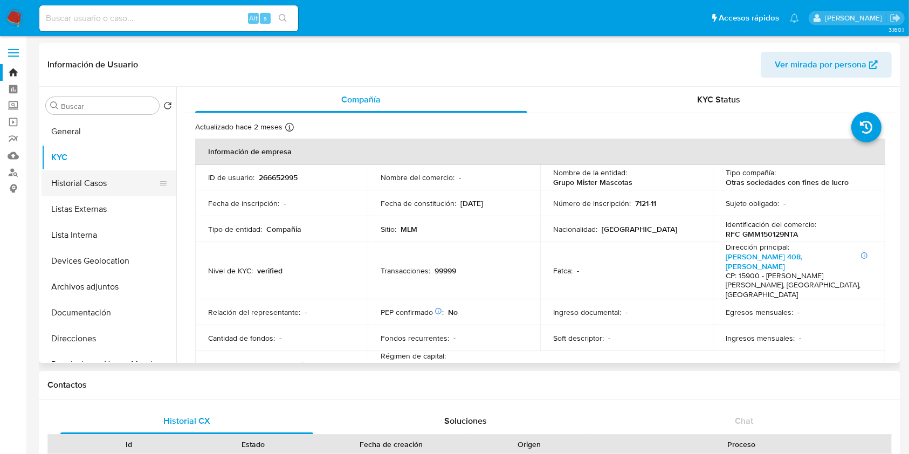
click at [91, 188] on button "Historial Casos" at bounding box center [105, 183] width 126 height 26
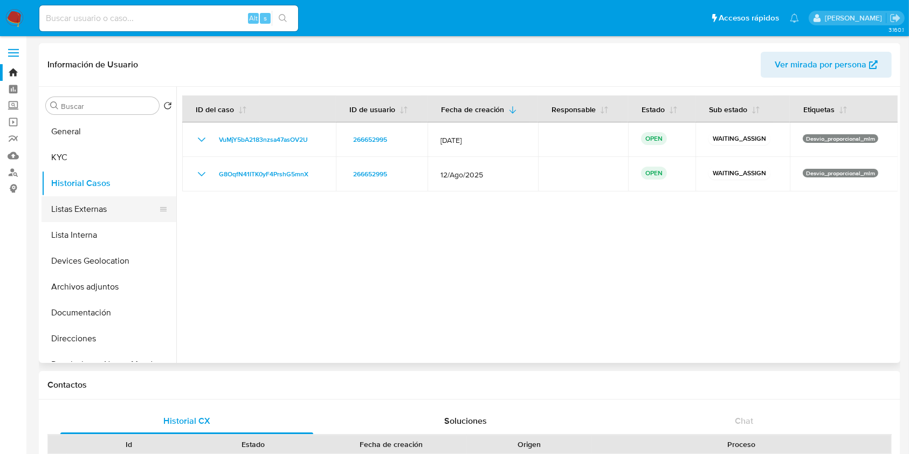
click at [71, 220] on button "Listas Externas" at bounding box center [105, 209] width 126 height 26
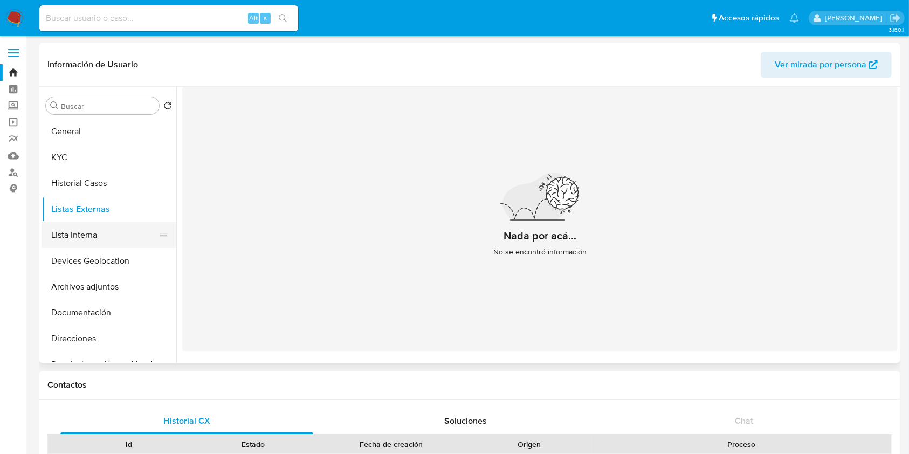
click at [111, 243] on button "Lista Interna" at bounding box center [105, 235] width 126 height 26
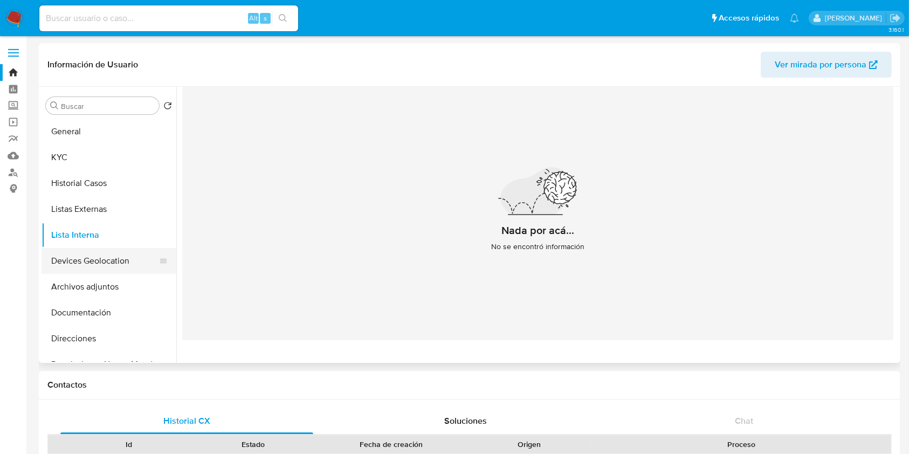
click at [96, 260] on button "Devices Geolocation" at bounding box center [105, 261] width 126 height 26
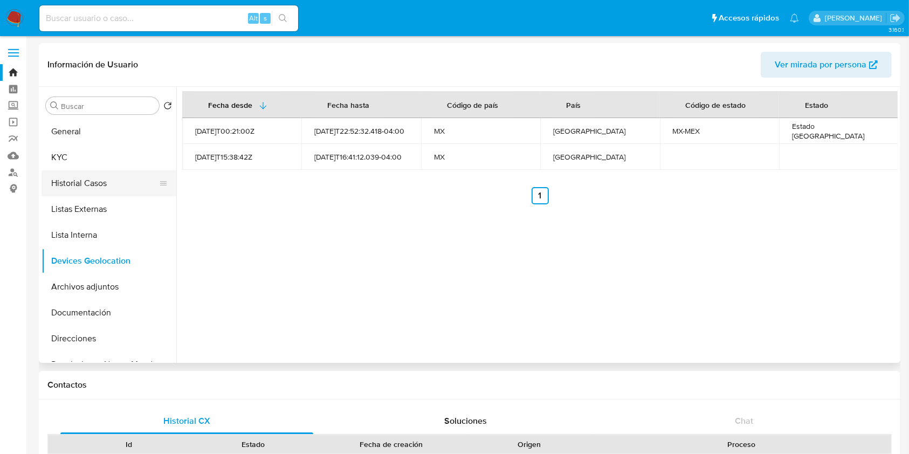
click at [105, 171] on button "Historial Casos" at bounding box center [105, 183] width 126 height 26
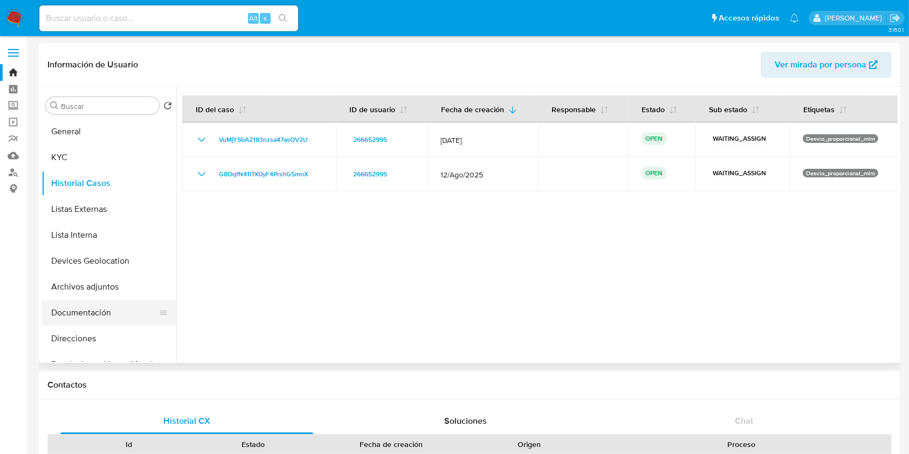
click at [98, 309] on button "Documentación" at bounding box center [105, 313] width 126 height 26
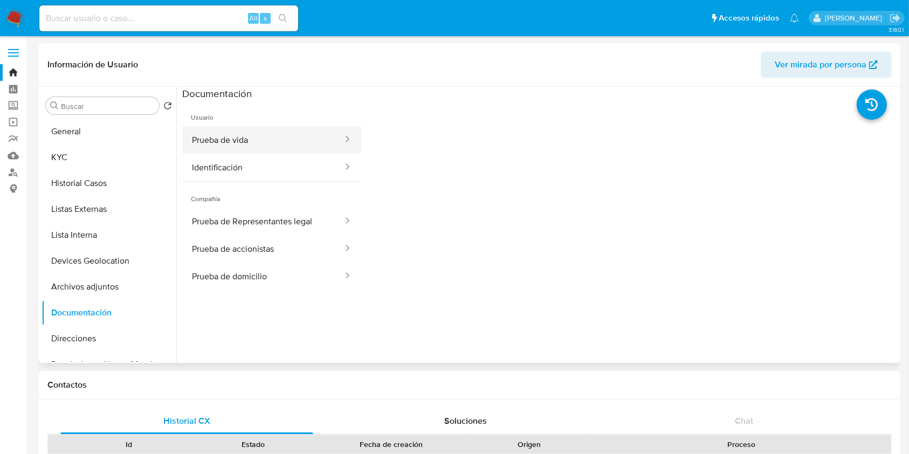
click at [267, 147] on button "Prueba de vida" at bounding box center [263, 139] width 162 height 27
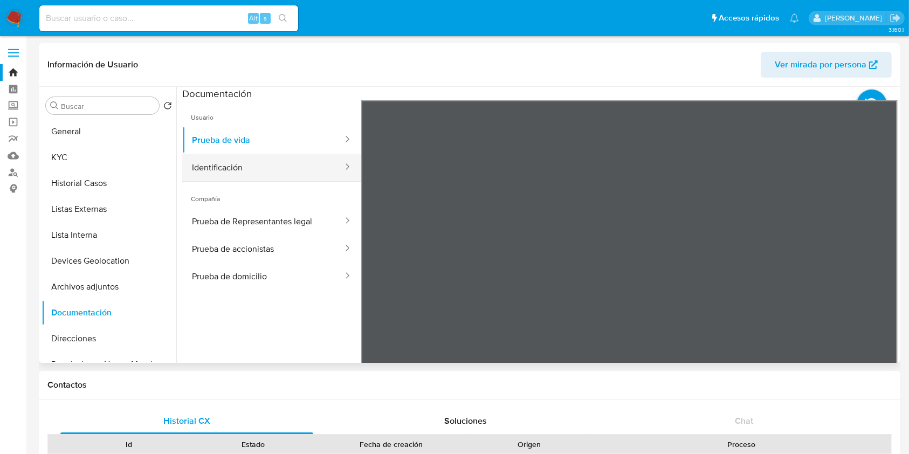
click at [242, 174] on button "Identificación" at bounding box center [263, 167] width 162 height 27
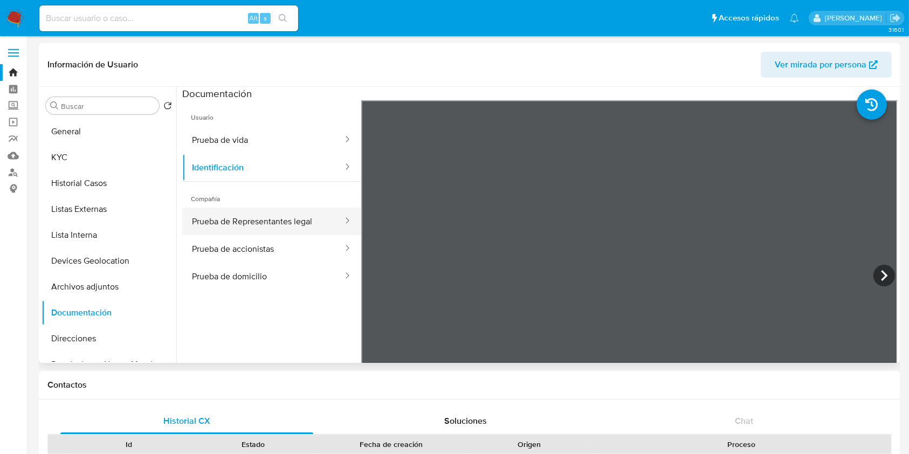
click at [219, 212] on button "Prueba de Representantes legal" at bounding box center [263, 221] width 162 height 27
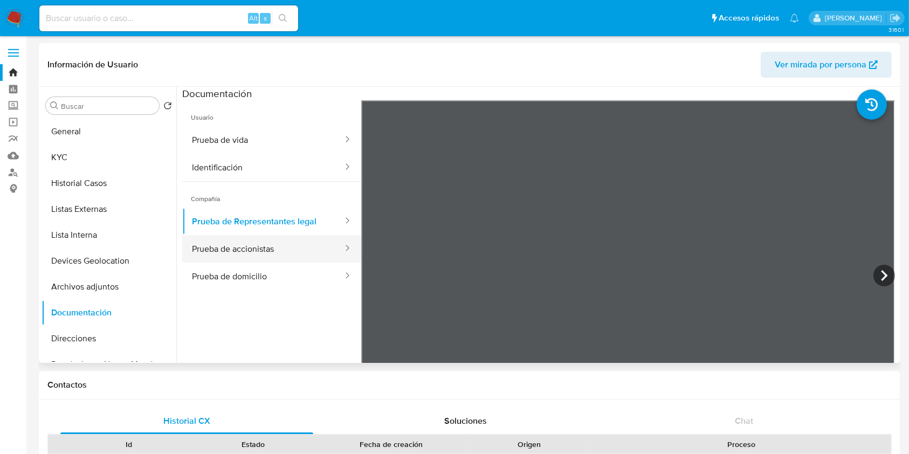
click at [224, 248] on button "Prueba de accionistas" at bounding box center [263, 248] width 162 height 27
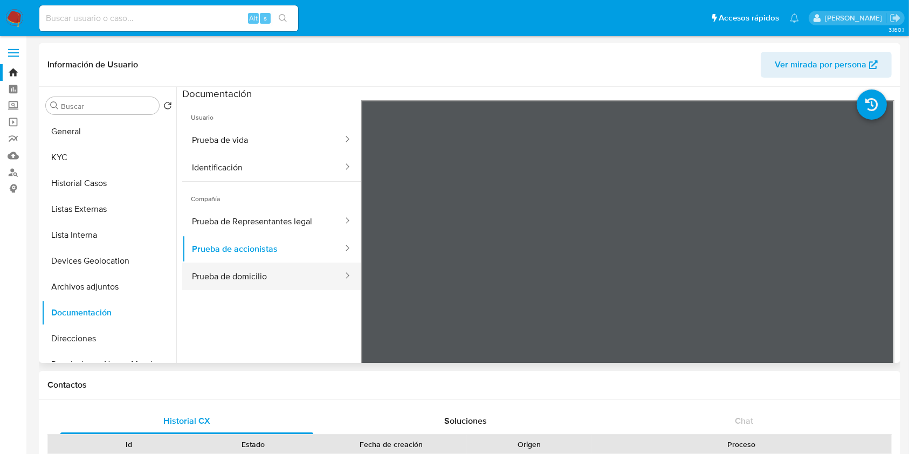
click at [234, 280] on button "Prueba de domicilio" at bounding box center [263, 276] width 162 height 27
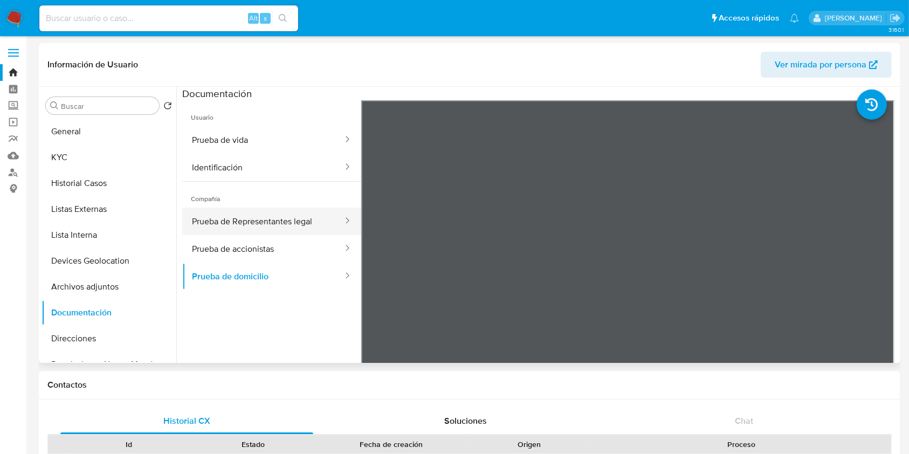
click at [303, 222] on button "Prueba de Representantes legal" at bounding box center [263, 221] width 162 height 27
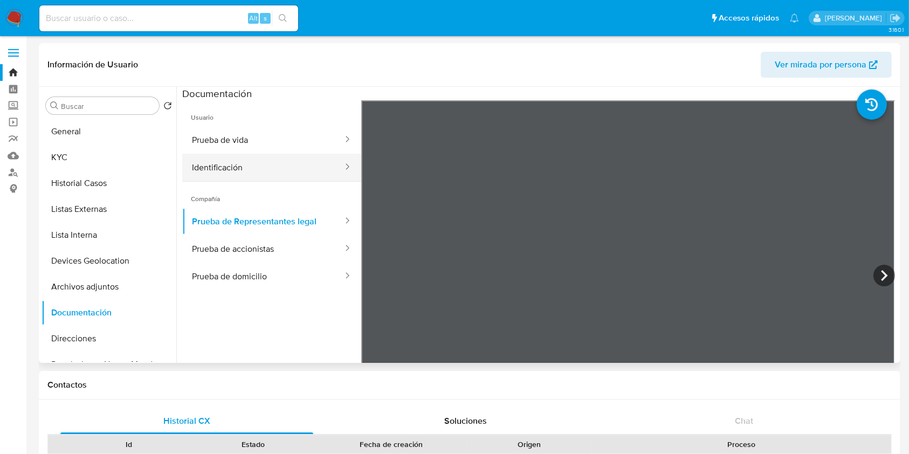
click at [254, 175] on button "Identificación" at bounding box center [263, 167] width 162 height 27
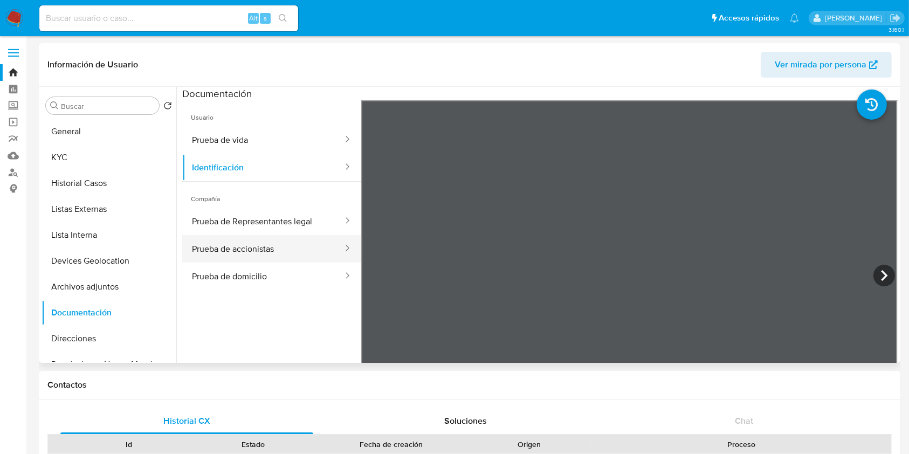
click at [254, 251] on button "Prueba de accionistas" at bounding box center [263, 248] width 162 height 27
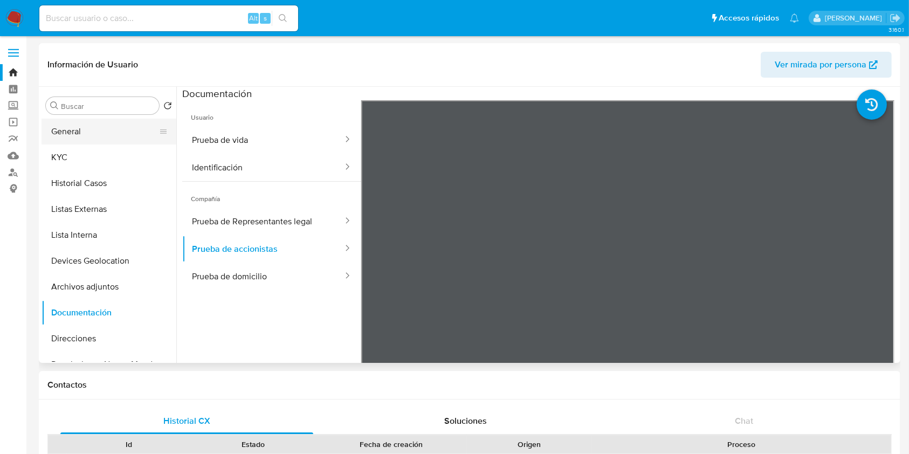
click at [58, 137] on button "General" at bounding box center [105, 132] width 126 height 26
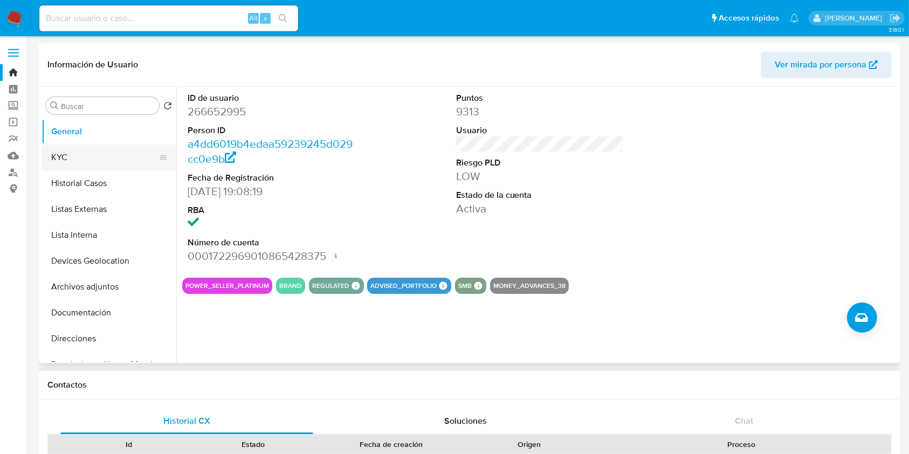
click at [45, 166] on button "KYC" at bounding box center [105, 157] width 126 height 26
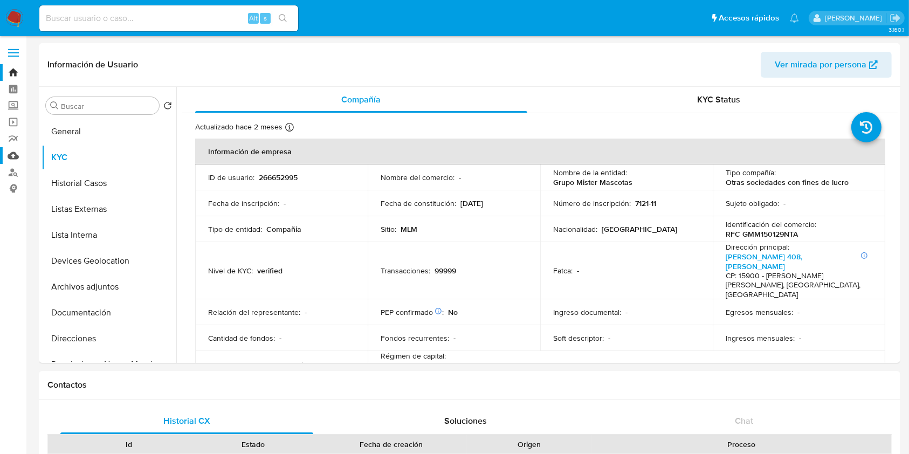
click at [15, 154] on link "Mulan" at bounding box center [64, 155] width 128 height 17
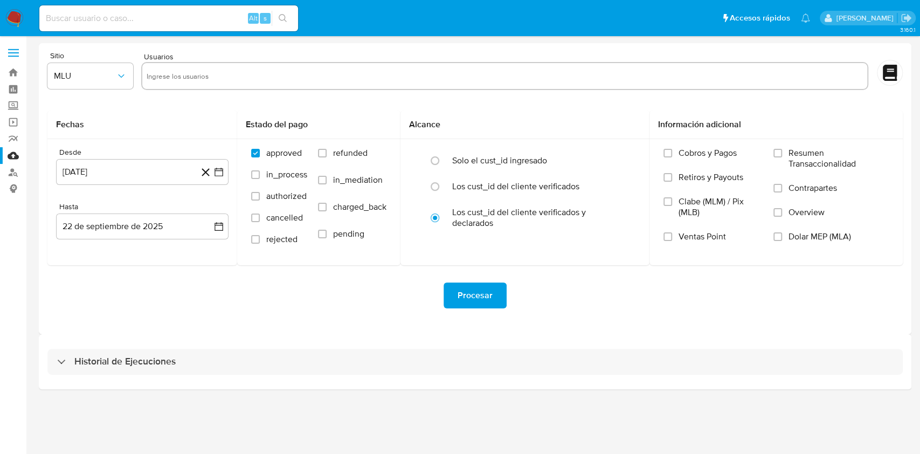
click at [16, 19] on img at bounding box center [14, 18] width 18 height 18
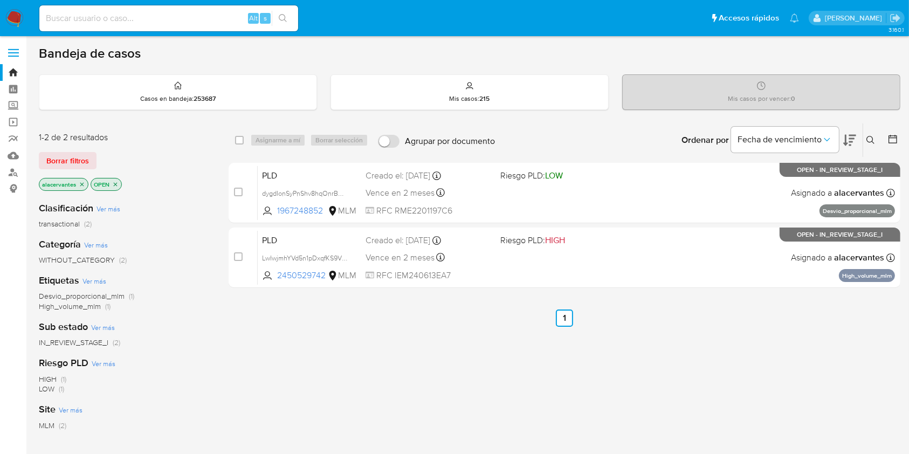
click at [82, 183] on icon "close-filter" at bounding box center [82, 184] width 4 height 4
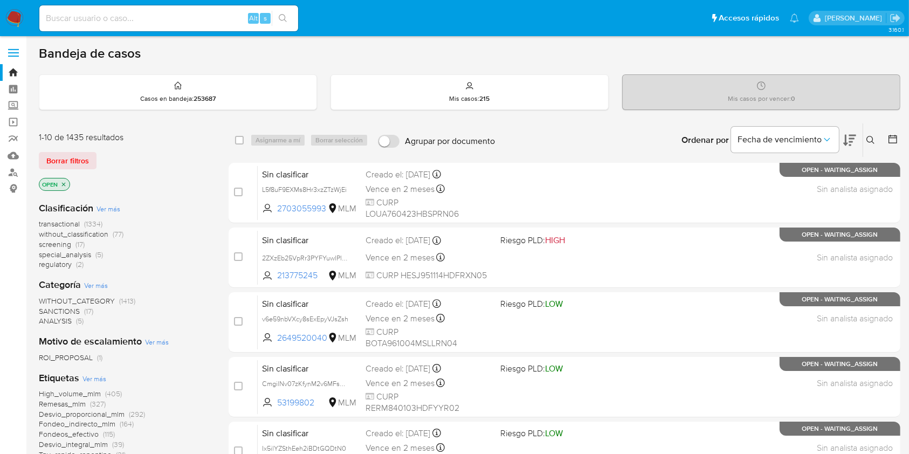
click at [62, 188] on p "OPEN" at bounding box center [54, 184] width 30 height 12
click at [67, 183] on p "OPEN" at bounding box center [54, 184] width 30 height 12
click at [64, 184] on icon "close-filter" at bounding box center [63, 184] width 6 height 6
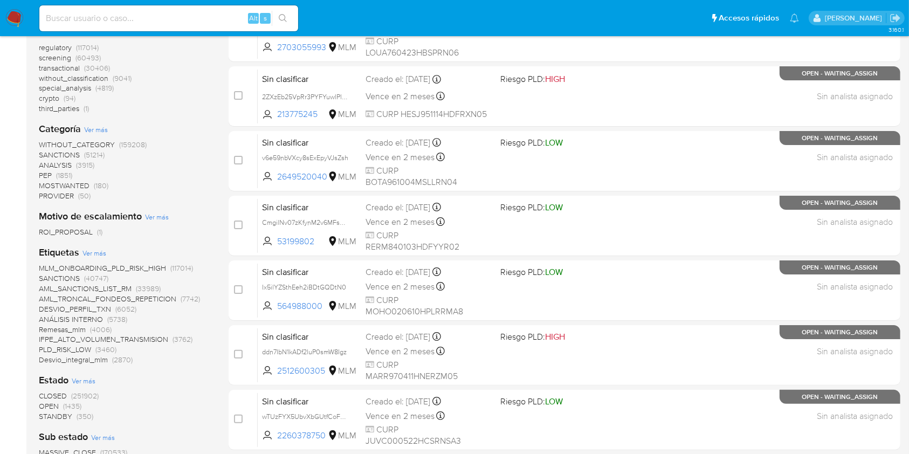
scroll to position [216, 0]
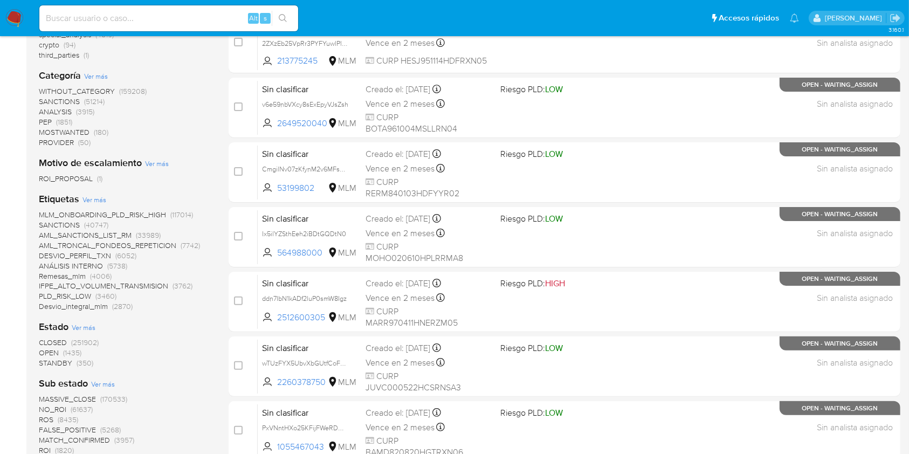
click at [92, 342] on span "(251902)" at bounding box center [84, 342] width 27 height 11
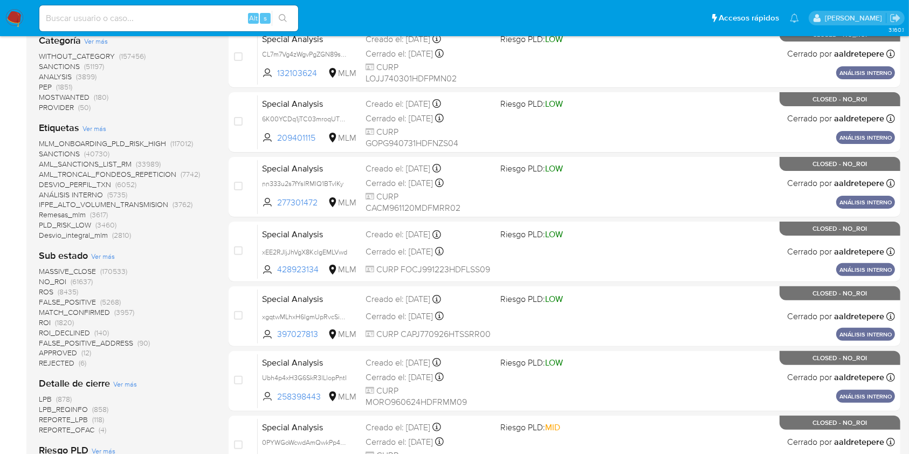
scroll to position [287, 0]
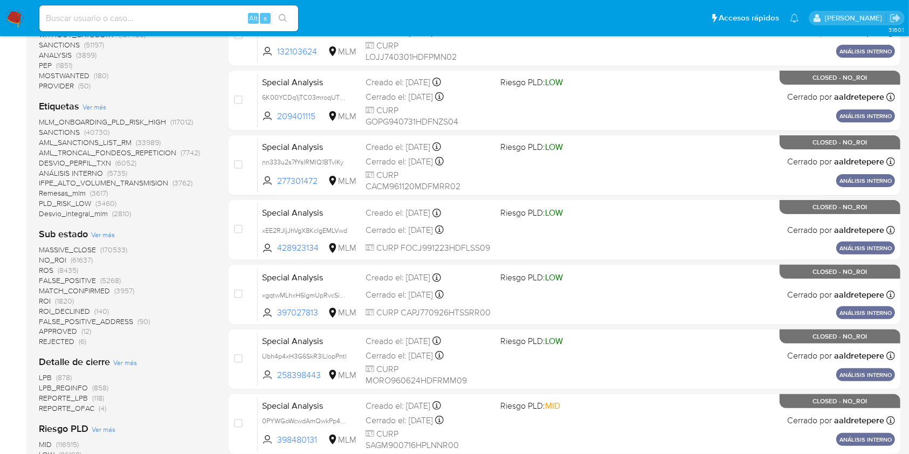
click at [75, 270] on span "(8435)" at bounding box center [68, 270] width 20 height 11
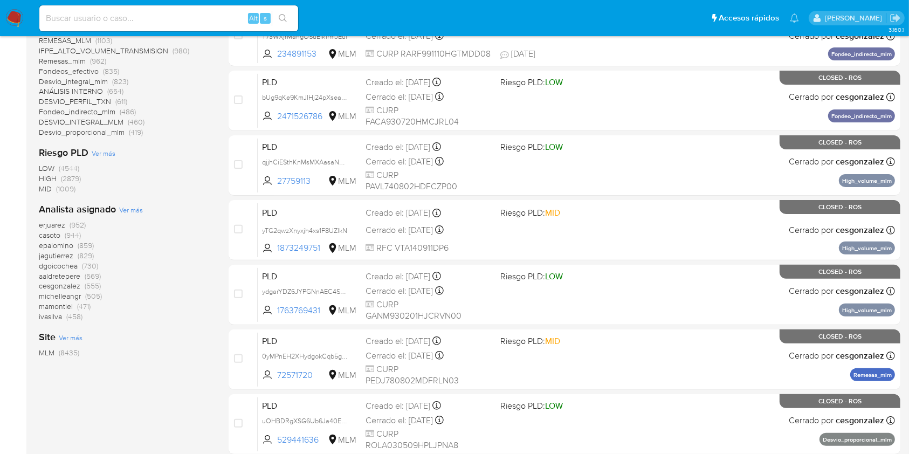
scroll to position [216, 0]
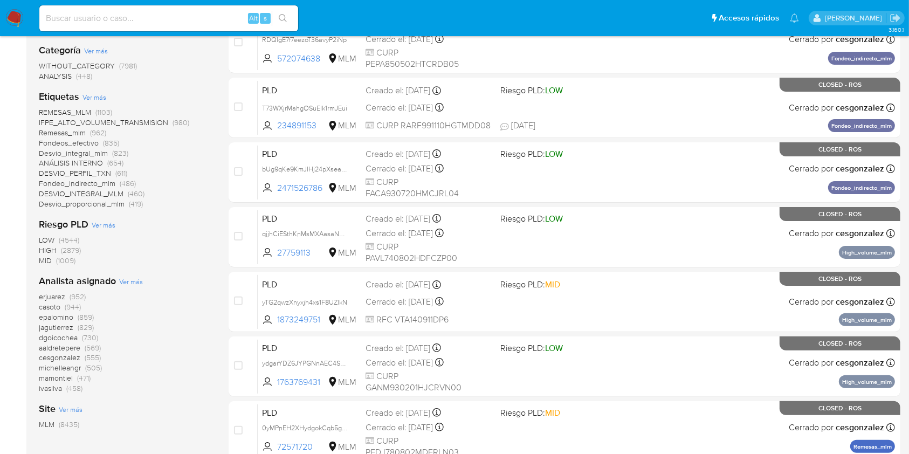
click at [135, 204] on span "(419)" at bounding box center [136, 203] width 14 height 11
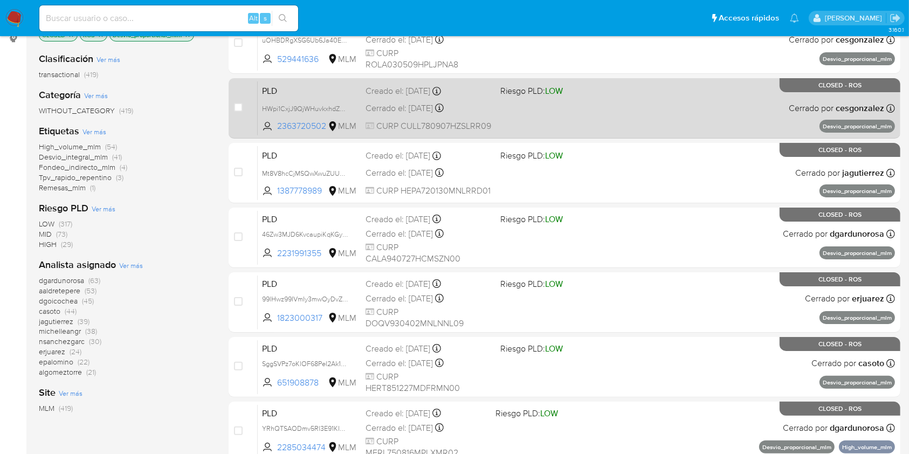
scroll to position [72, 0]
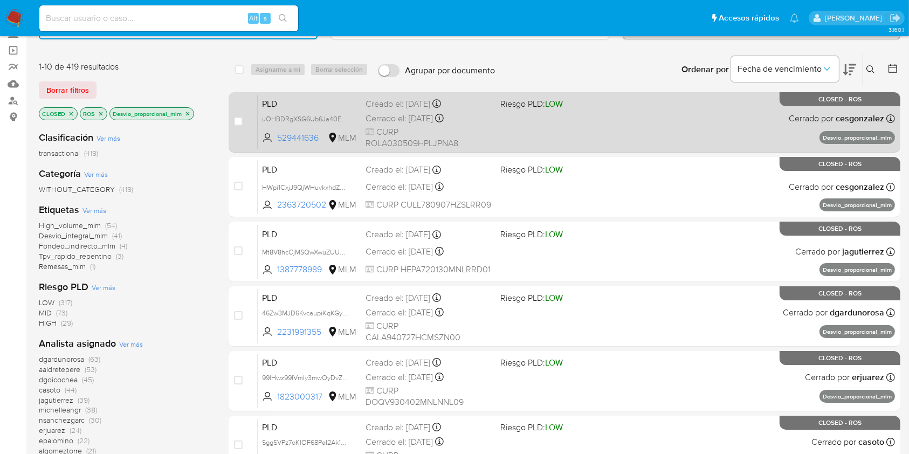
click at [548, 134] on div "PLD uOHBDRgXSG6Ub6Ja40EVLuCQ 529441636 MLM Riesgo PLD: LOW Creado el: 12/08/202…" at bounding box center [576, 122] width 637 height 54
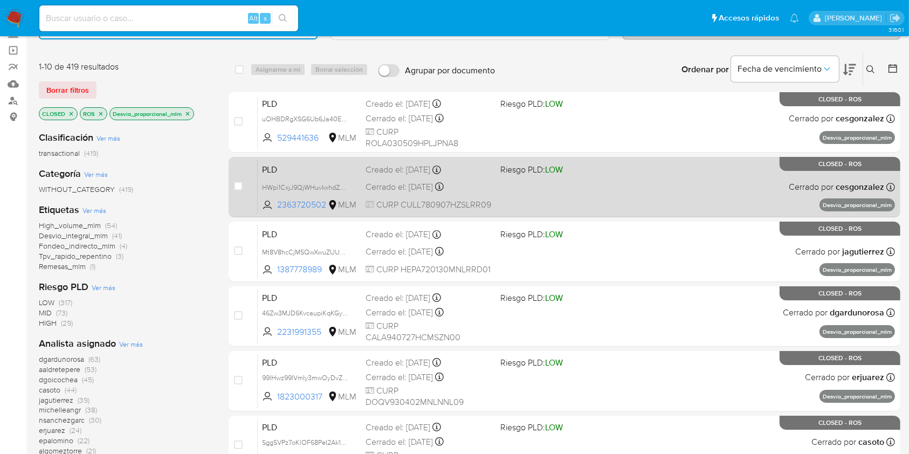
click at [624, 205] on div "PLD HWpi1CxjJ9QjWHuvkxhdZvAe 2363720502 MLM Riesgo PLD: LOW Creado el: 12/08/20…" at bounding box center [576, 187] width 637 height 54
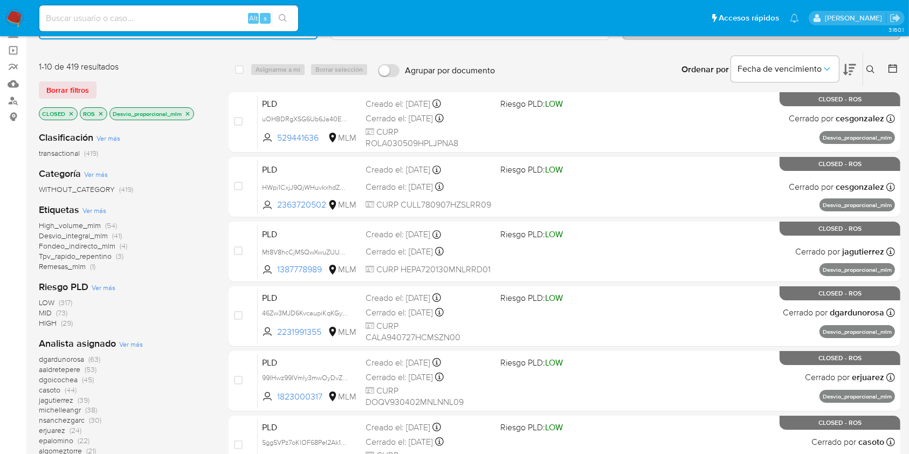
click at [175, 18] on input at bounding box center [168, 18] width 259 height 14
paste input "266652995"
type input "266652995"
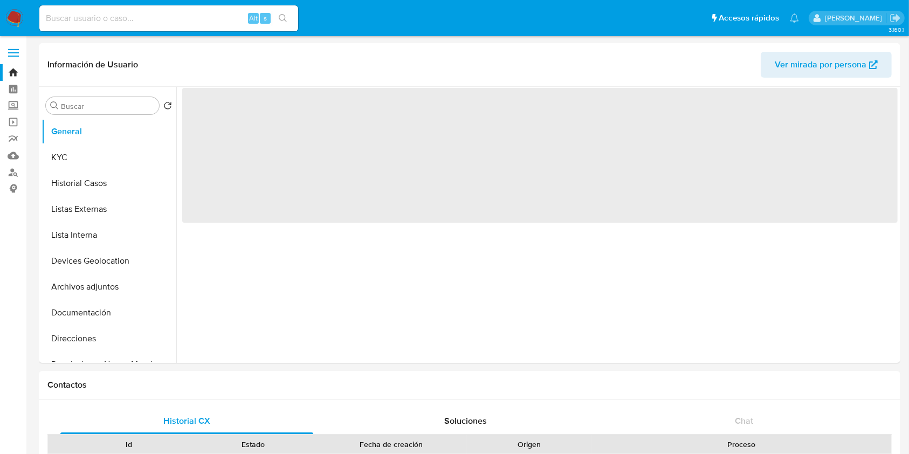
select select "10"
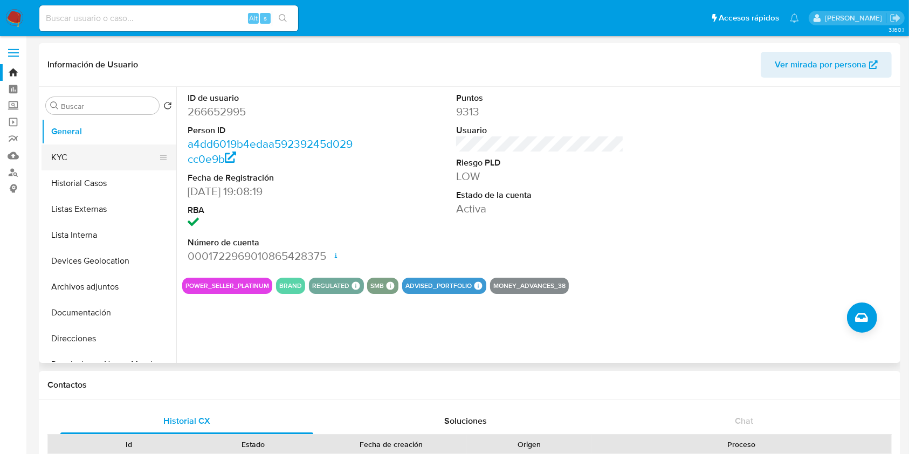
click at [102, 164] on button "KYC" at bounding box center [105, 157] width 126 height 26
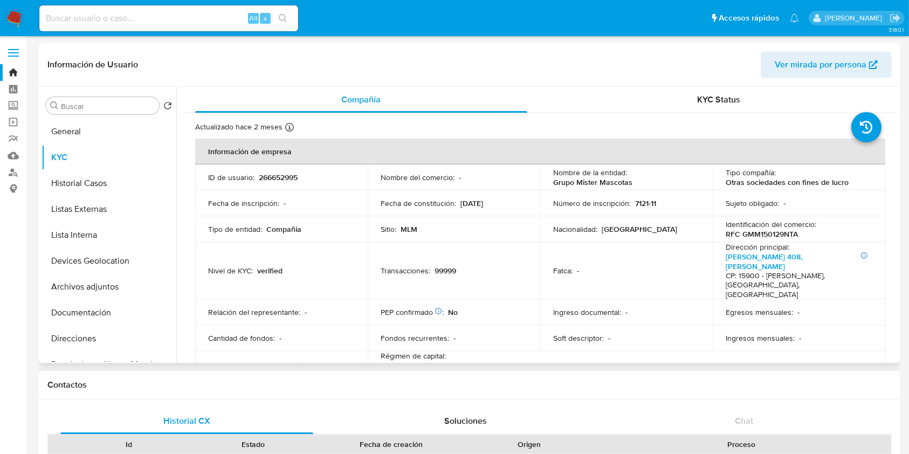
click at [518, 266] on div "Transacciones : 99999" at bounding box center [454, 271] width 147 height 10
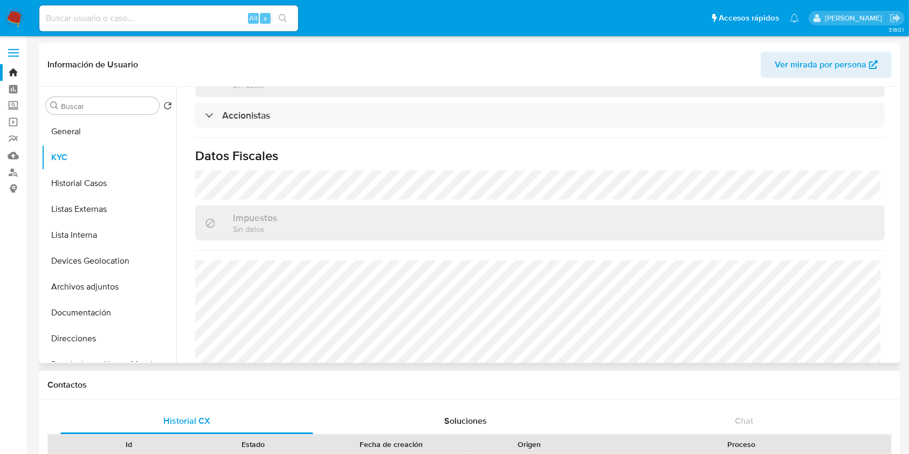
scroll to position [802, 0]
click at [112, 180] on button "Historial Casos" at bounding box center [105, 183] width 126 height 26
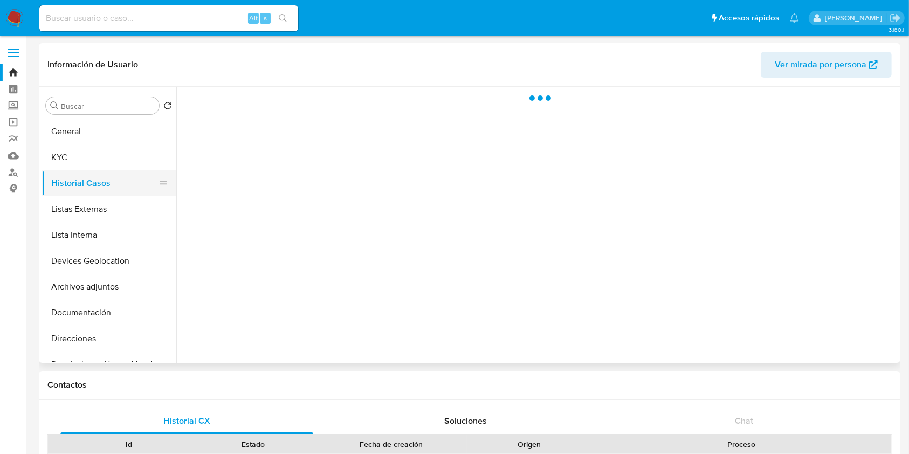
scroll to position [0, 0]
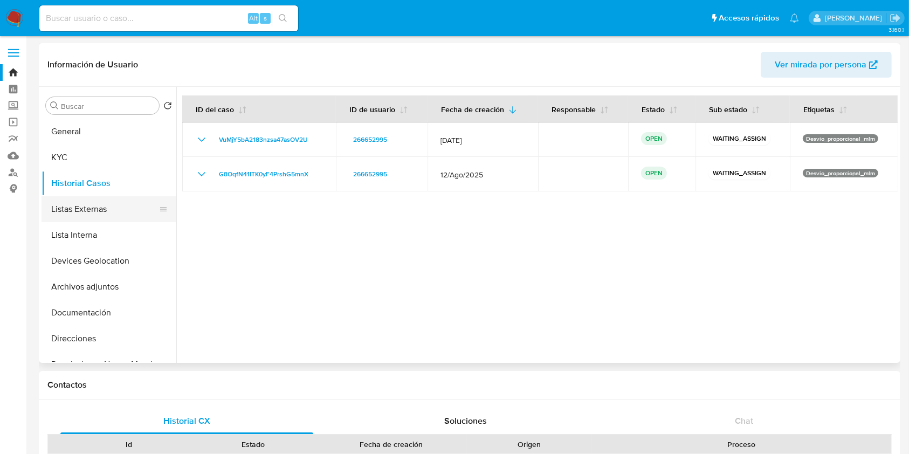
click at [133, 208] on button "Listas Externas" at bounding box center [105, 209] width 126 height 26
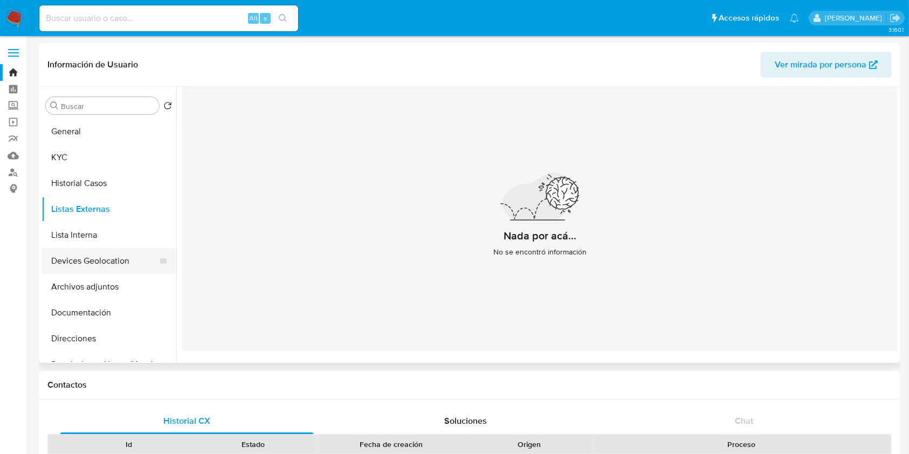
click at [88, 259] on button "Devices Geolocation" at bounding box center [105, 261] width 126 height 26
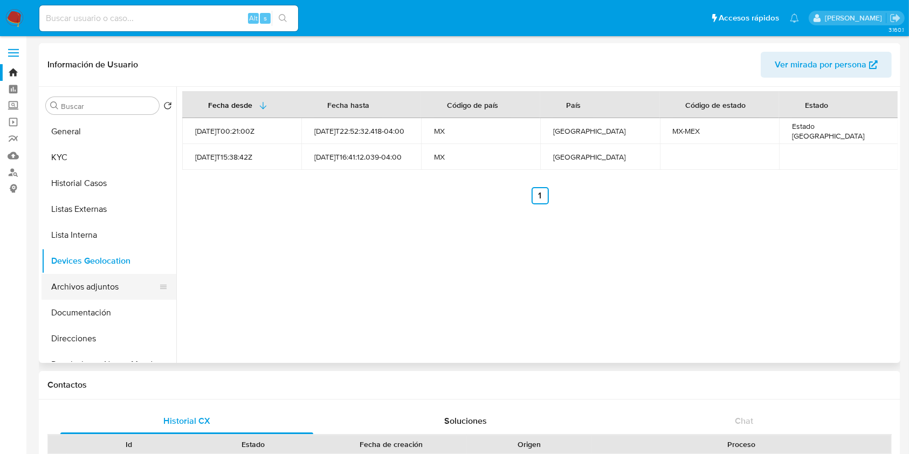
click at [109, 284] on button "Archivos adjuntos" at bounding box center [105, 287] width 126 height 26
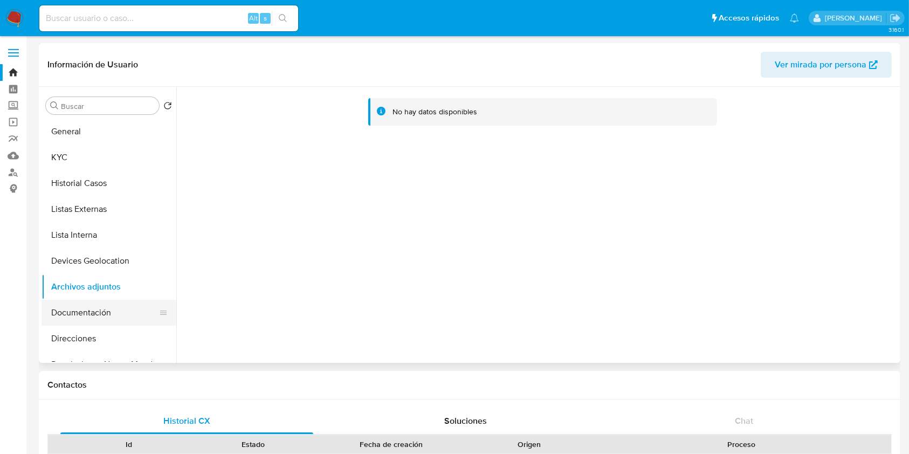
click at [97, 304] on button "Documentación" at bounding box center [105, 313] width 126 height 26
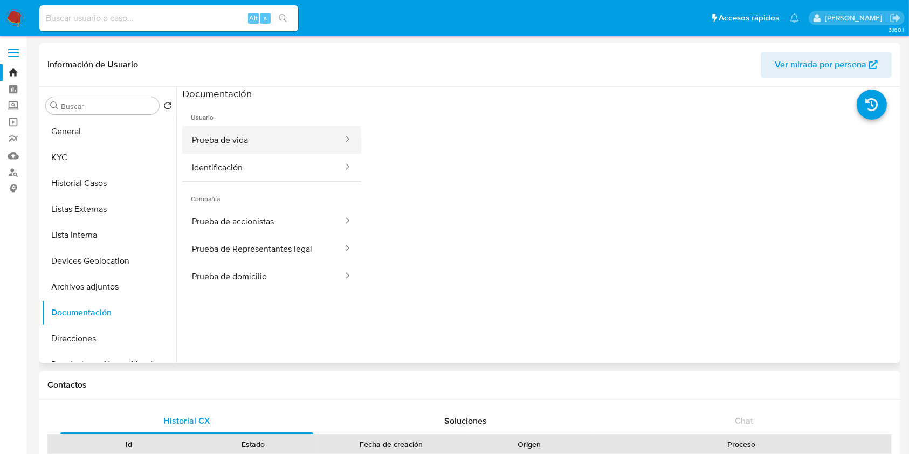
click at [251, 139] on button "Prueba de vida" at bounding box center [263, 139] width 162 height 27
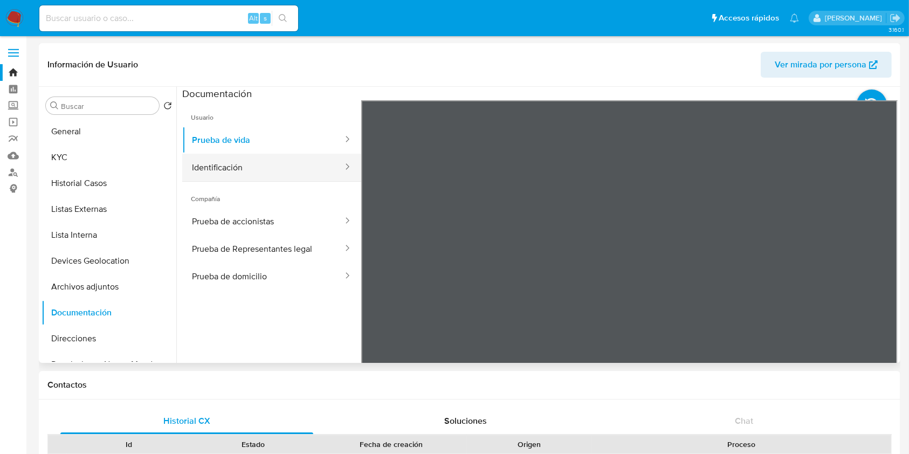
click at [236, 171] on button "Identificación" at bounding box center [263, 167] width 162 height 27
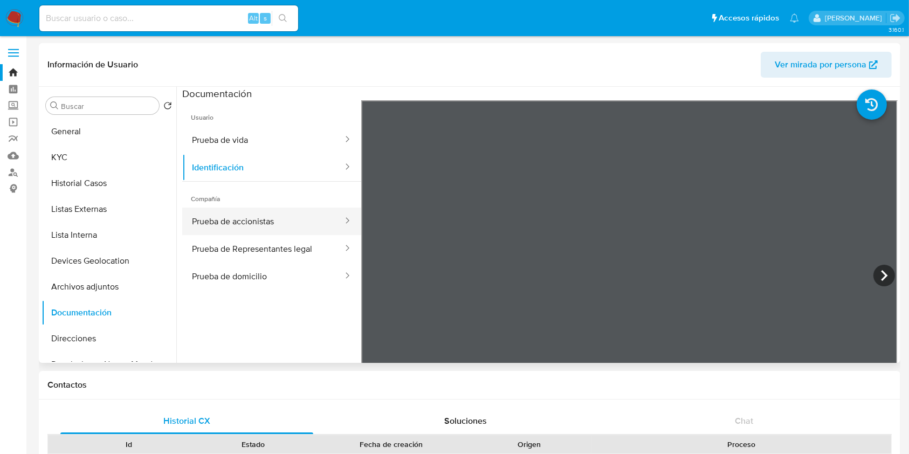
click at [247, 214] on button "Prueba de accionistas" at bounding box center [263, 221] width 162 height 27
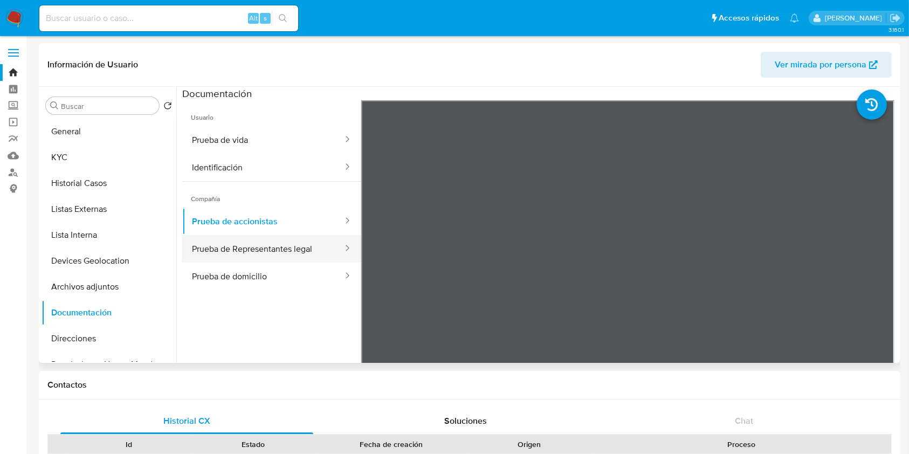
click at [237, 244] on button "Prueba de Representantes legal" at bounding box center [263, 248] width 162 height 27
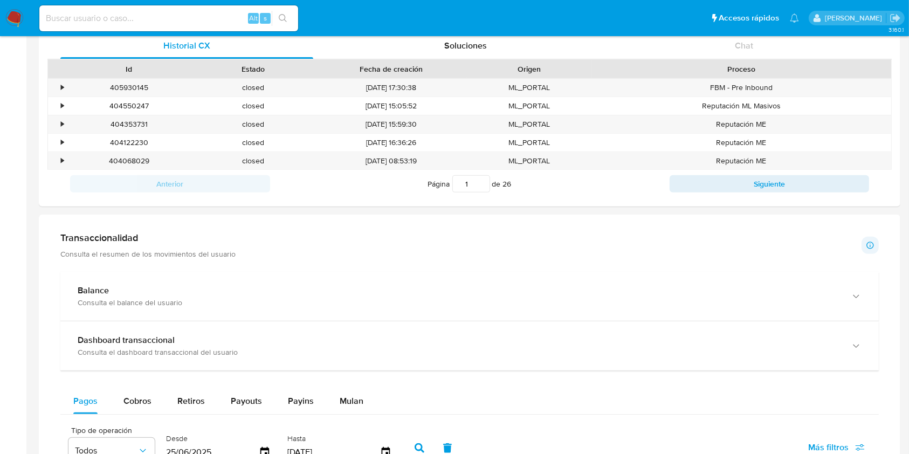
scroll to position [431, 0]
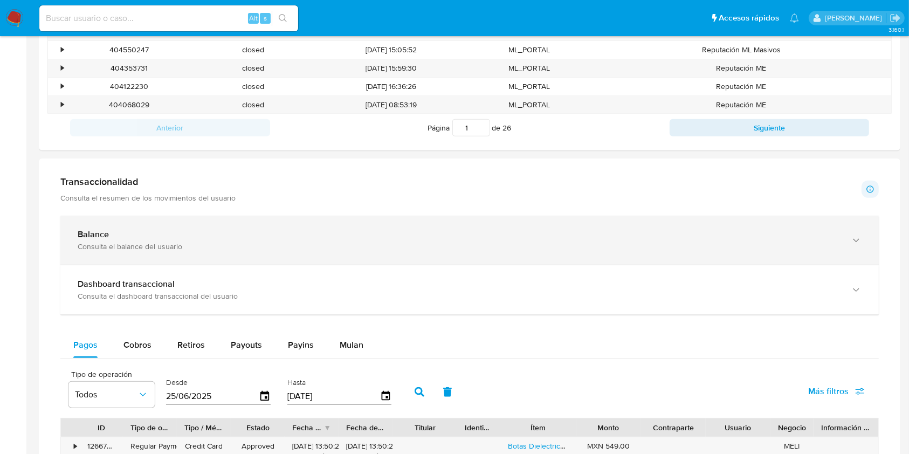
click at [335, 223] on div "Balance Consulta el balance del usuario" at bounding box center [469, 240] width 818 height 49
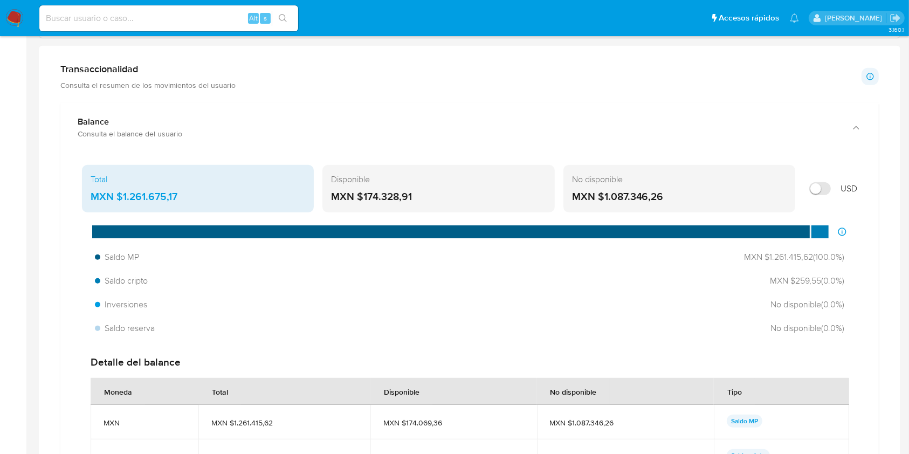
scroll to position [546, 0]
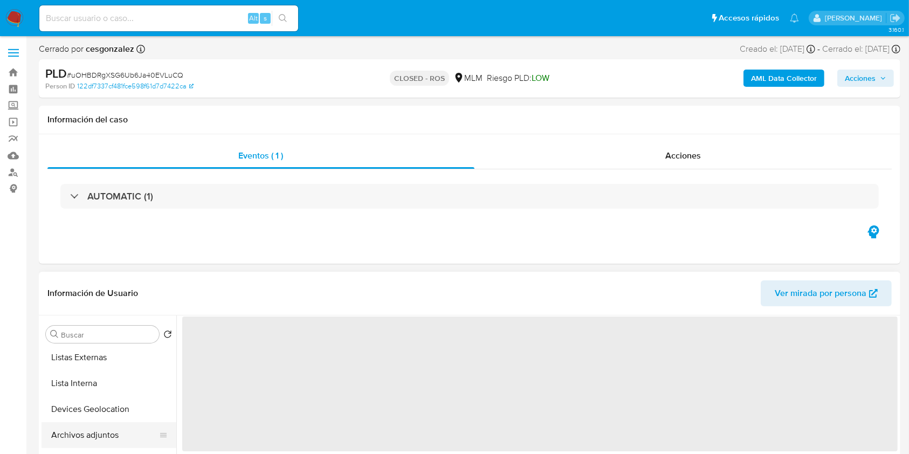
scroll to position [143, 0]
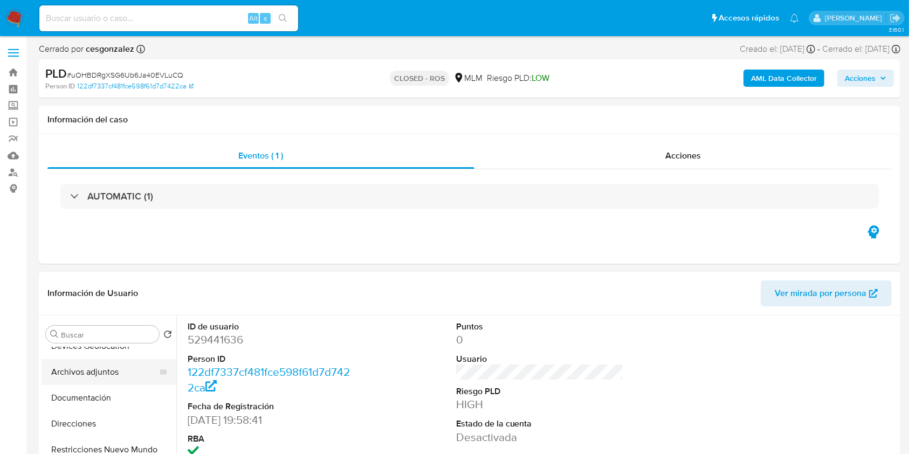
select select "10"
click at [100, 374] on button "Archivos adjuntos" at bounding box center [105, 372] width 126 height 26
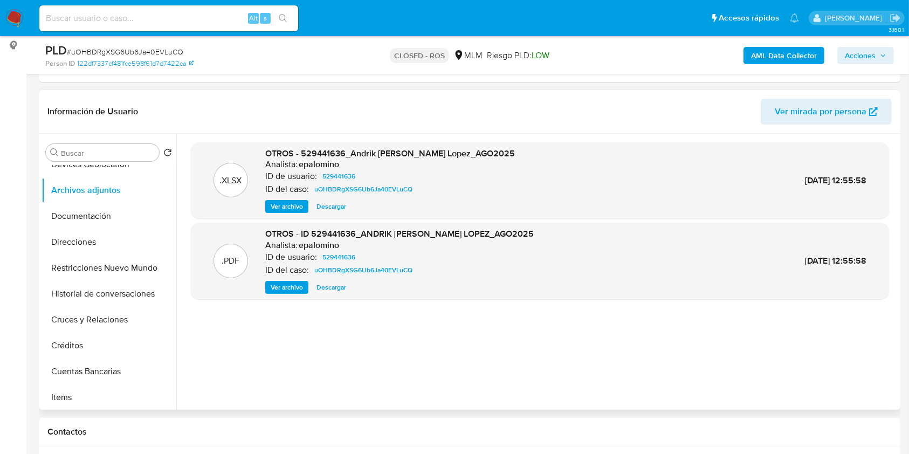
click at [277, 291] on span "Ver archivo" at bounding box center [287, 287] width 32 height 11
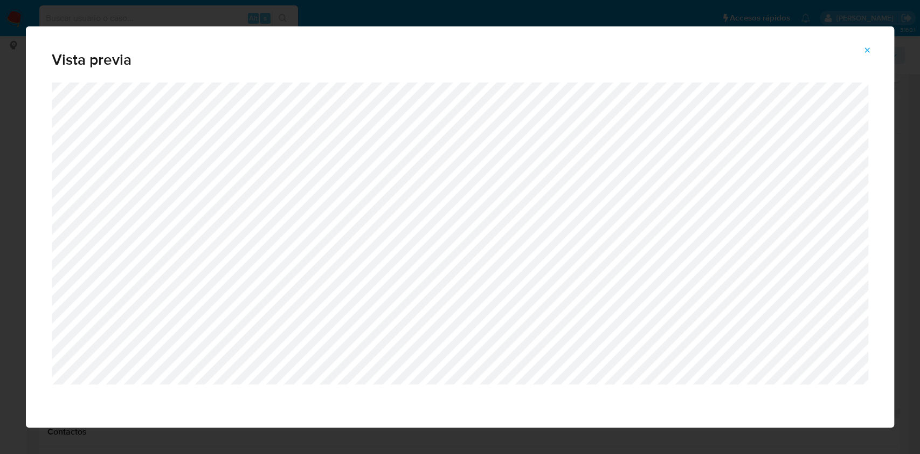
click at [865, 46] on icon "Attachment preview" at bounding box center [867, 50] width 9 height 9
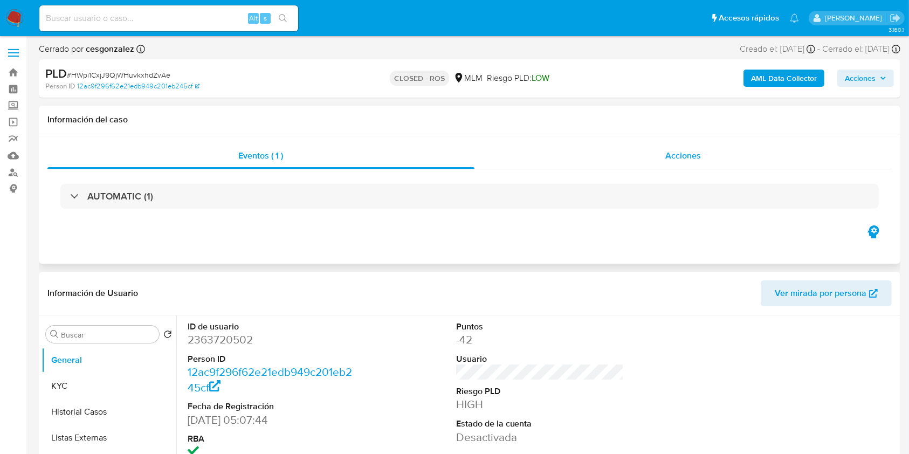
select select "10"
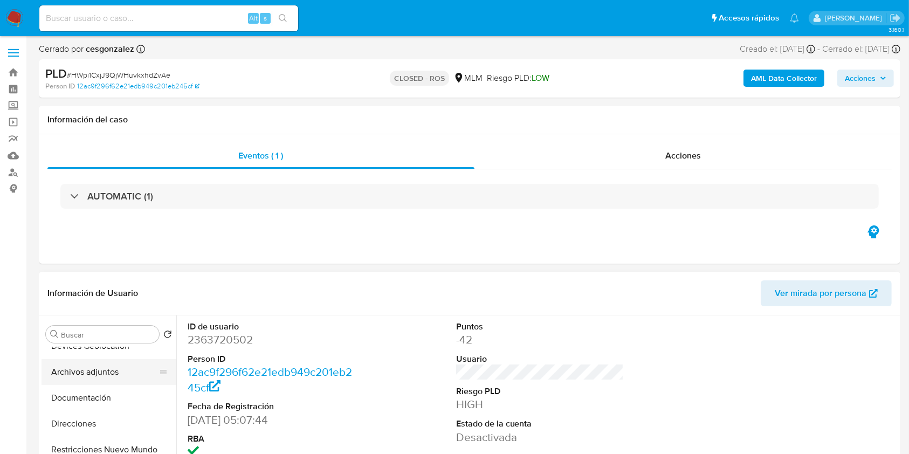
click at [102, 375] on button "Archivos adjuntos" at bounding box center [105, 372] width 126 height 26
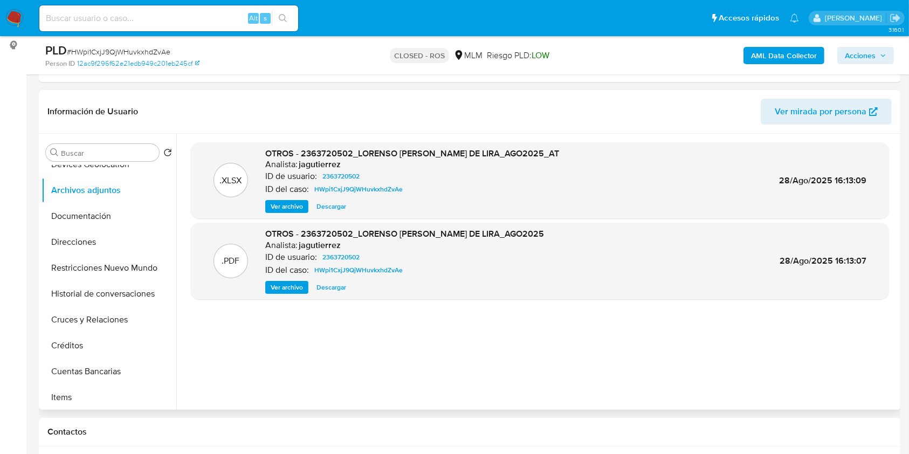
click at [293, 287] on span "Ver archivo" at bounding box center [287, 287] width 32 height 11
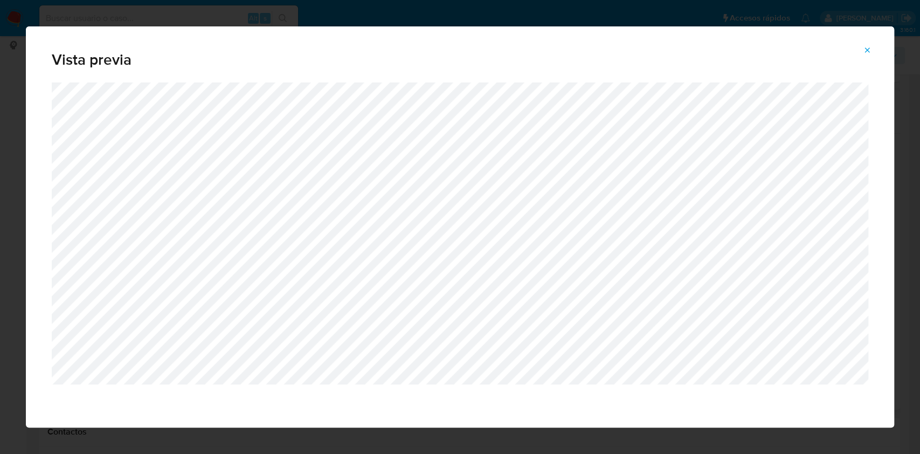
click at [865, 55] on span "Attachment preview" at bounding box center [867, 50] width 9 height 15
